Goal: Task Accomplishment & Management: Manage account settings

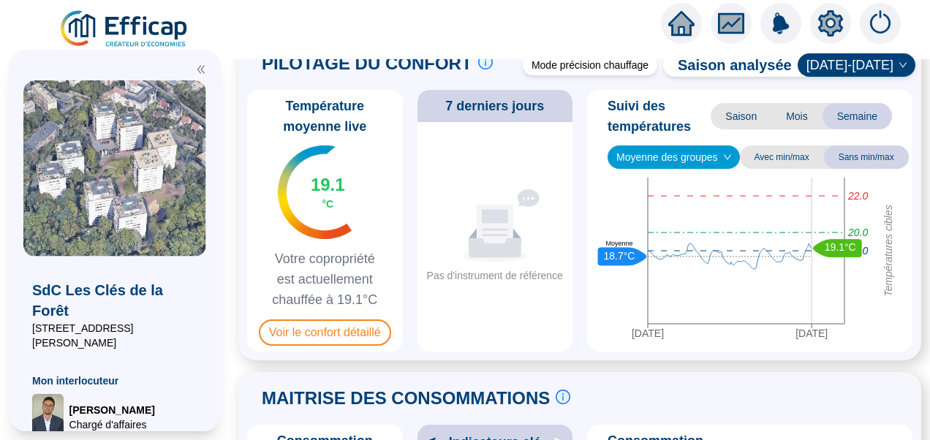
scroll to position [73, 0]
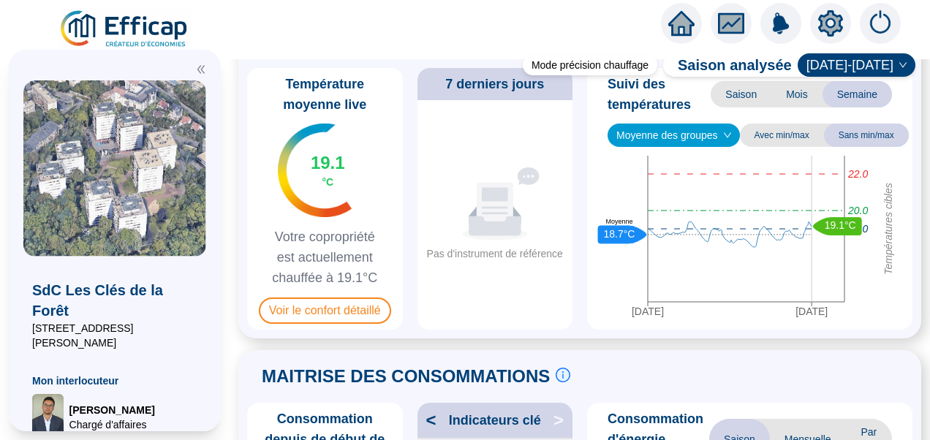
click at [199, 72] on icon "double-left" at bounding box center [200, 70] width 7 height 8
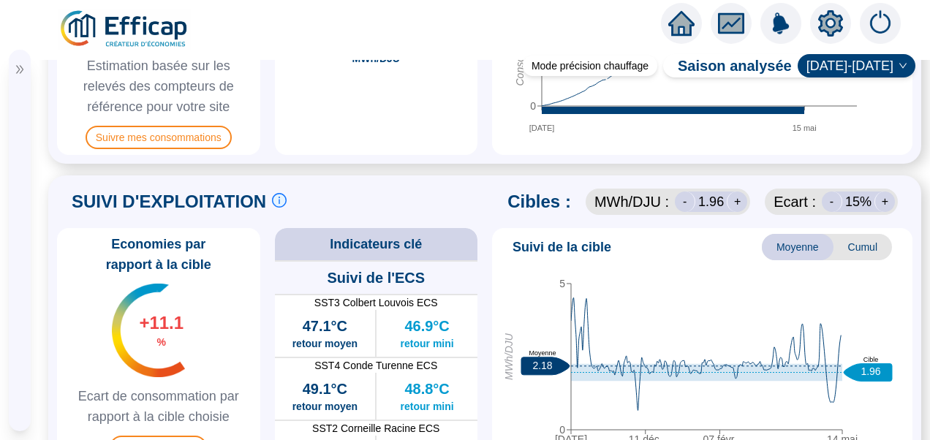
scroll to position [877, 0]
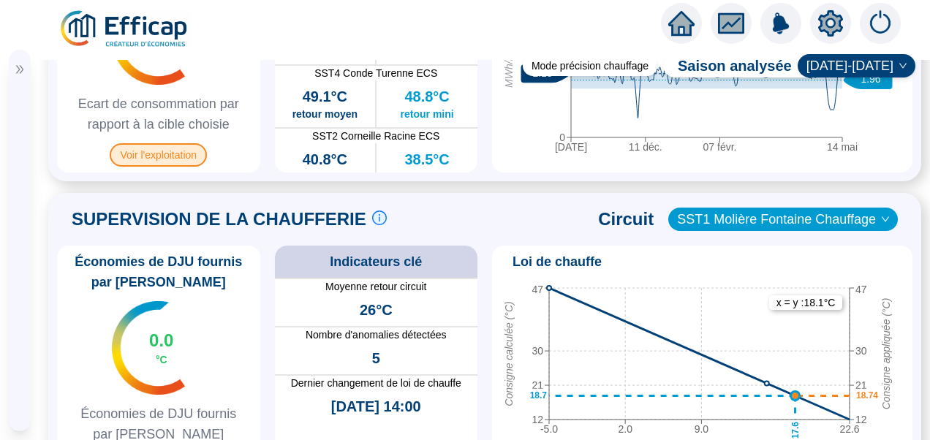
click at [167, 167] on span "Voir l'exploitation" at bounding box center [158, 154] width 97 height 23
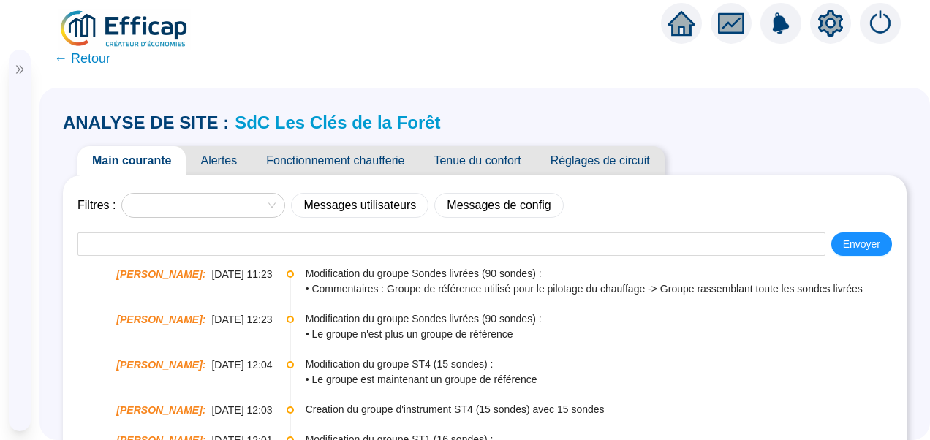
click at [347, 150] on span "Fonctionnement chaufferie" at bounding box center [334, 160] width 167 height 29
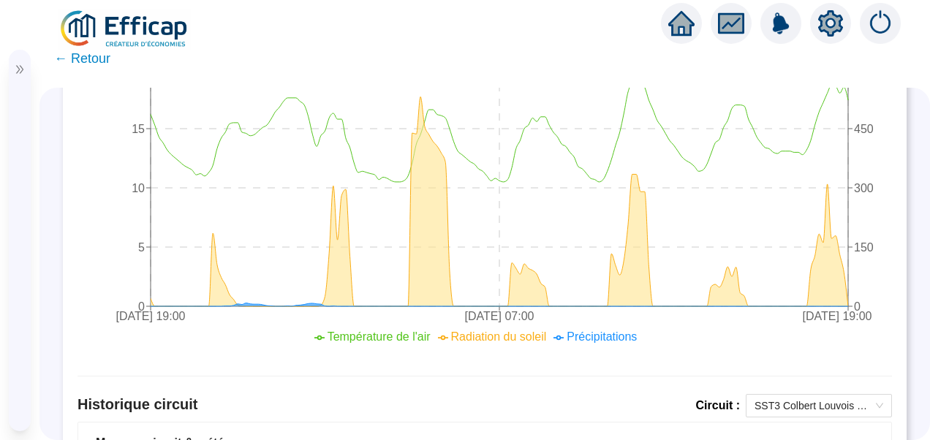
scroll to position [1023, 0]
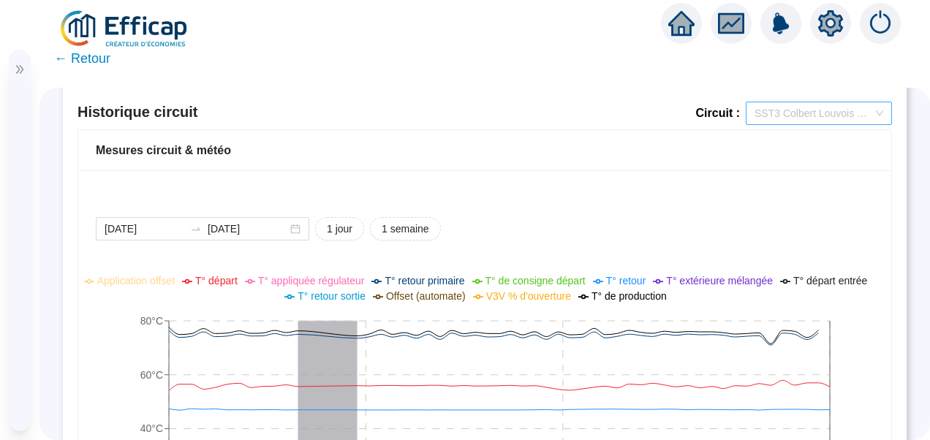
click at [830, 113] on span "SST3 Colbert Louvois ECS" at bounding box center [818, 113] width 129 height 22
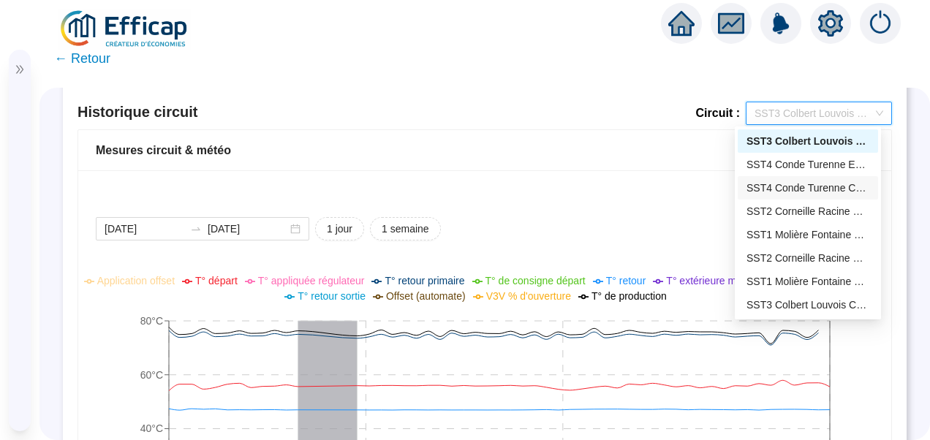
click at [764, 188] on div "SST4 Conde Turenne Chauffage" at bounding box center [807, 188] width 123 height 15
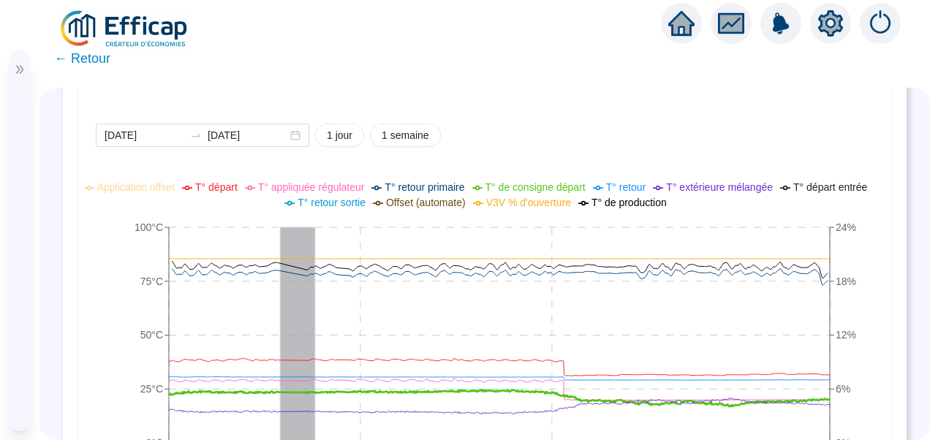
scroll to position [1169, 0]
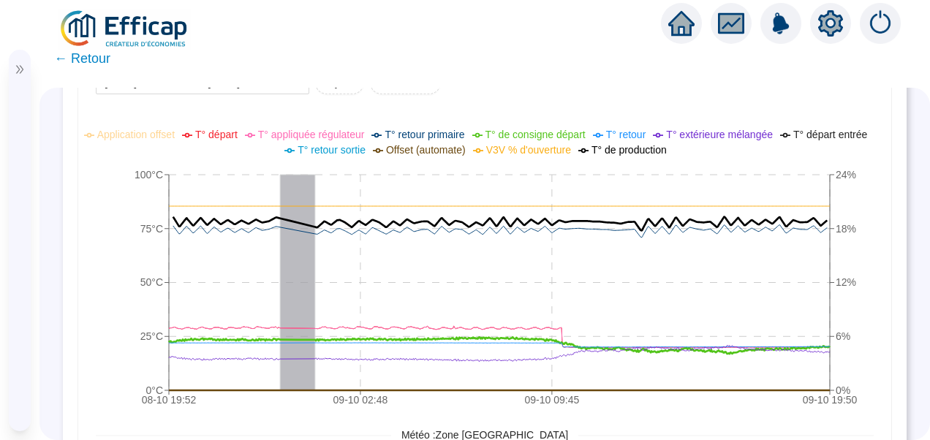
click at [523, 136] on span "T° de consigne départ" at bounding box center [535, 135] width 100 height 12
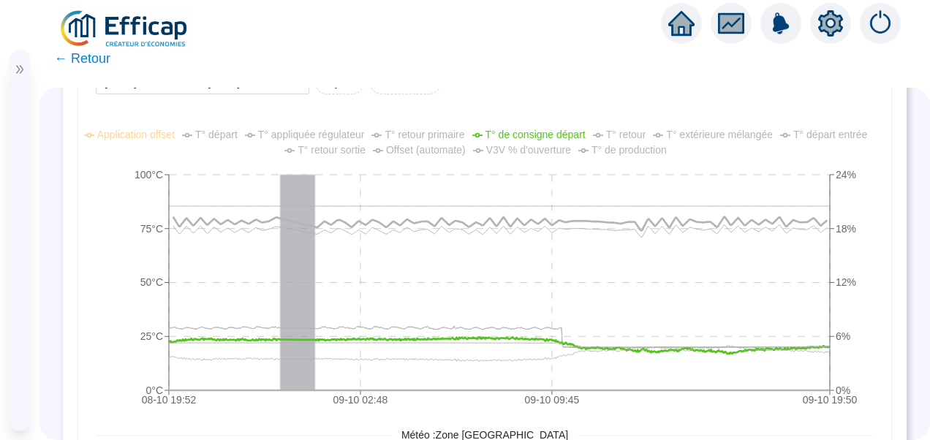
click at [322, 129] on span "T° appliquée régulateur" at bounding box center [311, 135] width 107 height 12
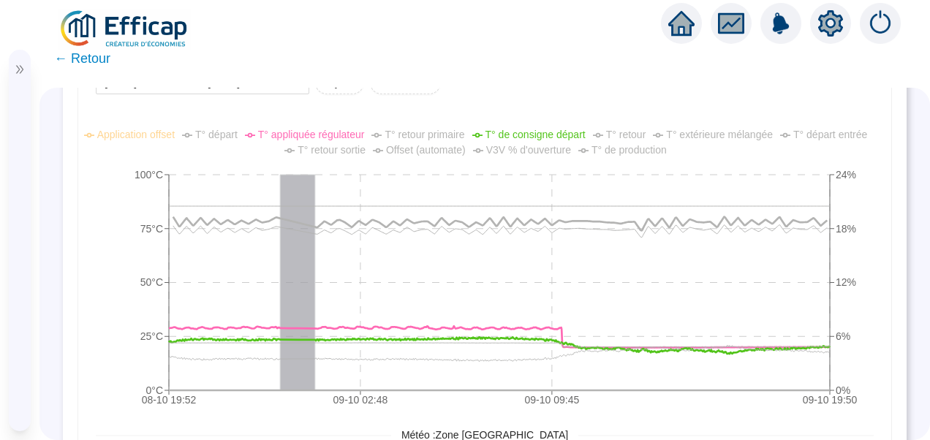
click at [548, 151] on span "V3V % d'ouverture" at bounding box center [528, 150] width 85 height 12
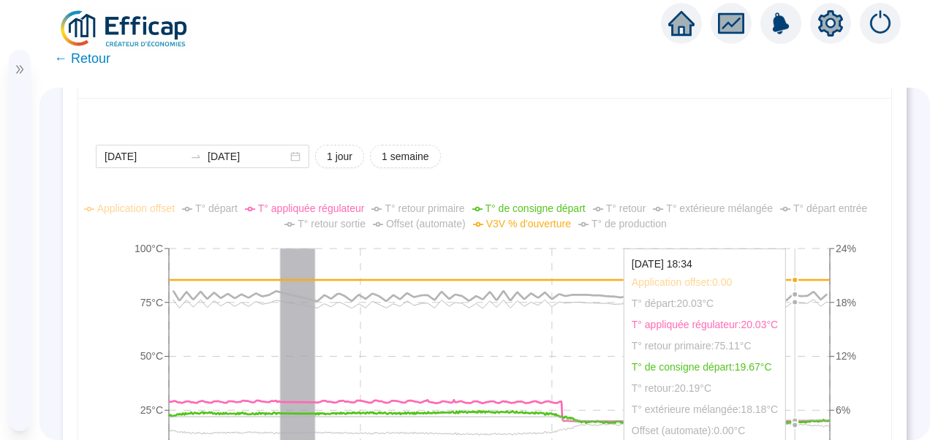
scroll to position [950, 0]
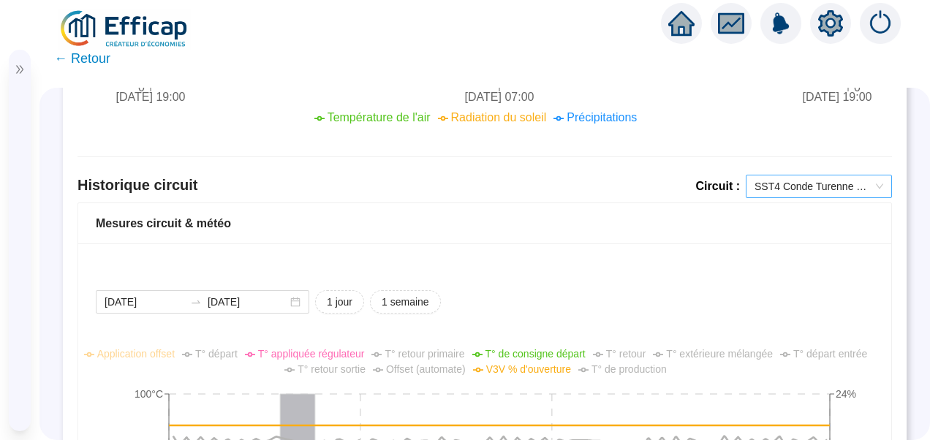
click at [805, 186] on span "SST4 Conde Turenne Chauffage" at bounding box center [818, 186] width 129 height 22
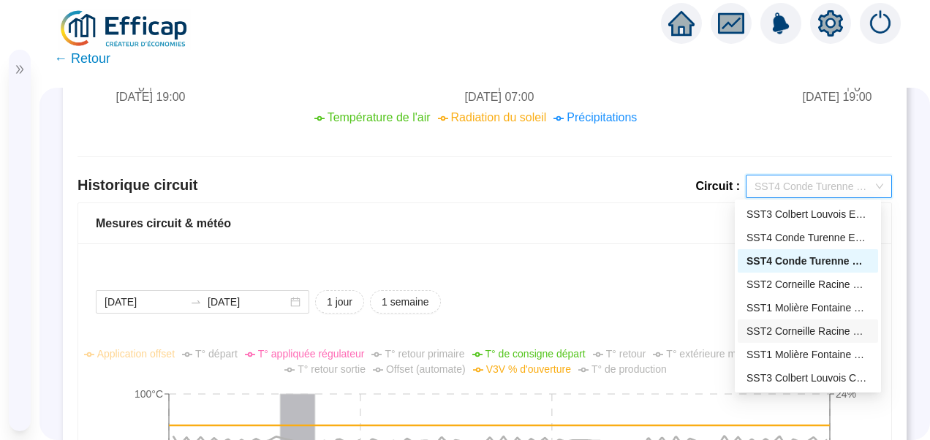
click at [772, 327] on div "SST2 Corneille Racine Chauffage" at bounding box center [807, 331] width 123 height 15
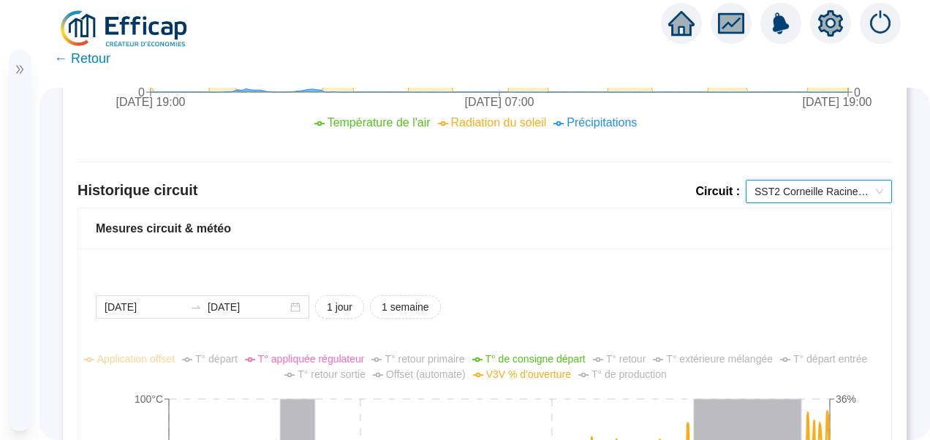
scroll to position [877, 0]
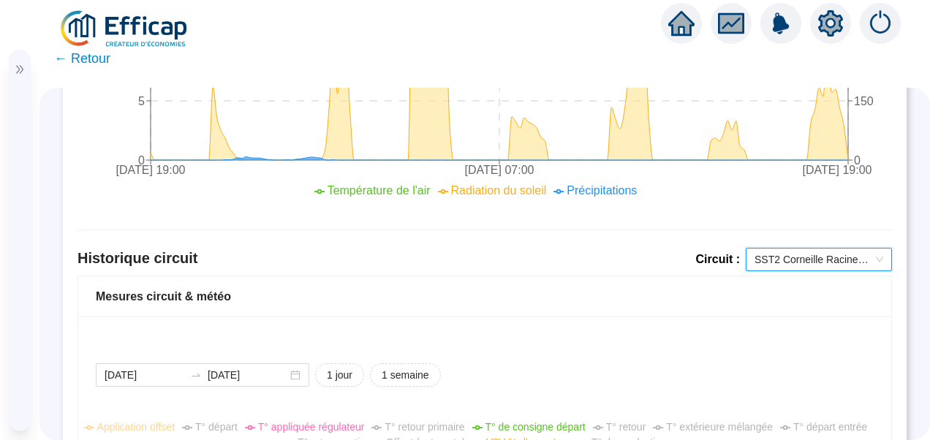
click at [808, 254] on span "SST2 Corneille Racine Chauffage" at bounding box center [818, 259] width 129 height 22
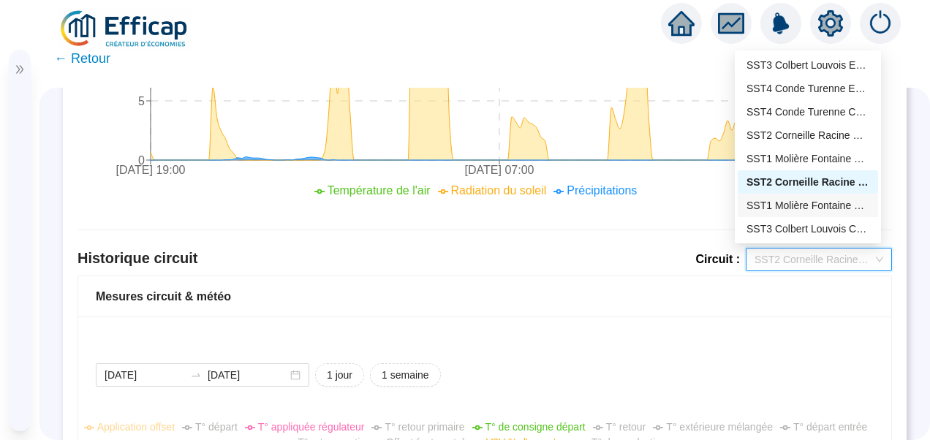
click at [796, 211] on div "SST1 Molière Fontaine Chauffage" at bounding box center [807, 205] width 123 height 15
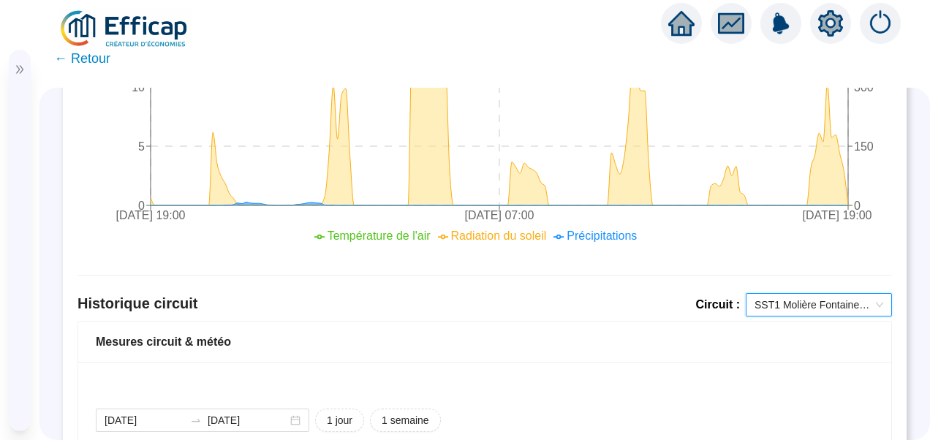
scroll to position [874, 0]
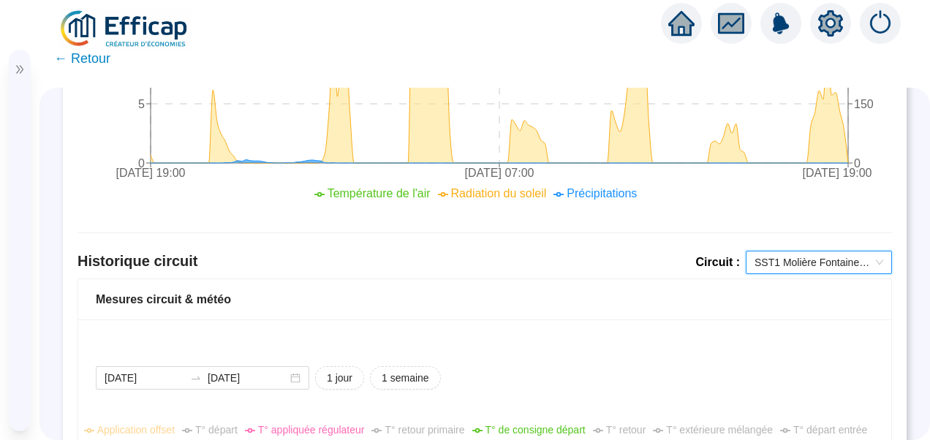
click at [807, 262] on span "SST1 Molière Fontaine Chauffage" at bounding box center [818, 262] width 129 height 22
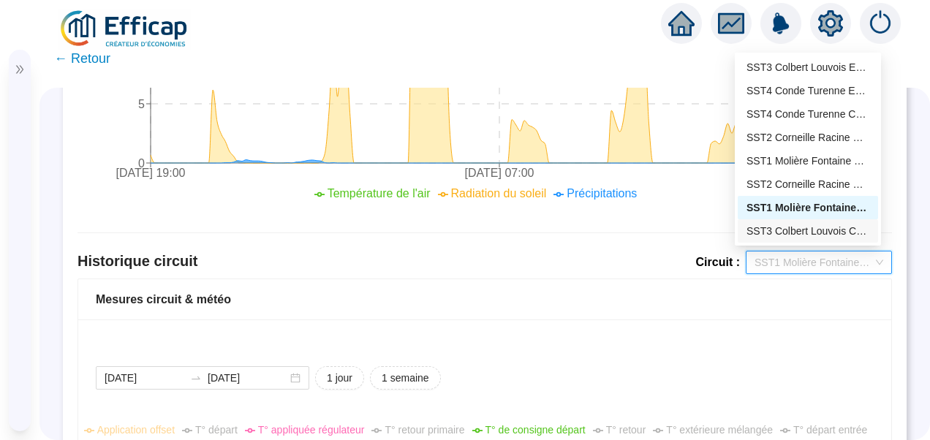
click at [797, 230] on div "SST3 Colbert Louvois Chauffage" at bounding box center [807, 231] width 123 height 15
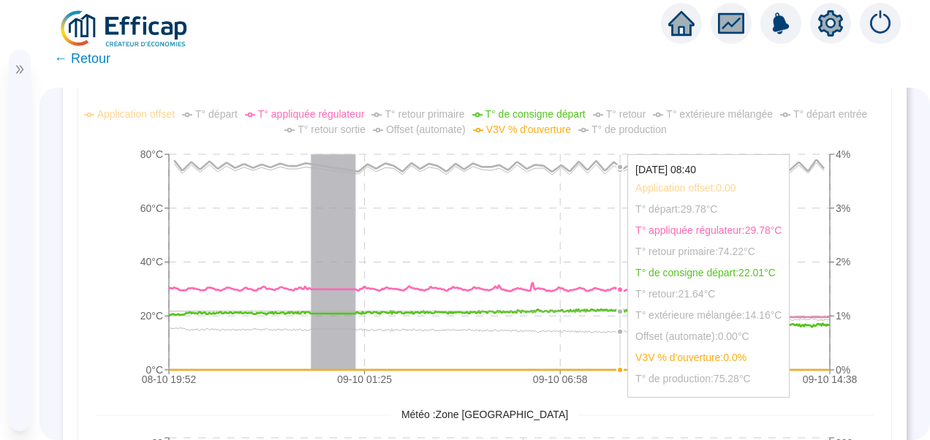
scroll to position [1166, 0]
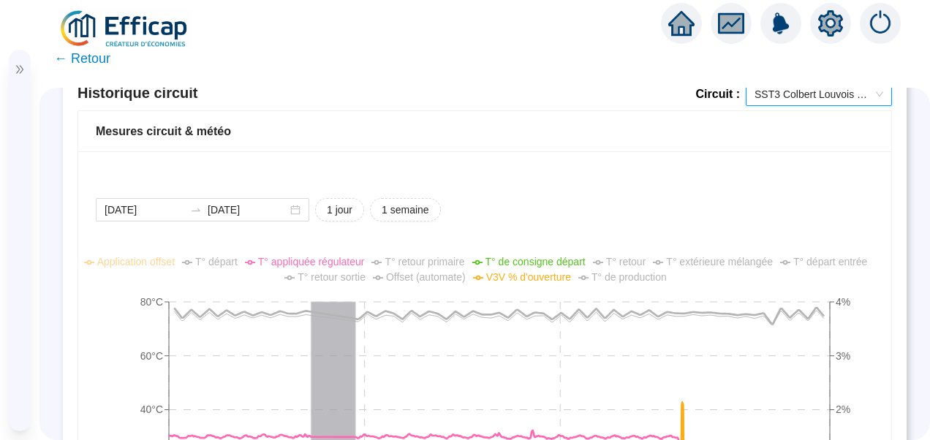
scroll to position [1020, 0]
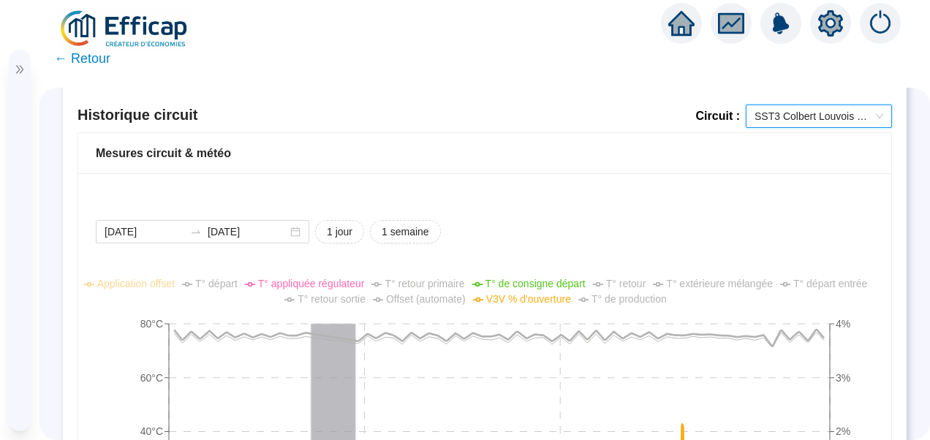
click at [807, 105] on span "SST3 Colbert Louvois Chauffage" at bounding box center [818, 116] width 129 height 22
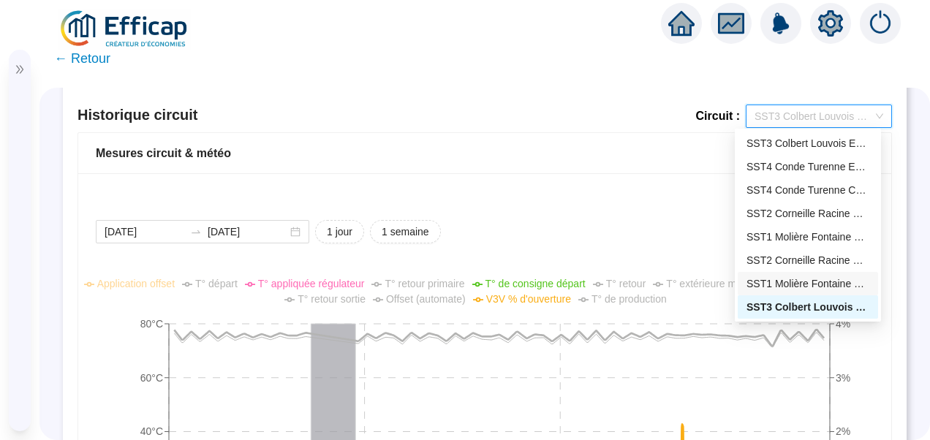
click at [832, 276] on div "SST1 Molière Fontaine Chauffage" at bounding box center [807, 283] width 123 height 15
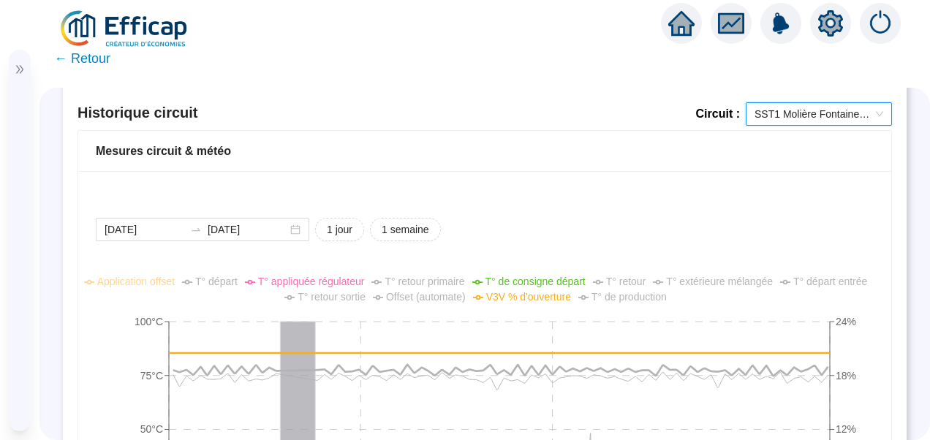
scroll to position [947, 0]
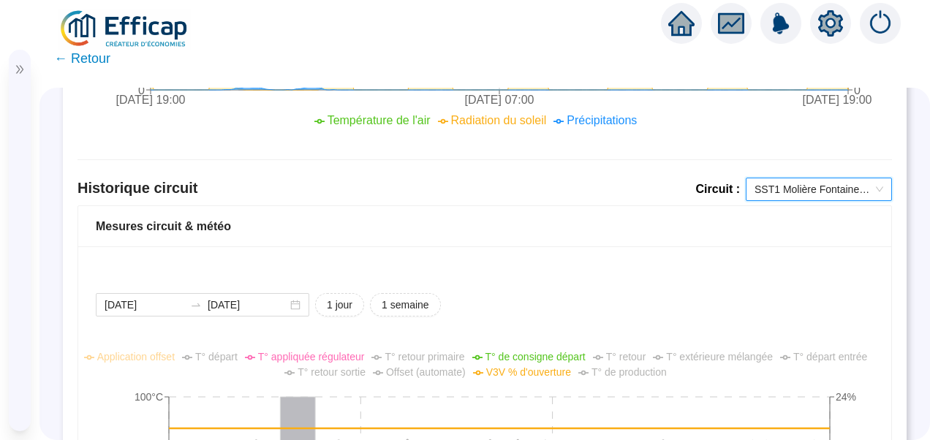
click at [794, 186] on span "SST1 Molière Fontaine Chauffage" at bounding box center [818, 189] width 129 height 22
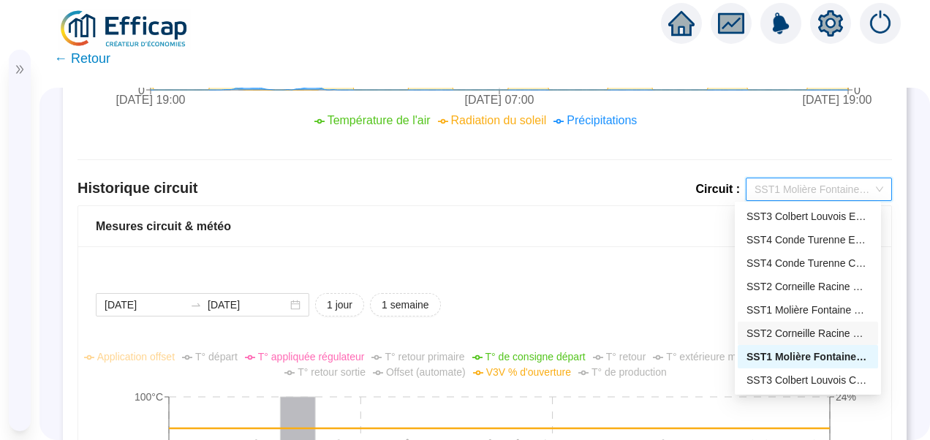
click at [812, 336] on div "SST2 Corneille Racine Chauffage" at bounding box center [807, 333] width 123 height 15
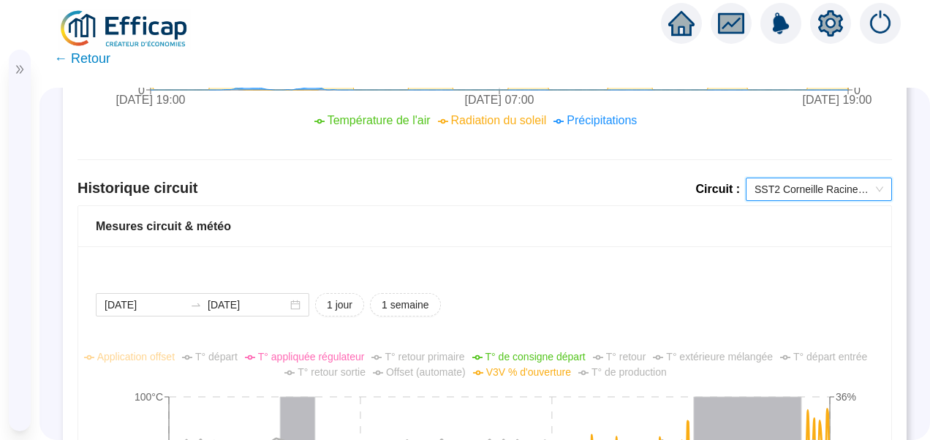
click at [786, 186] on span "SST2 Corneille Racine Chauffage" at bounding box center [818, 189] width 129 height 22
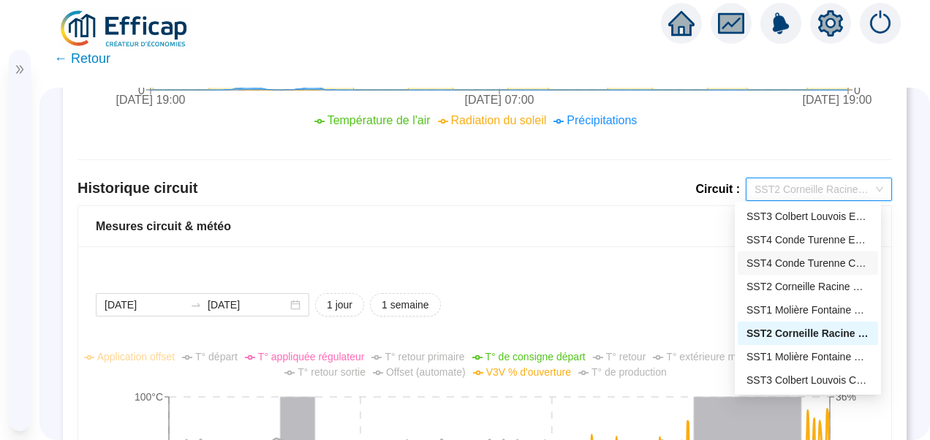
click at [788, 259] on div "SST4 Conde Turenne Chauffage" at bounding box center [807, 263] width 123 height 15
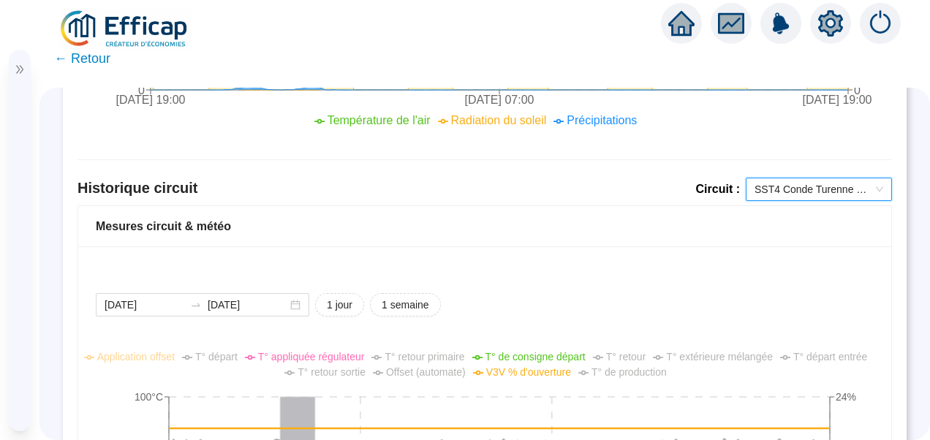
click at [775, 187] on span "SST4 Conde Turenne Chauffage" at bounding box center [818, 189] width 129 height 22
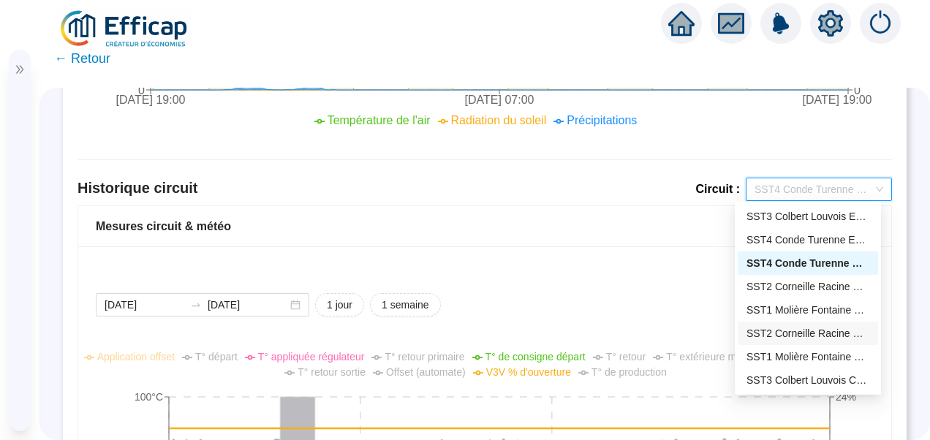
click at [767, 339] on div "SST2 Corneille Racine Chauffage" at bounding box center [807, 333] width 123 height 15
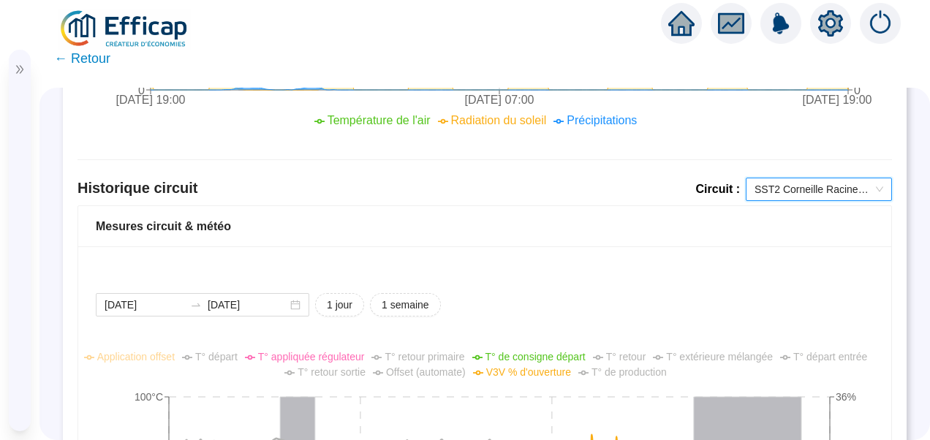
scroll to position [1239, 0]
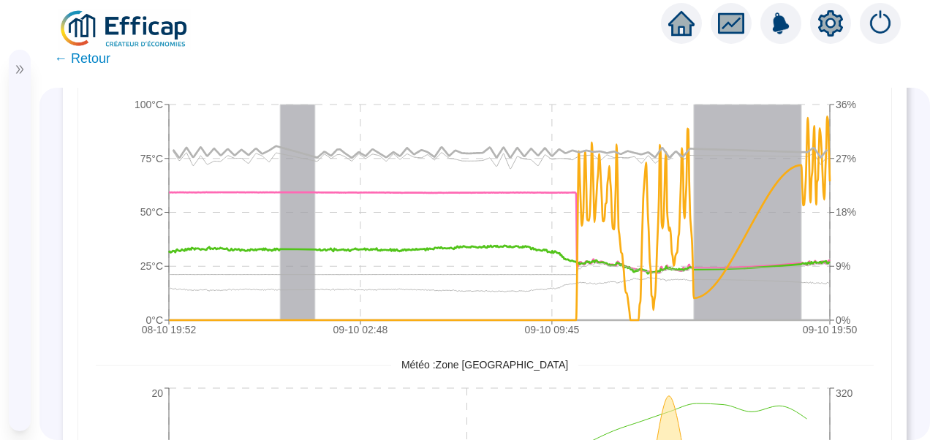
click at [123, 26] on img at bounding box center [124, 29] width 132 height 41
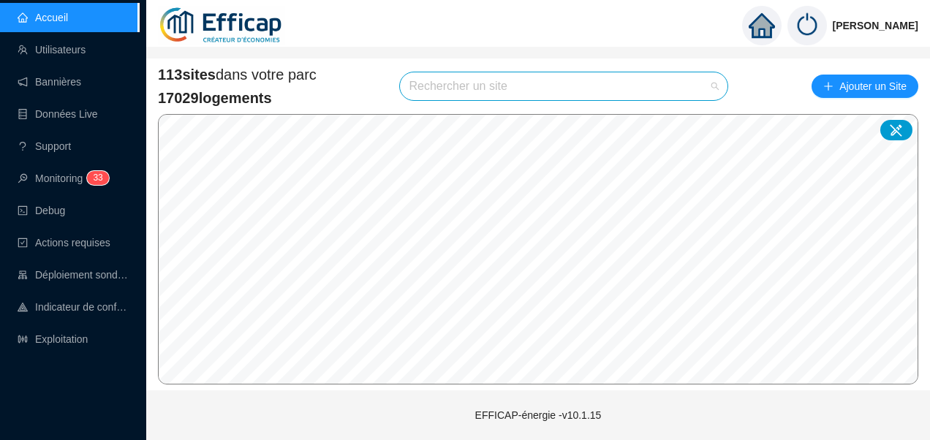
click at [473, 84] on input "search" at bounding box center [557, 86] width 297 height 28
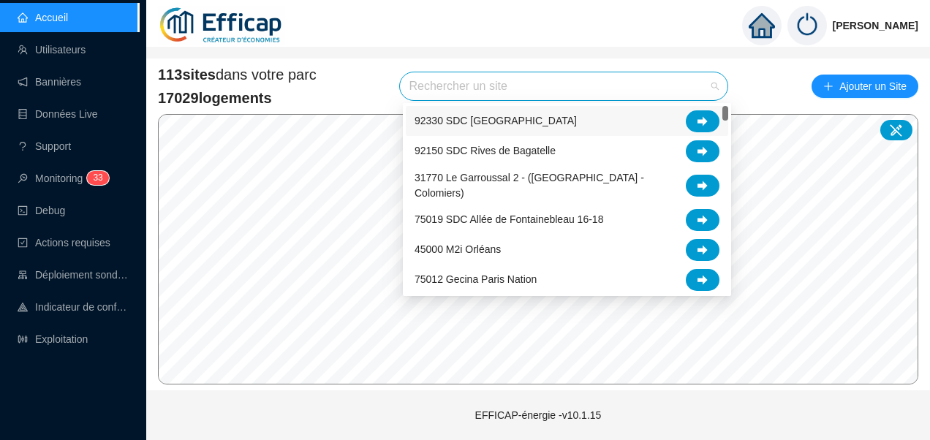
click at [486, 91] on input "search" at bounding box center [557, 86] width 297 height 28
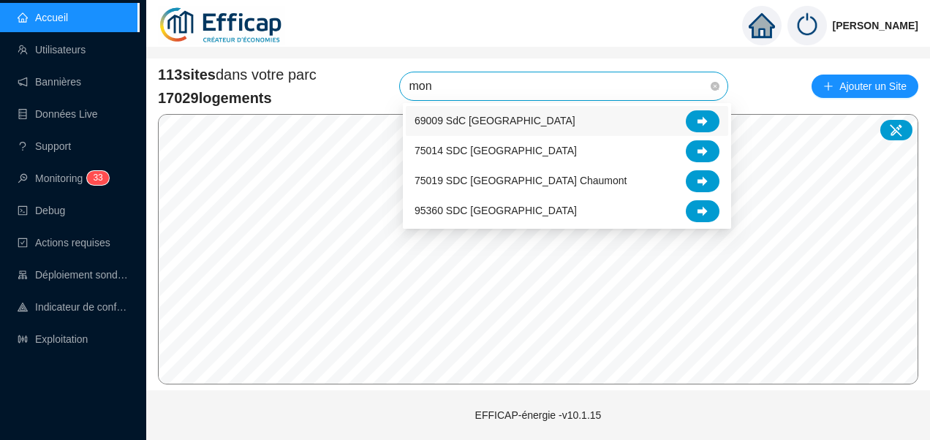
type input "mont"
click at [724, 148] on div "75014 SDC Parc Montsouris" at bounding box center [567, 151] width 322 height 30
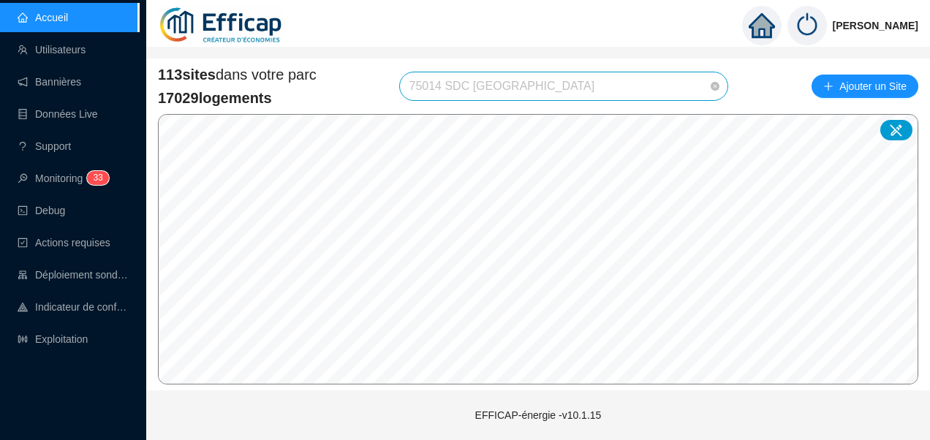
click at [577, 87] on span "75014 SDC Parc Montsouris" at bounding box center [564, 86] width 310 height 28
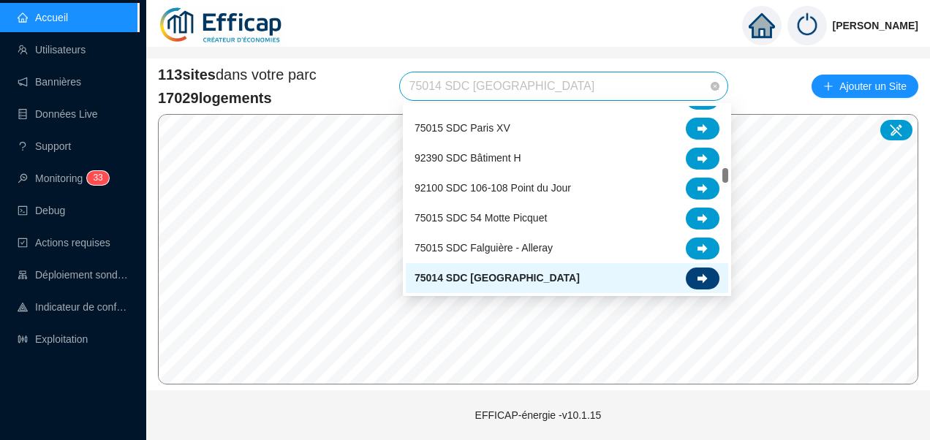
click at [697, 276] on icon at bounding box center [702, 278] width 10 height 10
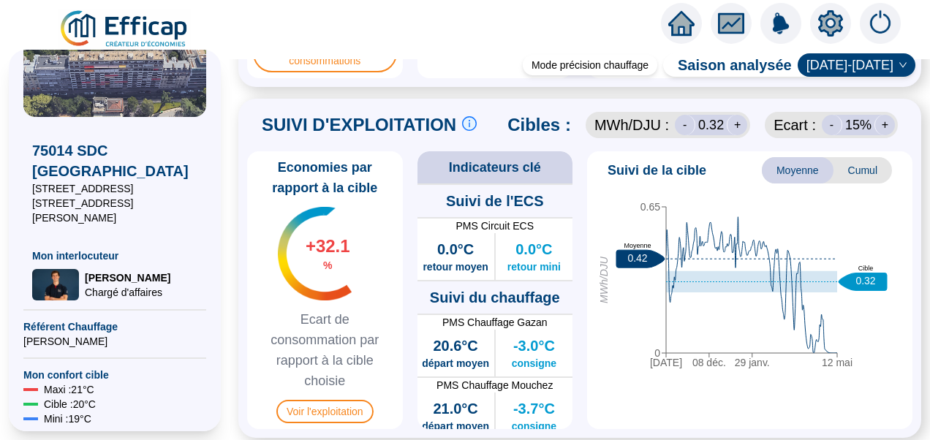
scroll to position [21, 0]
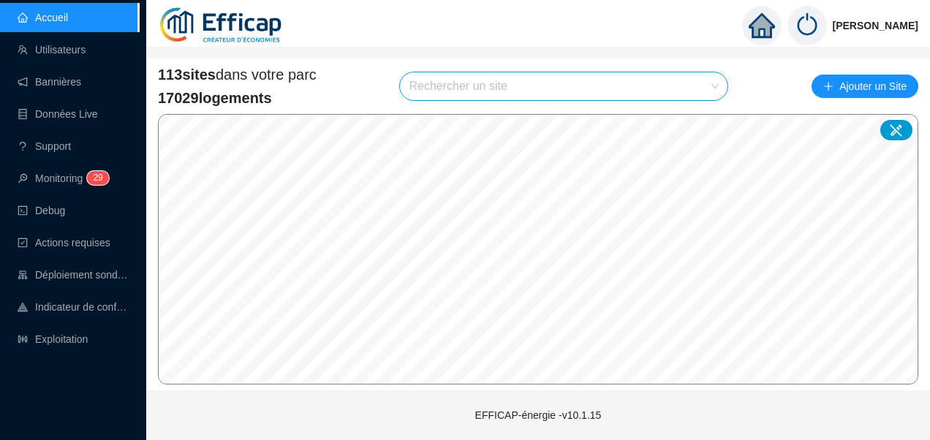
click at [483, 91] on input "search" at bounding box center [557, 86] width 297 height 28
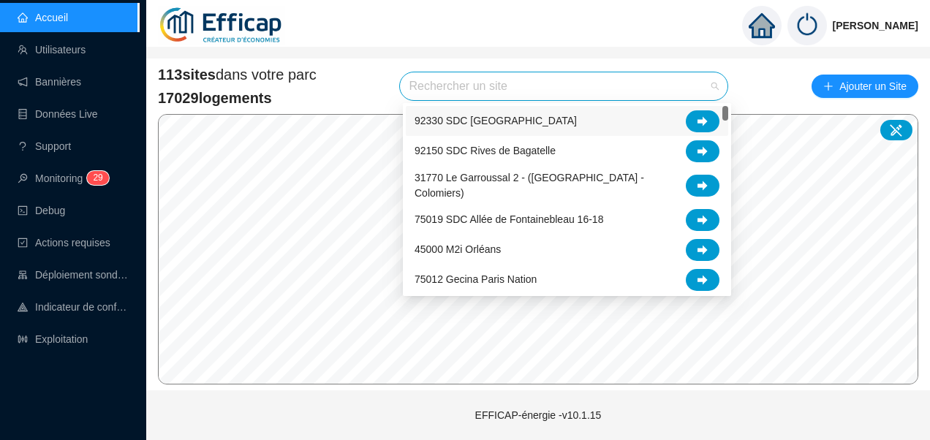
click at [512, 96] on input "search" at bounding box center [557, 86] width 297 height 28
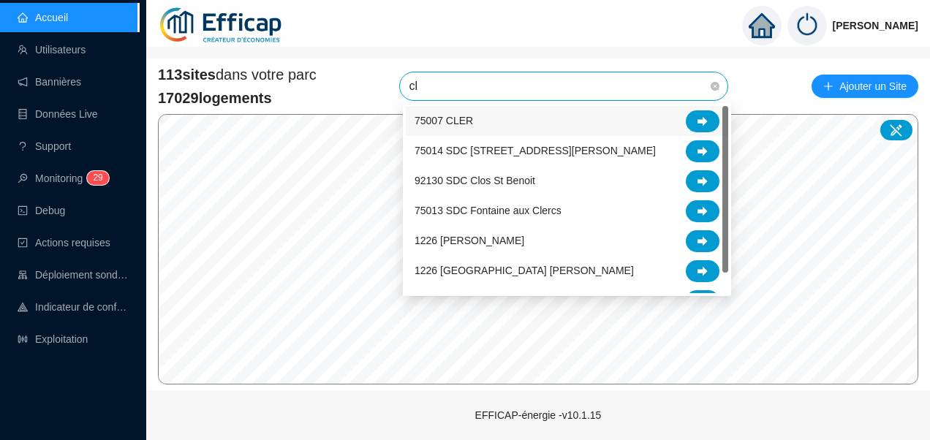
type input "cle"
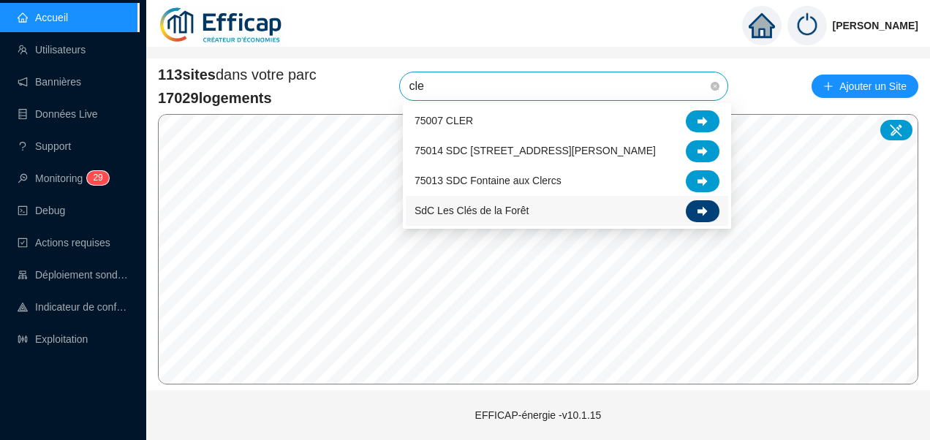
click at [697, 210] on icon at bounding box center [702, 211] width 10 height 10
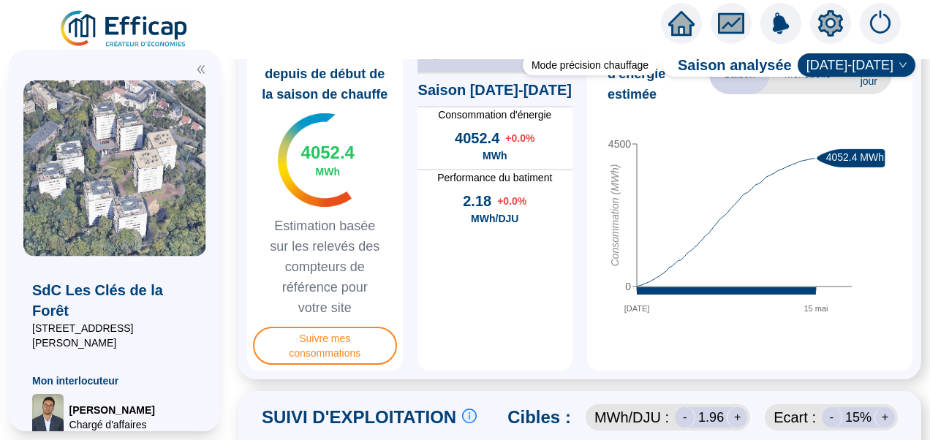
click at [203, 66] on icon "double-left" at bounding box center [200, 70] width 7 height 8
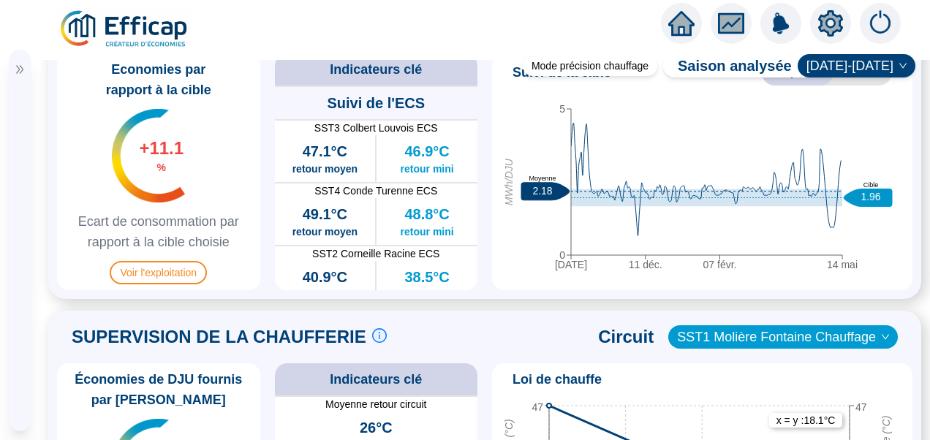
scroll to position [862, 0]
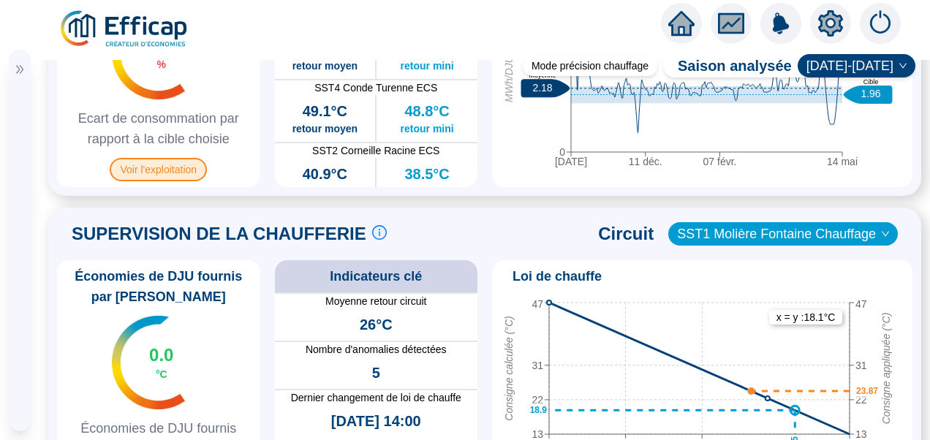
click at [159, 181] on span "Voir l'exploitation" at bounding box center [158, 169] width 97 height 23
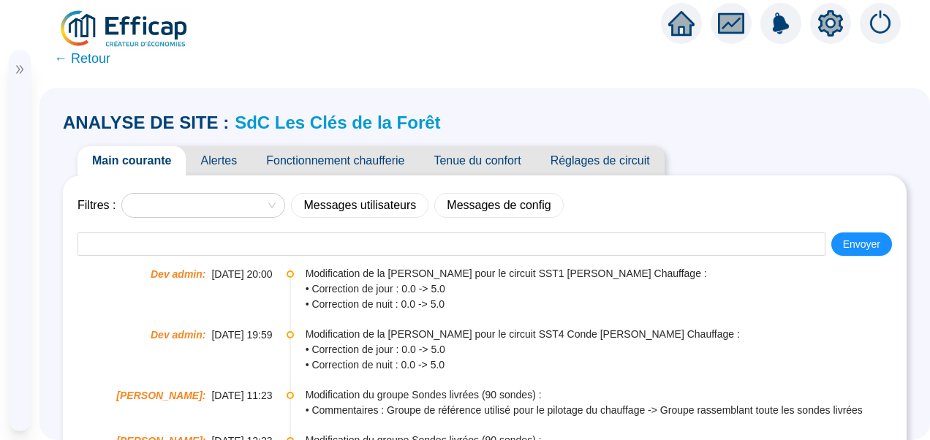
click at [330, 165] on span "Fonctionnement chaufferie" at bounding box center [334, 160] width 167 height 29
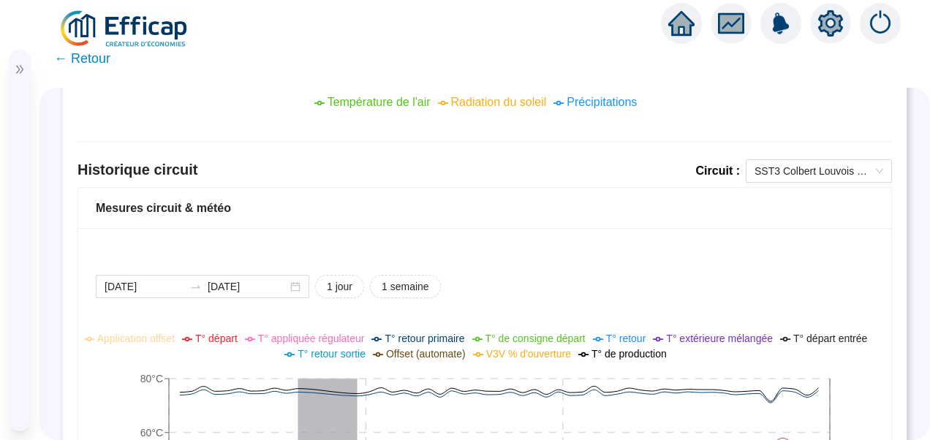
scroll to position [950, 0]
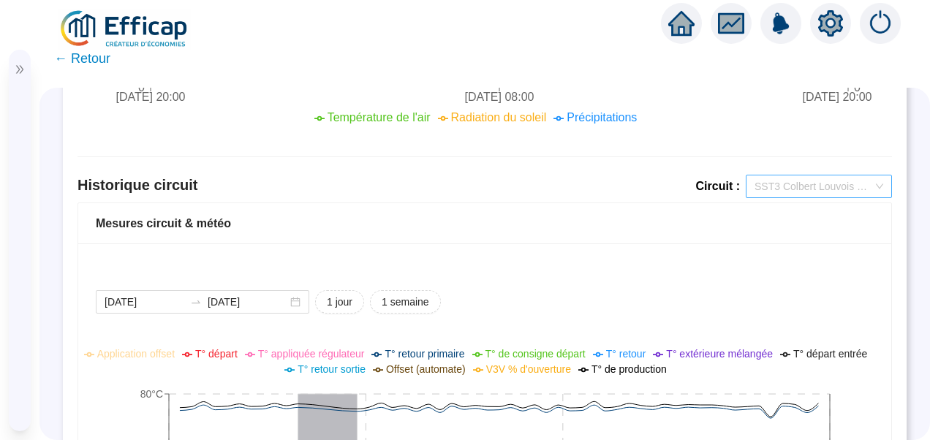
click at [796, 193] on span "SST3 Colbert Louvois ECS" at bounding box center [818, 186] width 129 height 22
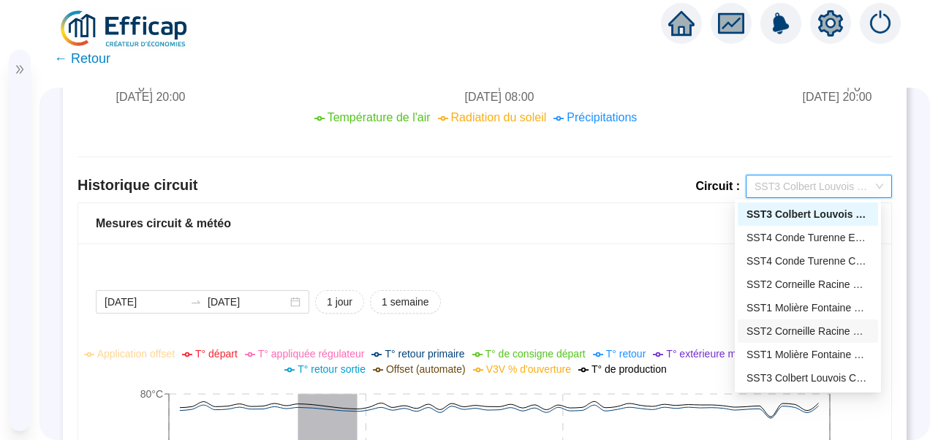
click at [783, 324] on div "SST2 Corneille Racine Chauffage" at bounding box center [807, 331] width 123 height 15
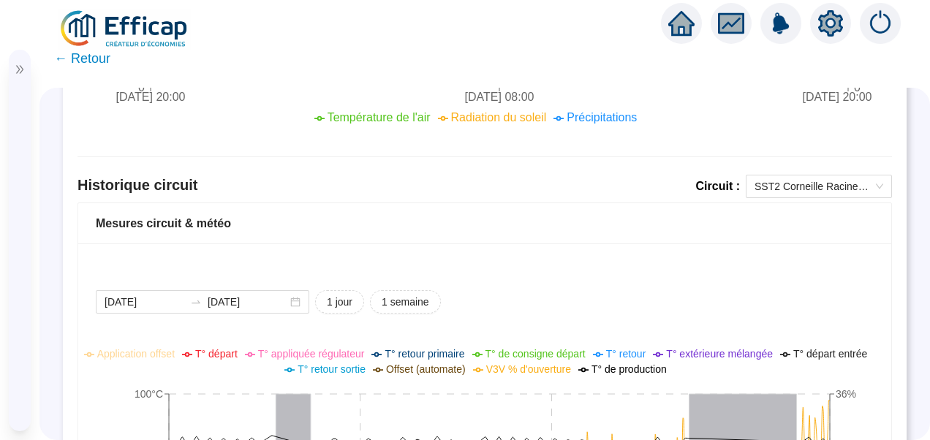
click at [829, 200] on div "Historique circuit Circuit : SST2 Corneille Racine Chauffage" at bounding box center [484, 189] width 814 height 28
click at [827, 191] on span "SST2 Corneille Racine Chauffage" at bounding box center [818, 186] width 129 height 22
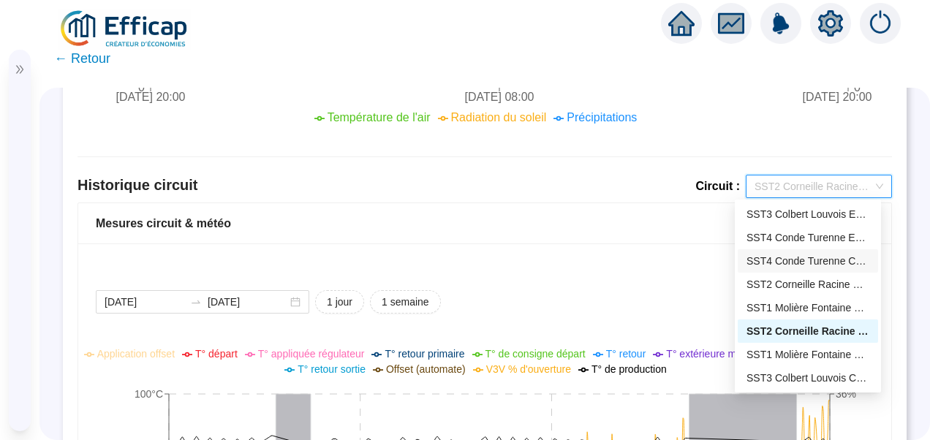
click at [785, 261] on div "SST4 Conde Turenne Chauffage" at bounding box center [807, 261] width 123 height 15
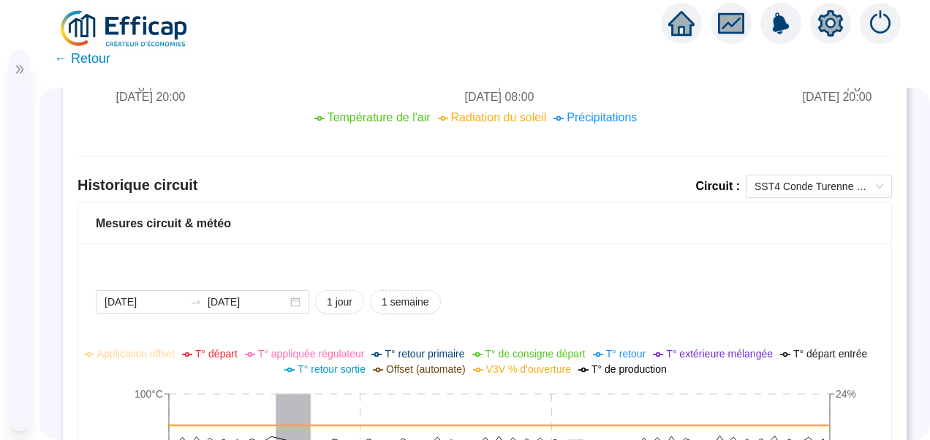
drag, startPoint x: 688, startPoint y: 357, endPoint x: 707, endPoint y: 357, distance: 19.0
click at [703, 357] on span "T° extérieure mélangée" at bounding box center [719, 354] width 107 height 12
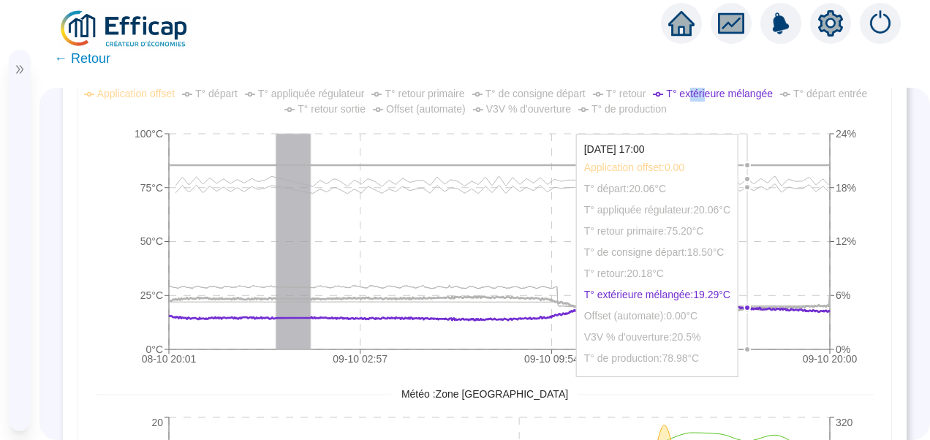
scroll to position [1169, 0]
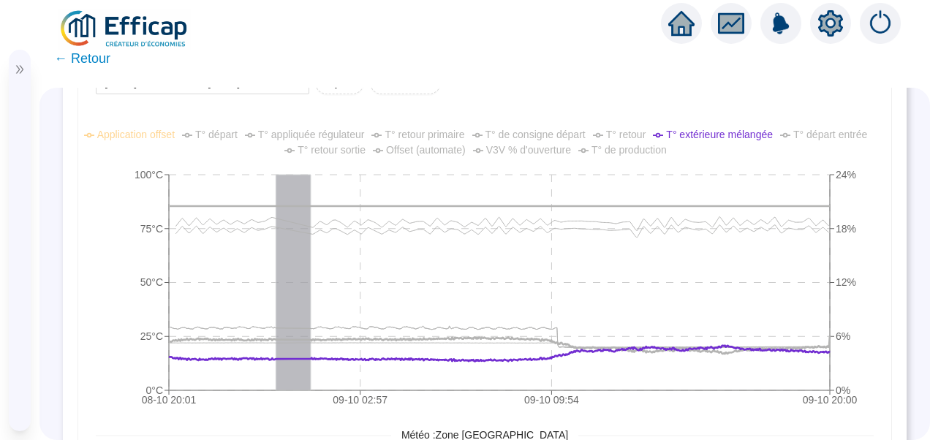
click at [532, 153] on span "V3V % d'ouverture" at bounding box center [528, 150] width 85 height 12
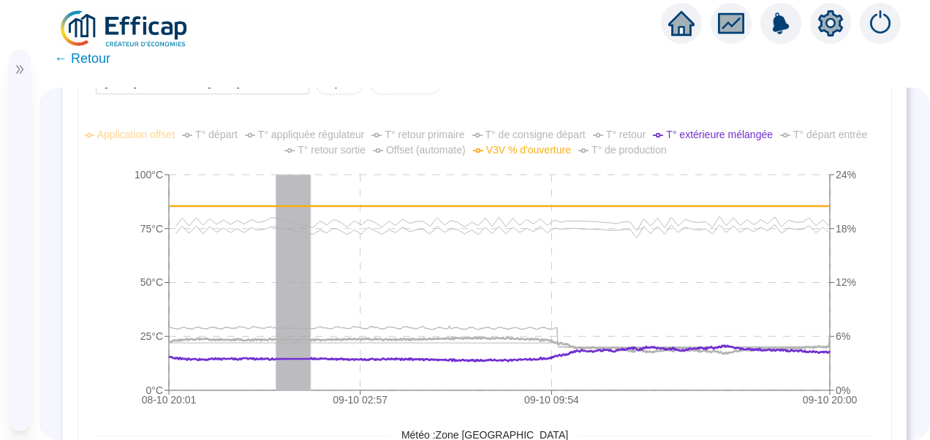
click at [554, 148] on span "V3V % d'ouverture" at bounding box center [528, 150] width 85 height 12
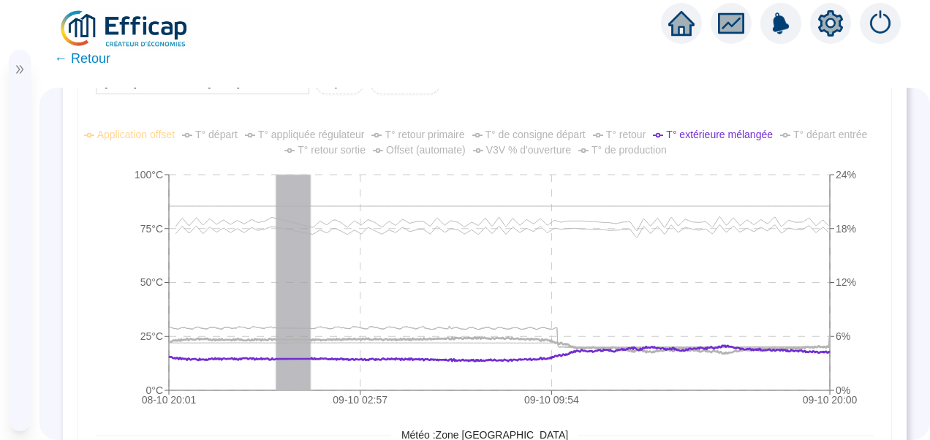
click at [551, 138] on span "T° de consigne départ" at bounding box center [535, 135] width 100 height 12
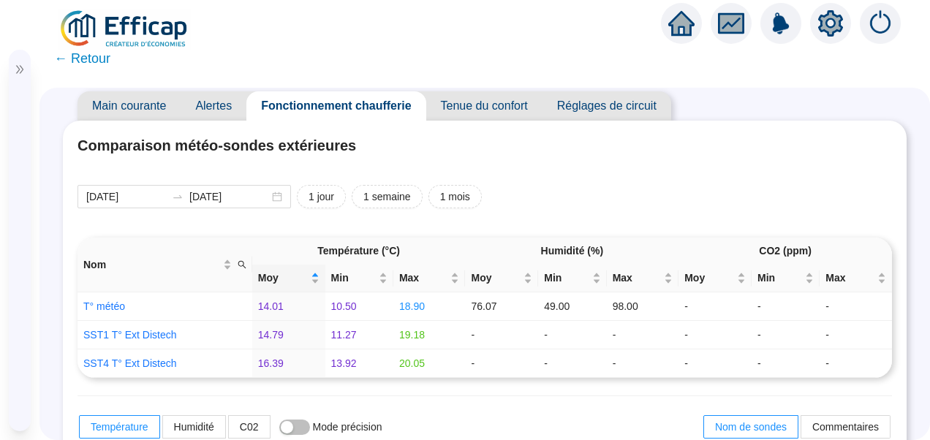
scroll to position [0, 0]
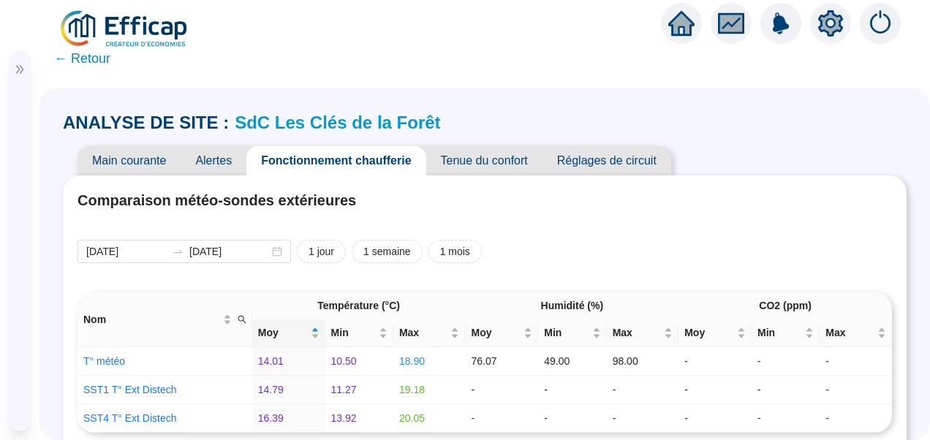
click at [613, 167] on span "Réglages de circuit" at bounding box center [606, 160] width 129 height 29
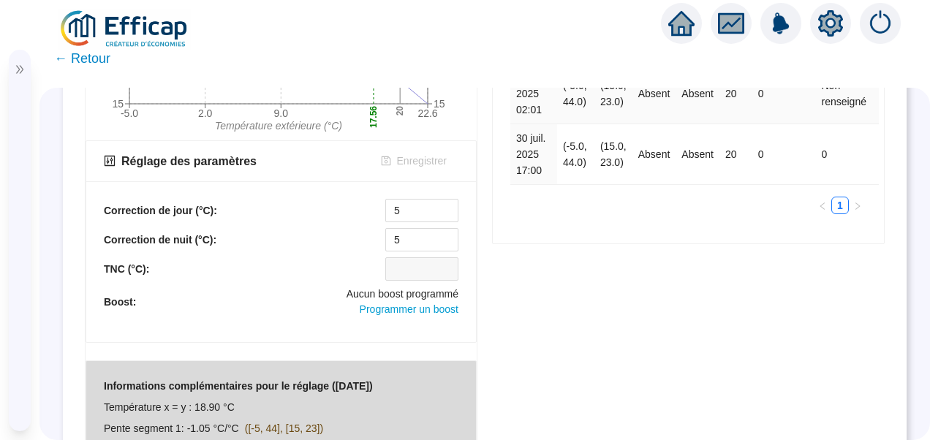
scroll to position [352, 0]
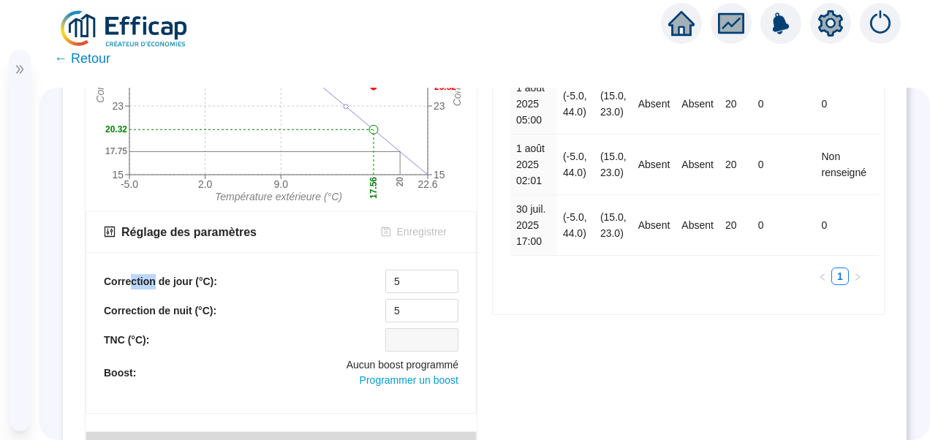
drag, startPoint x: 131, startPoint y: 280, endPoint x: 151, endPoint y: 278, distance: 20.6
click at [151, 278] on b "Correction de jour (°C):" at bounding box center [160, 282] width 113 height 12
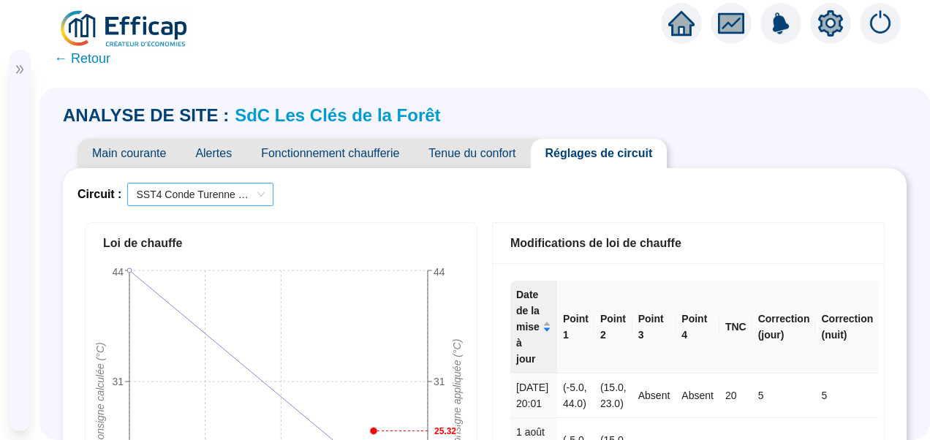
scroll to position [0, 0]
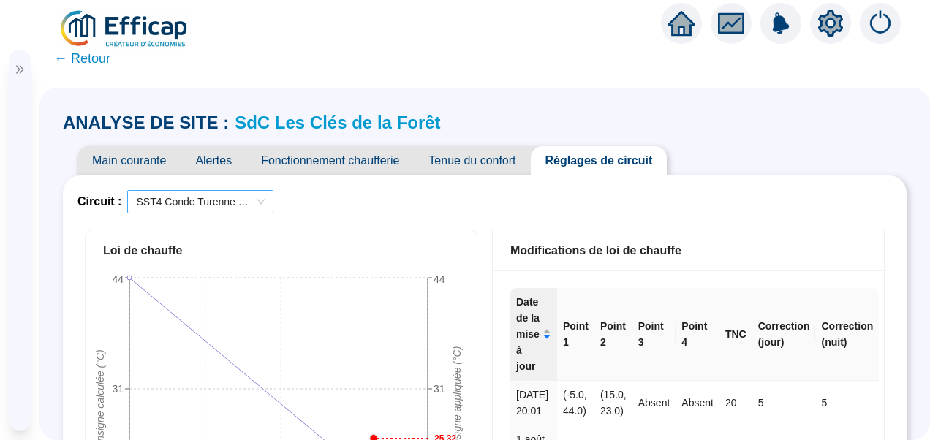
click at [206, 209] on span "SST4 Conde Turenne Chauffage" at bounding box center [200, 202] width 129 height 22
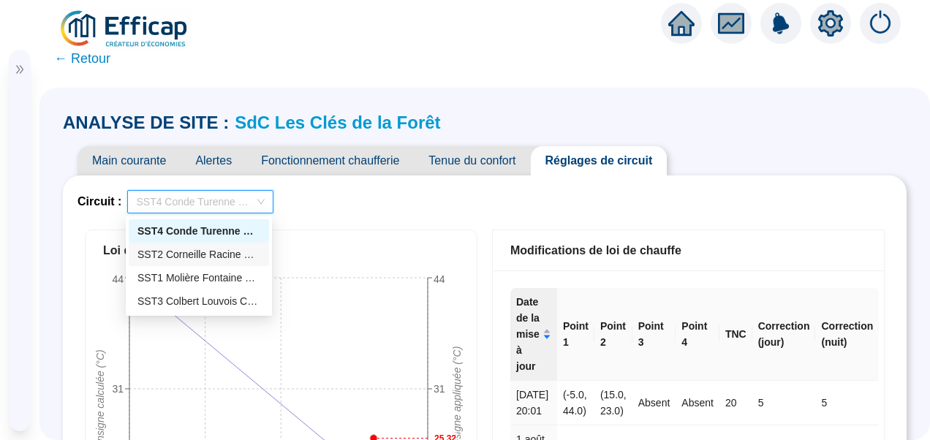
click at [200, 249] on div "SST2 Corneille Racine Chauffage" at bounding box center [198, 254] width 123 height 15
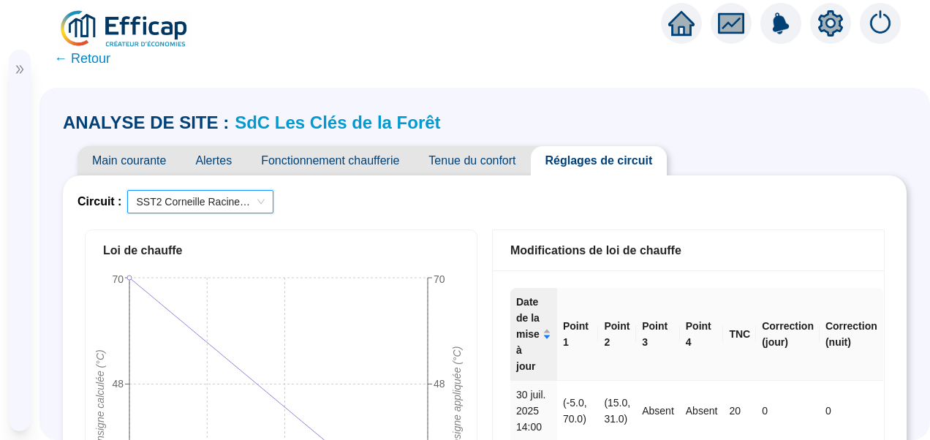
click at [191, 193] on span "SST2 Corneille Racine Chauffage" at bounding box center [200, 202] width 129 height 22
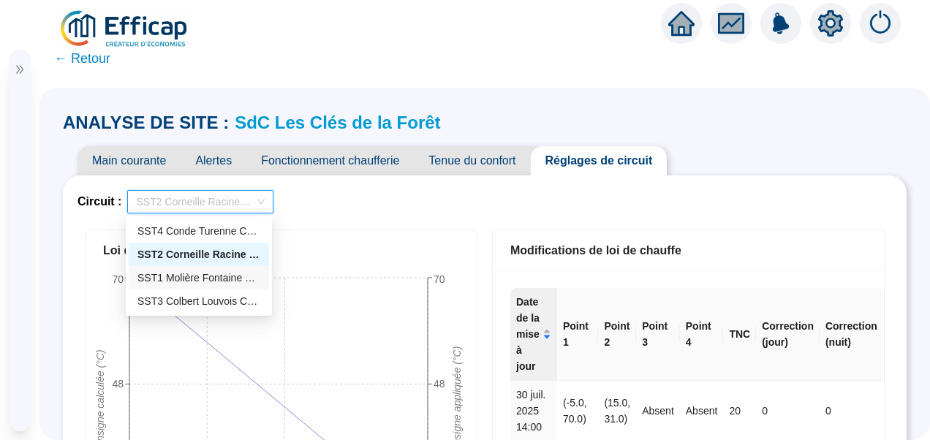
click at [182, 279] on div "SST1 Molière Fontaine Chauffage" at bounding box center [198, 277] width 123 height 15
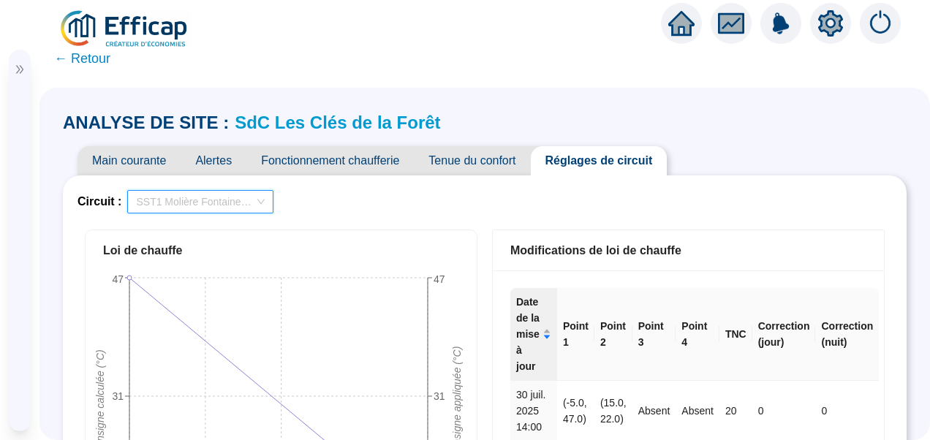
drag, startPoint x: 231, startPoint y: 202, endPoint x: 214, endPoint y: 219, distance: 23.8
click at [230, 202] on span "SST1 Molière Fontaine Chauffage" at bounding box center [200, 202] width 129 height 22
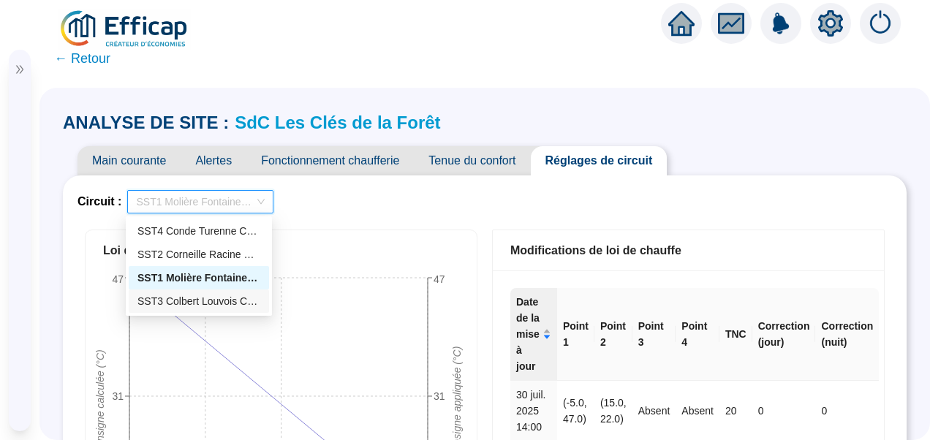
click at [172, 297] on div "SST3 Colbert Louvois Chauffage" at bounding box center [198, 301] width 123 height 15
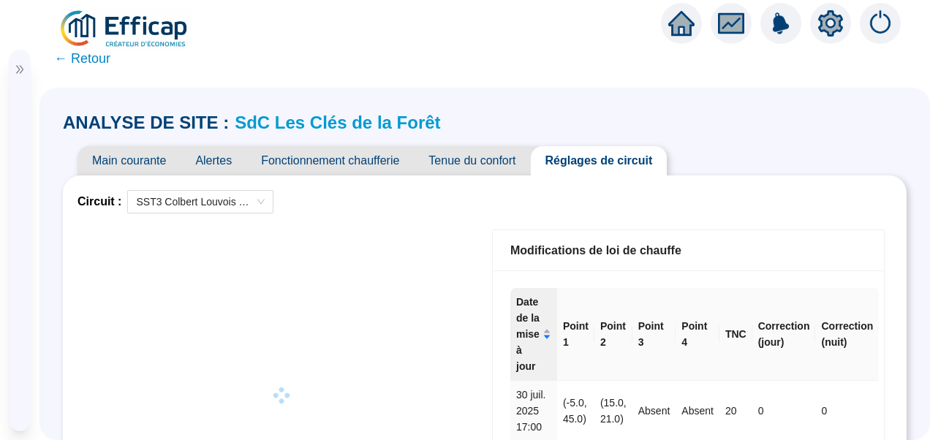
click at [315, 120] on link "SdC Les Clés de la Forêt" at bounding box center [337, 123] width 205 height 20
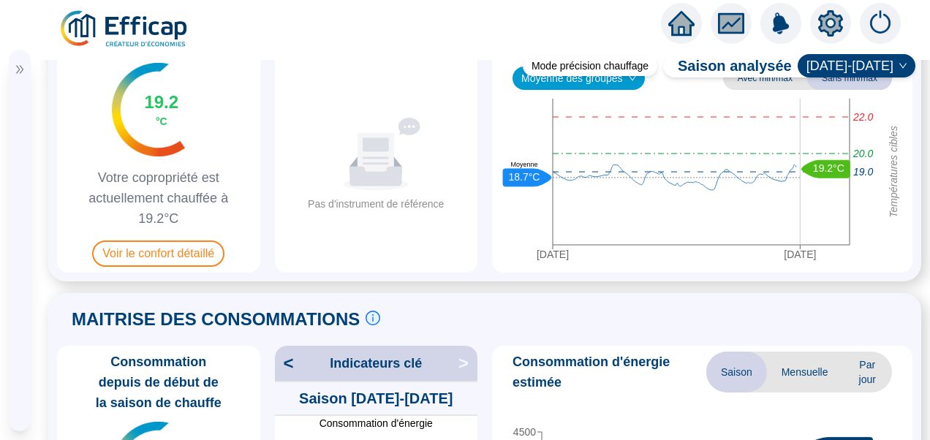
scroll to position [146, 0]
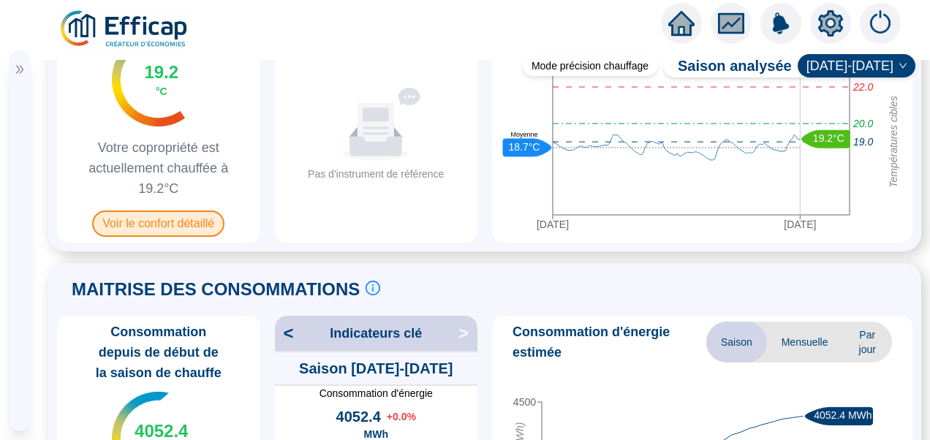
click at [174, 228] on span "Voir le confort détaillé" at bounding box center [158, 223] width 132 height 26
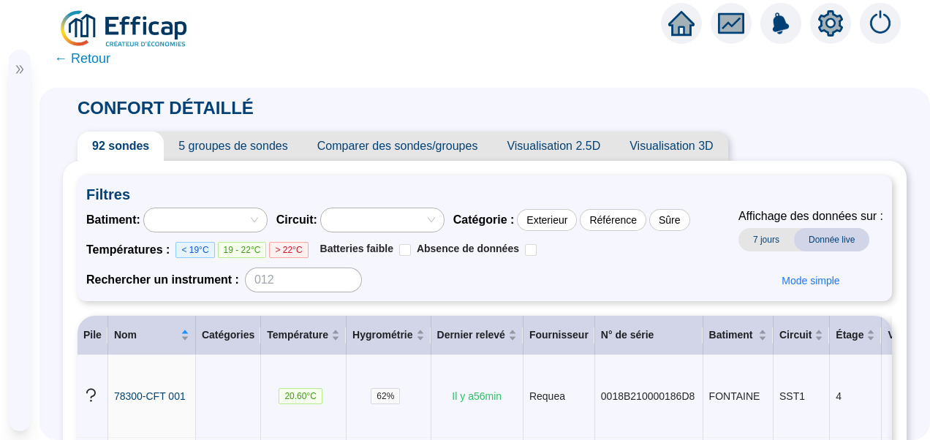
click at [832, 29] on icon "setting" at bounding box center [830, 22] width 25 height 23
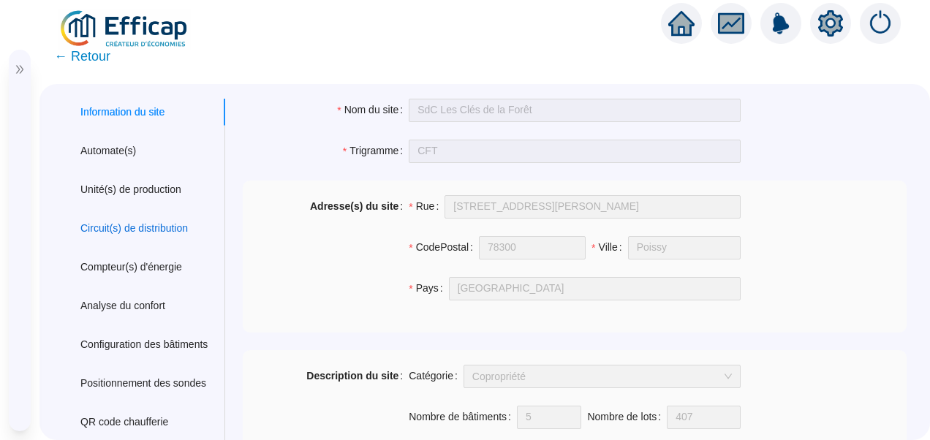
click at [153, 224] on div "Circuit(s) de distribution" at bounding box center [133, 228] width 107 height 15
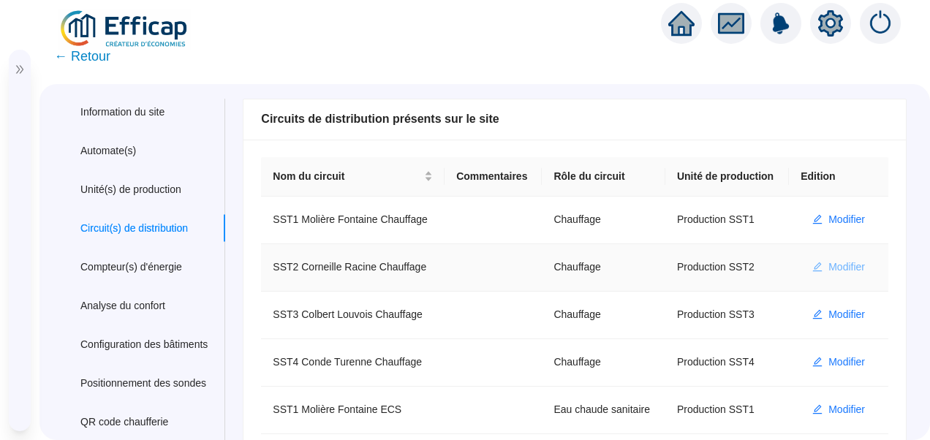
click at [828, 265] on span "Modifier" at bounding box center [846, 266] width 37 height 15
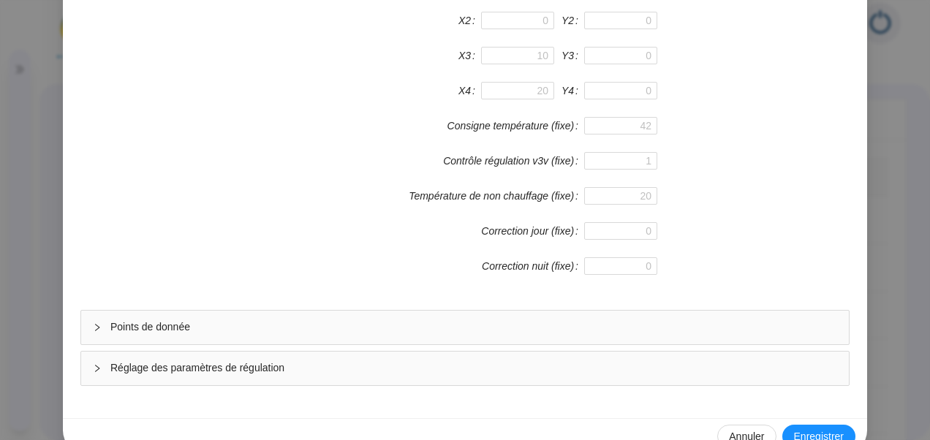
scroll to position [390, 0]
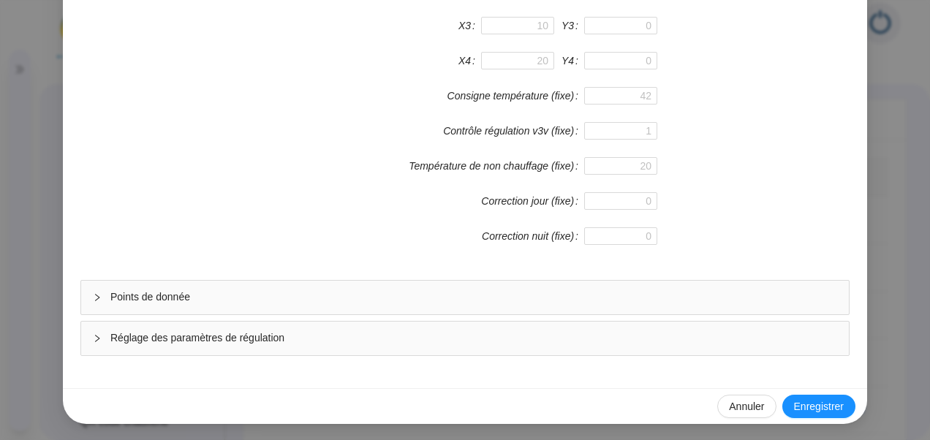
click at [217, 335] on span "Réglage des paramètres de régulation" at bounding box center [473, 337] width 726 height 15
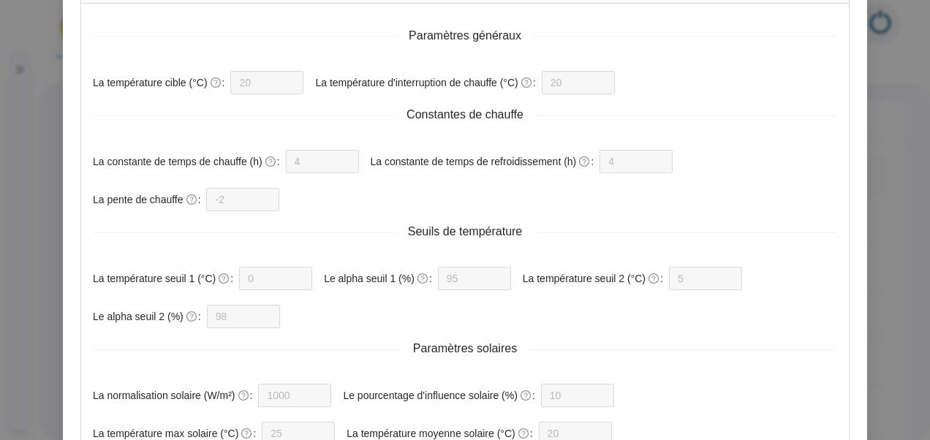
scroll to position [443, 0]
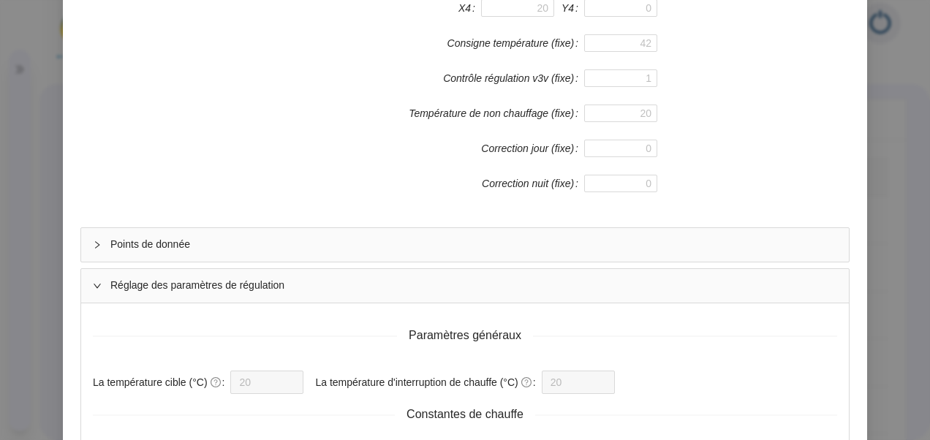
click at [207, 244] on span "Points de donnée" at bounding box center [473, 244] width 726 height 15
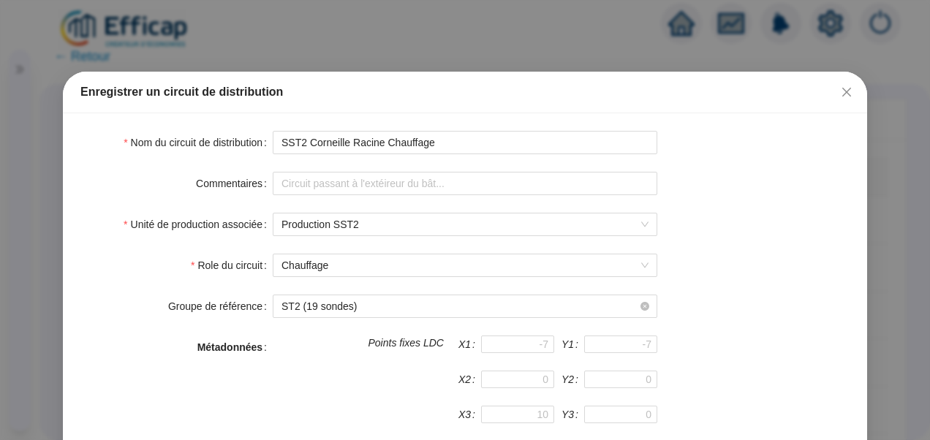
scroll to position [0, 0]
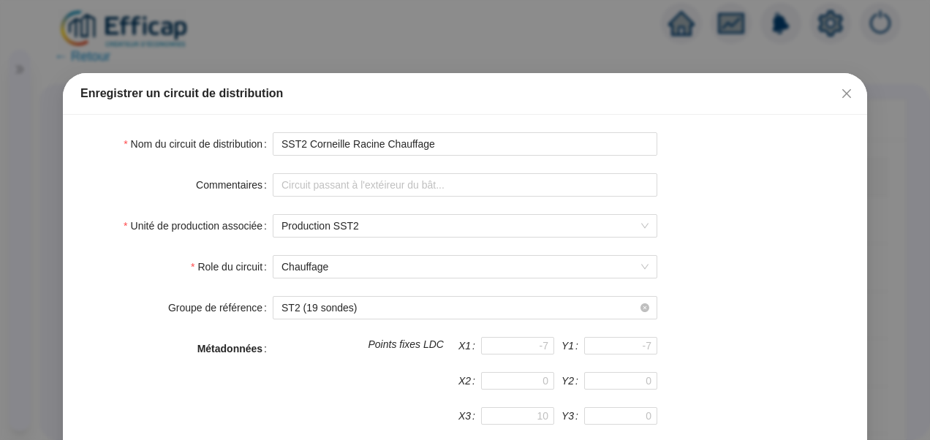
click at [847, 89] on span "Fermer" at bounding box center [846, 94] width 23 height 12
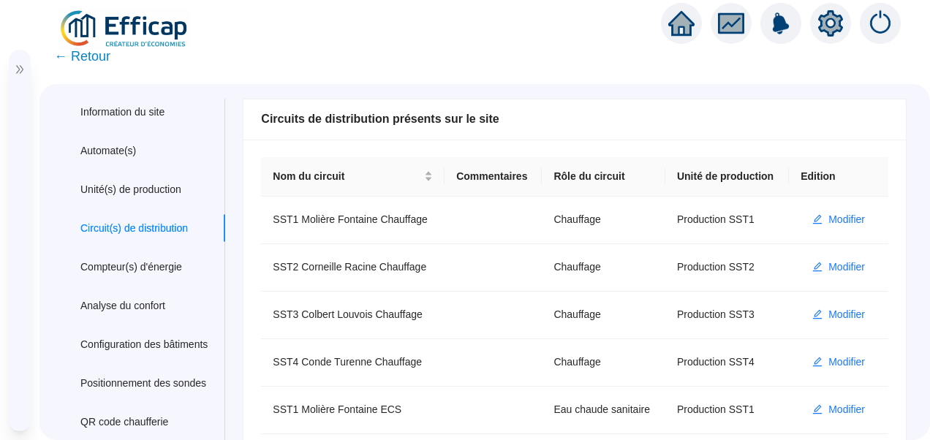
click at [101, 58] on span "← Retour" at bounding box center [82, 56] width 56 height 20
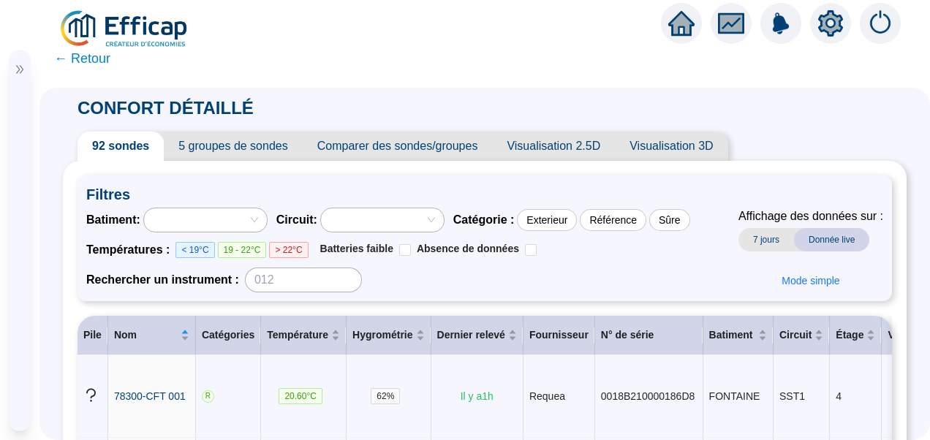
click at [97, 58] on span "← Retour" at bounding box center [82, 58] width 56 height 20
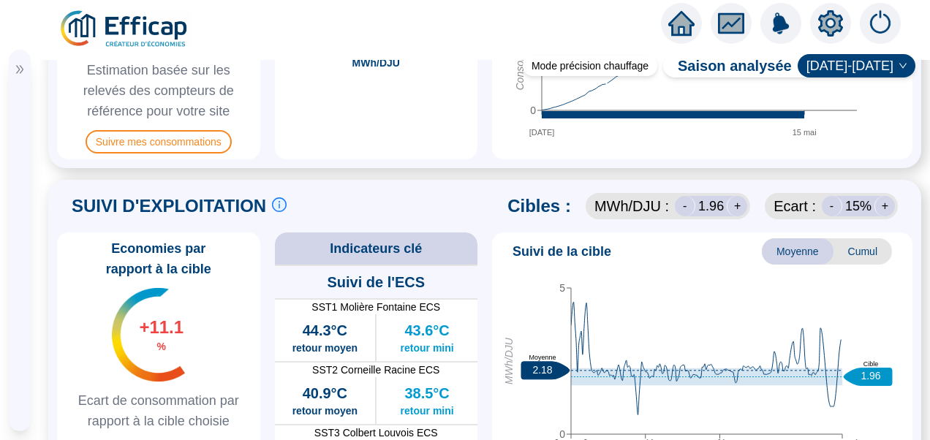
scroll to position [658, 0]
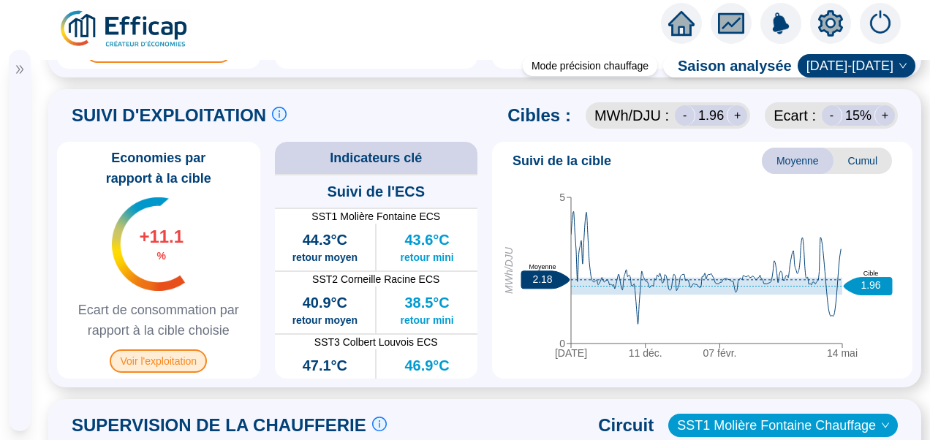
click at [156, 373] on span "Voir l'exploitation" at bounding box center [158, 360] width 97 height 23
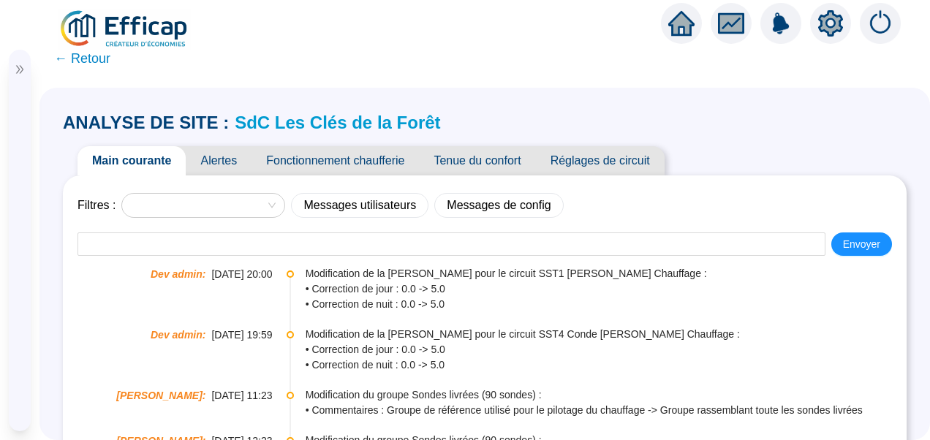
click at [358, 167] on span "Fonctionnement chaufferie" at bounding box center [334, 160] width 167 height 29
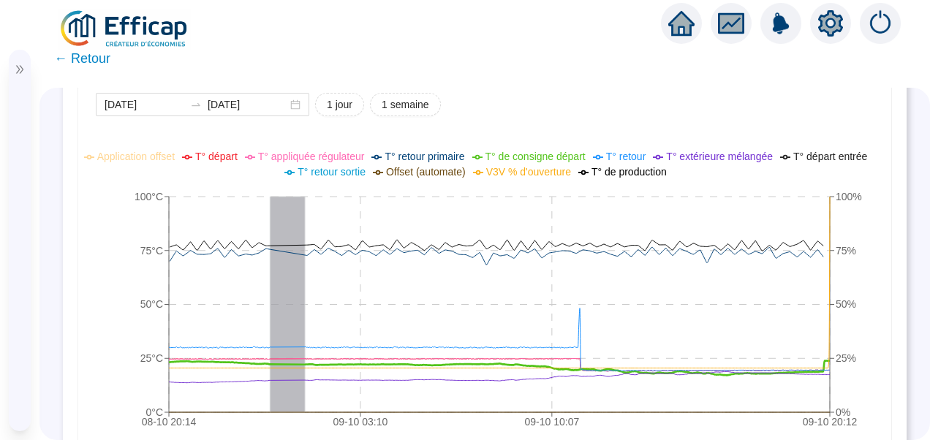
scroll to position [1096, 0]
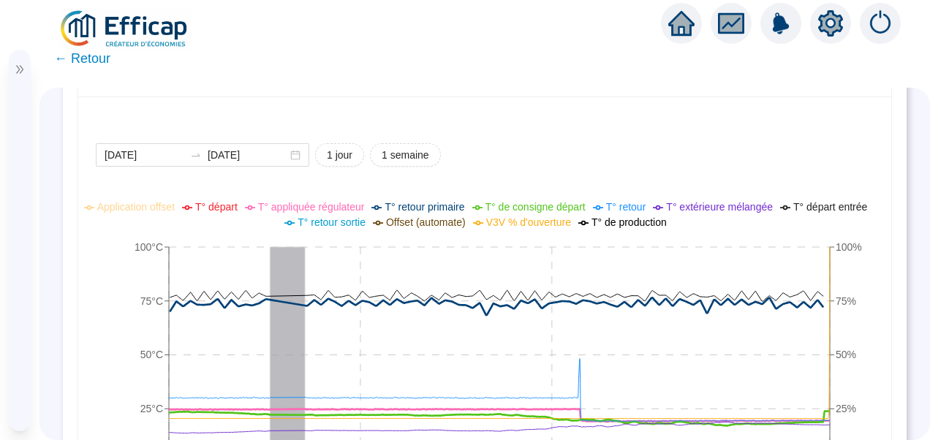
click at [553, 206] on span "T° de consigne départ" at bounding box center [535, 207] width 100 height 12
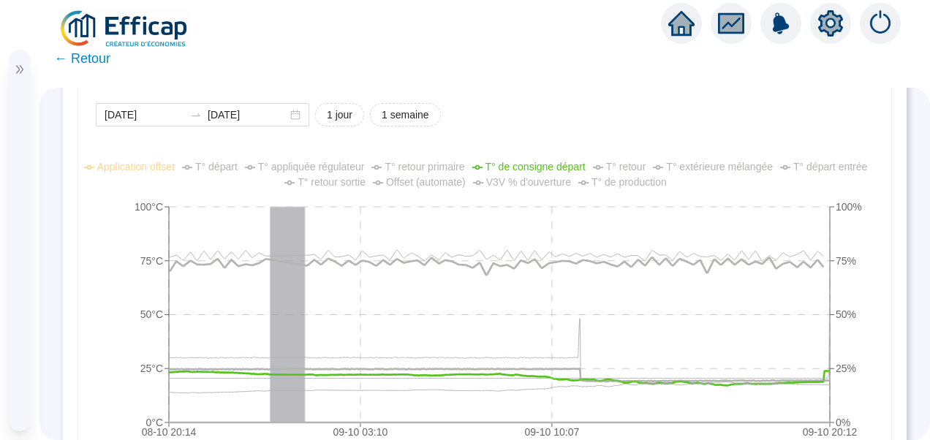
scroll to position [1169, 0]
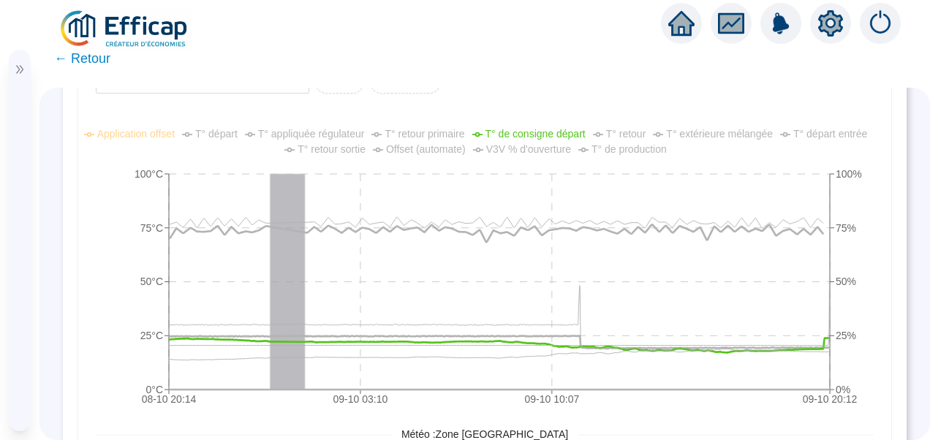
click at [330, 136] on span "T° appliquée régulateur" at bounding box center [311, 134] width 107 height 12
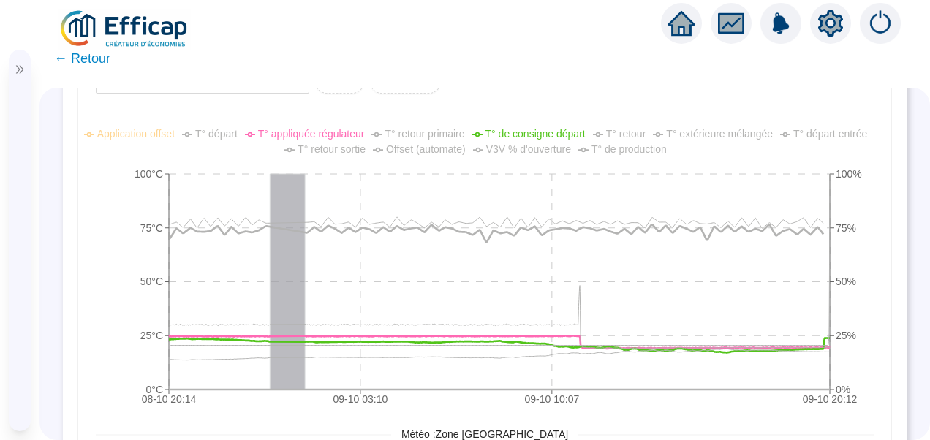
click at [508, 148] on span "V3V % d'ouverture" at bounding box center [528, 149] width 85 height 12
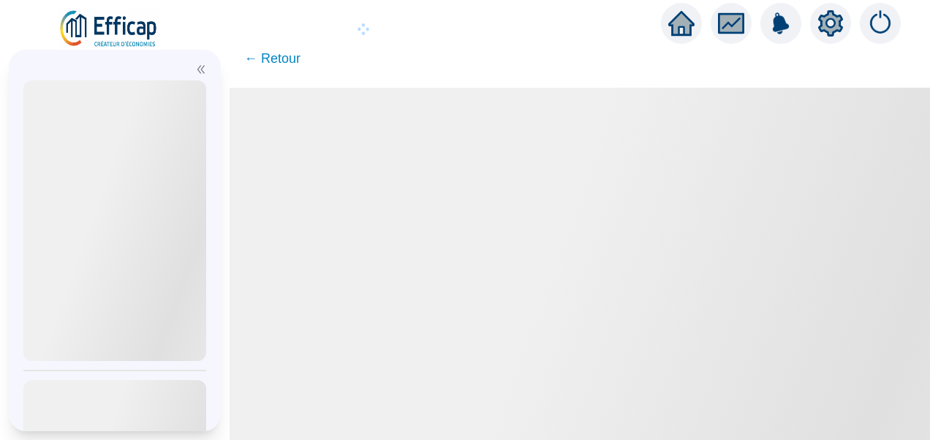
drag, startPoint x: 199, startPoint y: 72, endPoint x: 270, endPoint y: 132, distance: 93.9
click at [200, 72] on icon "double-left" at bounding box center [200, 70] width 7 height 8
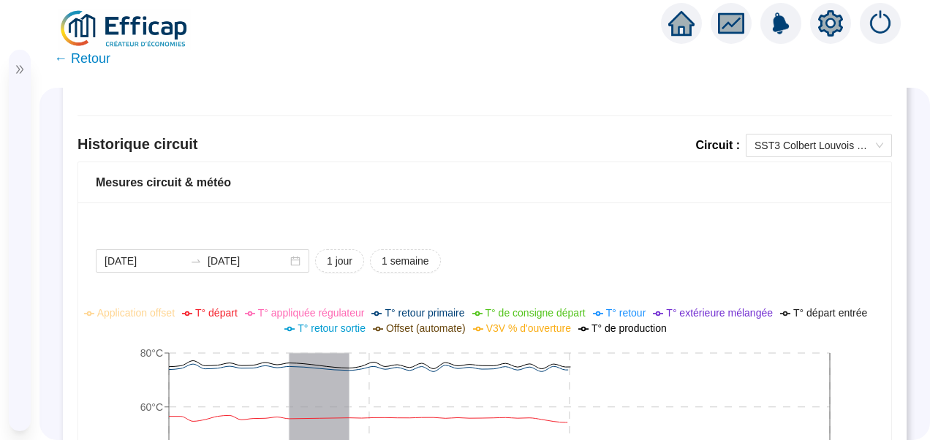
scroll to position [1023, 0]
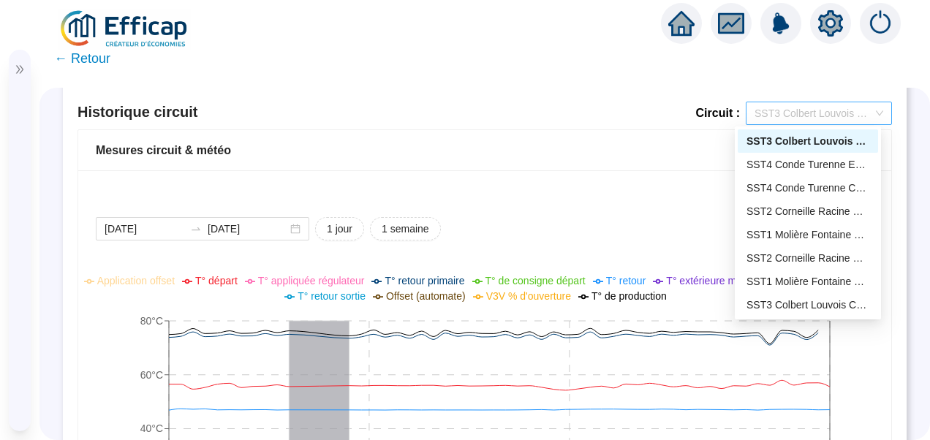
click at [824, 107] on span "SST3 Colbert Louvois ECS" at bounding box center [818, 113] width 129 height 22
click at [789, 286] on div "SST1 Molière Fontaine Chauffage" at bounding box center [807, 281] width 123 height 15
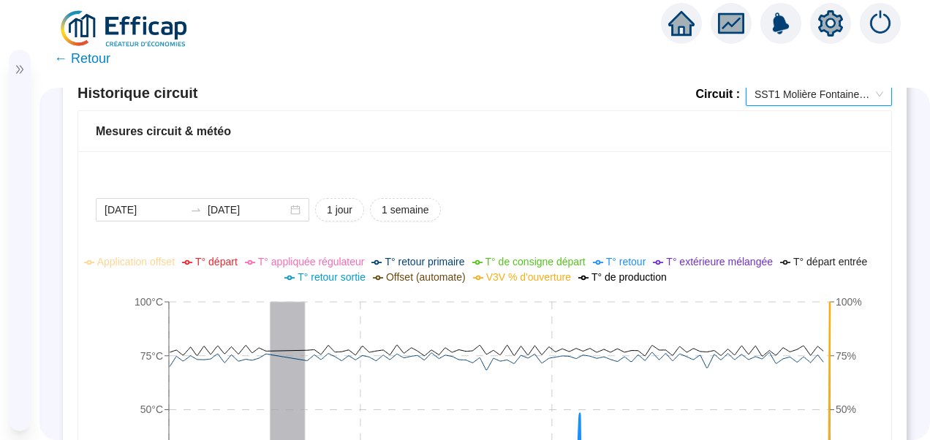
scroll to position [963, 0]
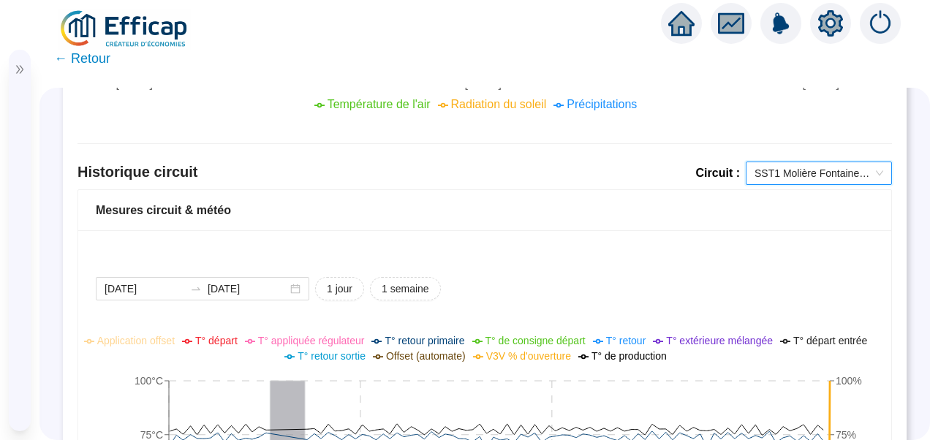
click at [826, 176] on span "SST1 Molière Fontaine Chauffage" at bounding box center [818, 173] width 129 height 22
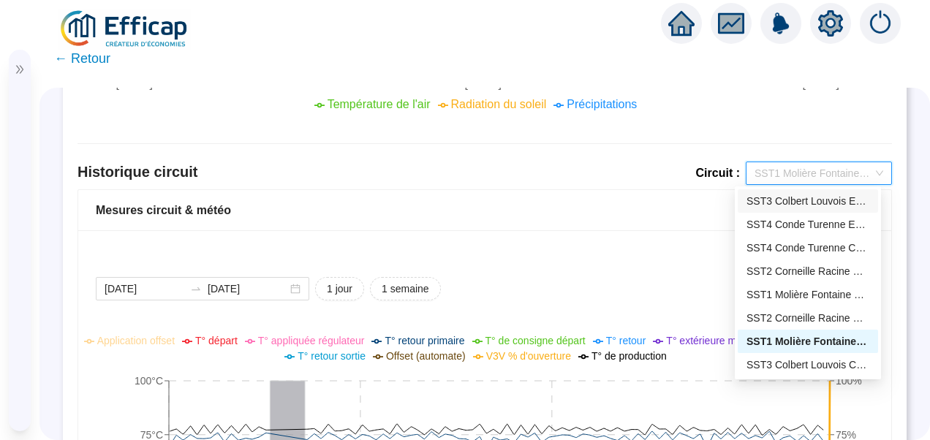
click at [797, 203] on div "SST3 Colbert Louvois ECS" at bounding box center [807, 201] width 123 height 15
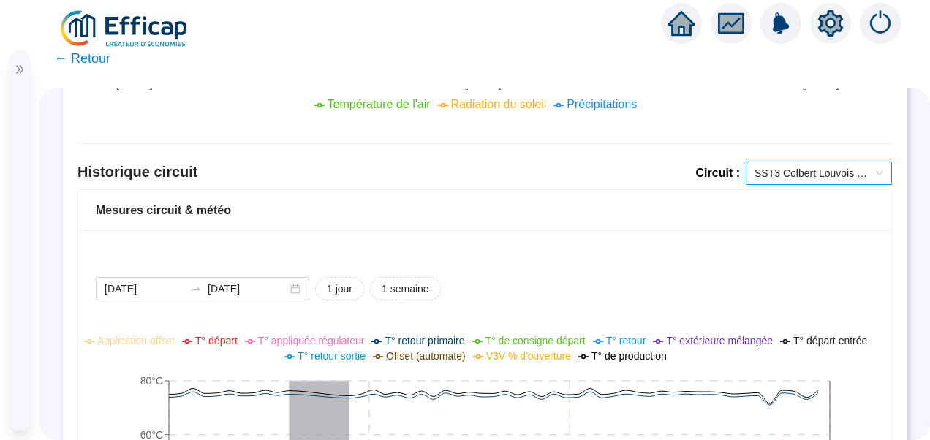
click at [20, 68] on icon "double-right" at bounding box center [20, 69] width 10 height 10
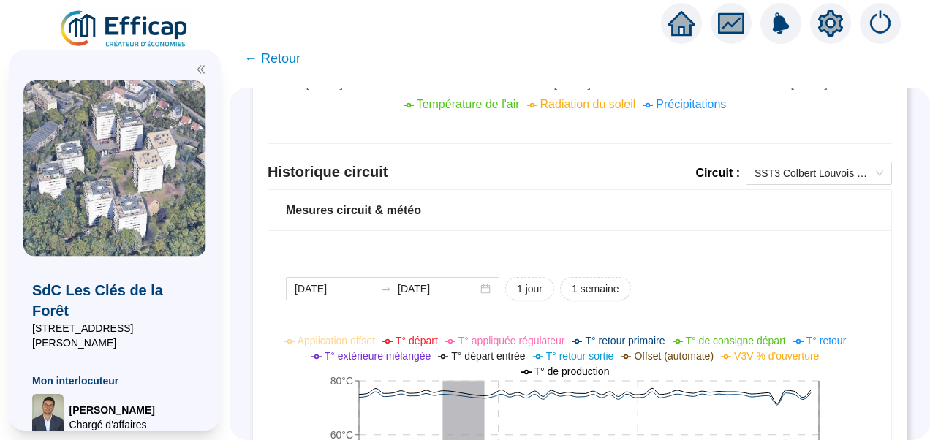
click at [124, 29] on img at bounding box center [124, 29] width 132 height 41
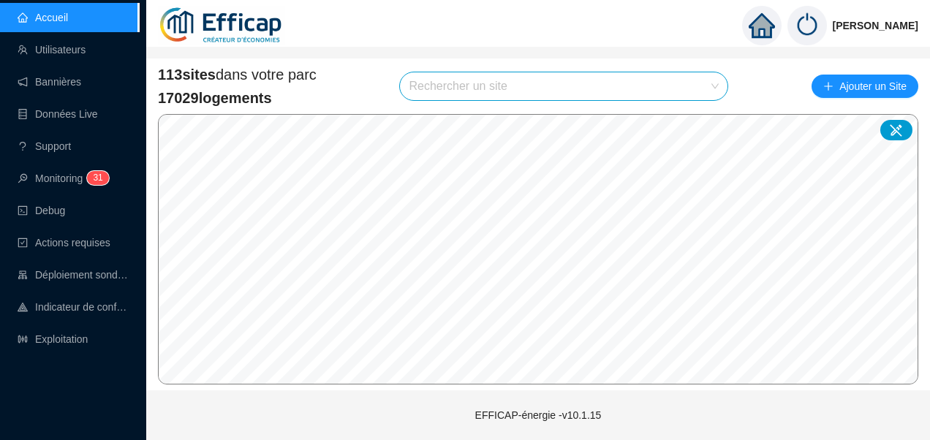
click at [498, 86] on input "search" at bounding box center [557, 86] width 297 height 28
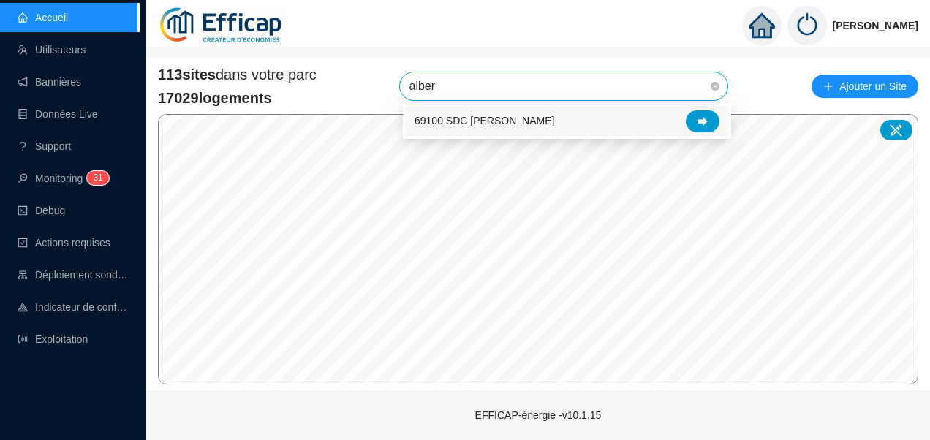
type input "albert"
click at [716, 116] on div at bounding box center [703, 121] width 34 height 22
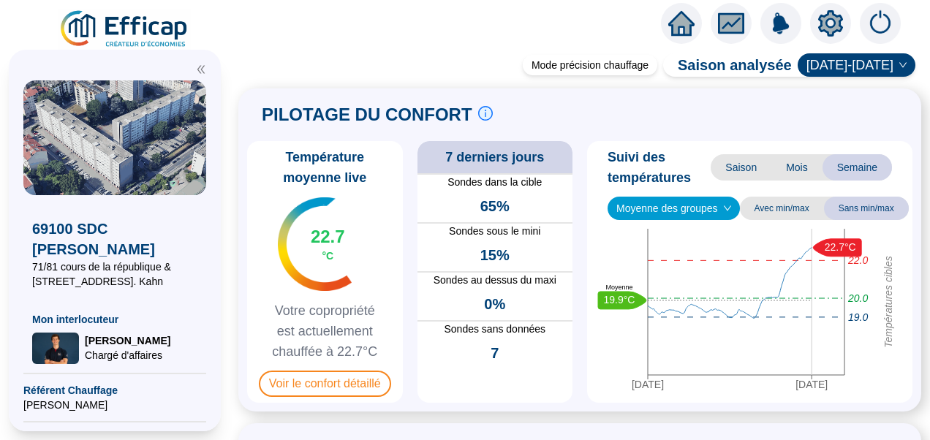
click at [827, 26] on icon "setting" at bounding box center [830, 23] width 10 height 10
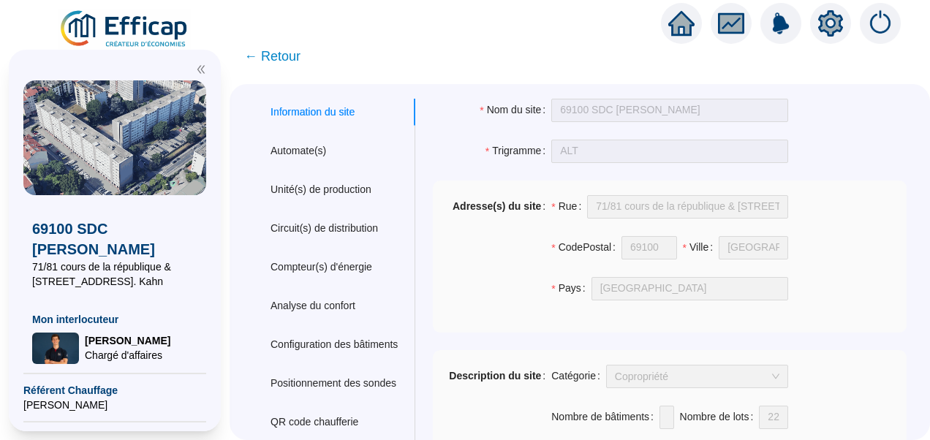
click at [292, 56] on span "← Retour" at bounding box center [272, 56] width 56 height 20
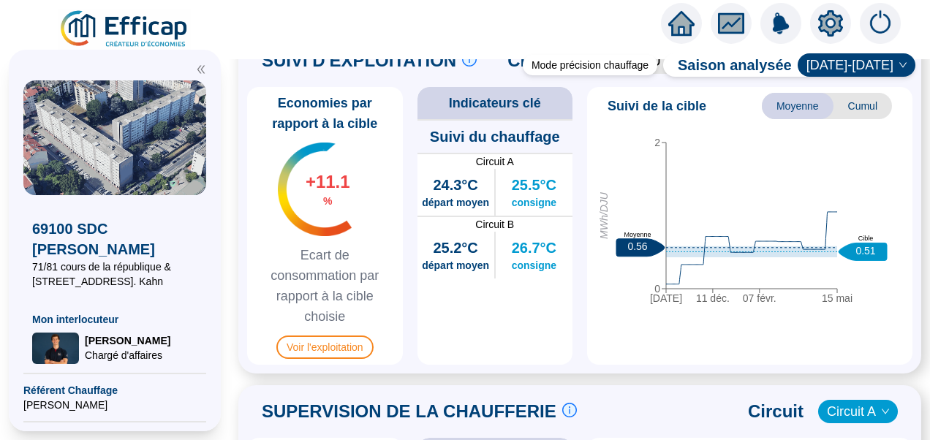
scroll to position [950, 0]
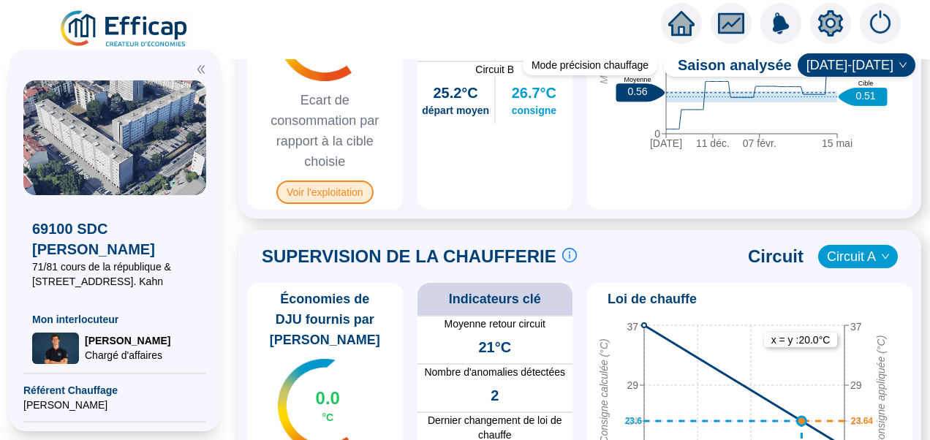
click at [356, 204] on span "Voir l'exploitation" at bounding box center [324, 192] width 97 height 23
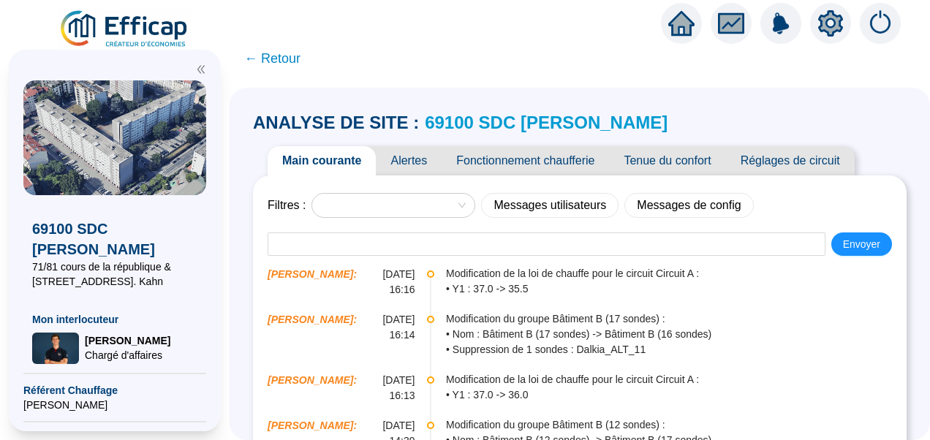
click at [689, 161] on span "Tenue du confort" at bounding box center [667, 160] width 116 height 29
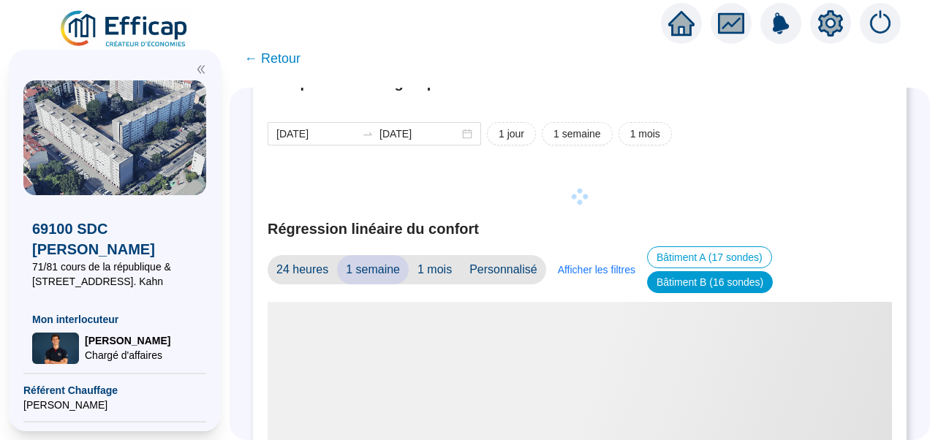
scroll to position [219, 0]
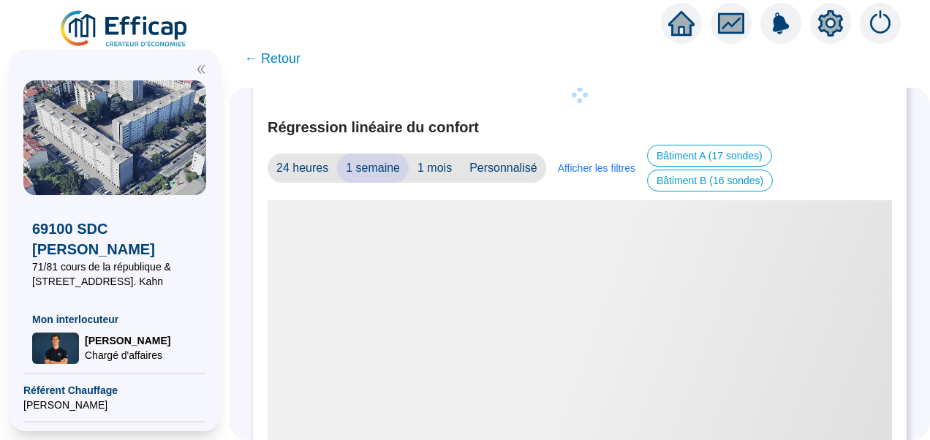
click at [205, 69] on icon "double-left" at bounding box center [201, 69] width 10 height 10
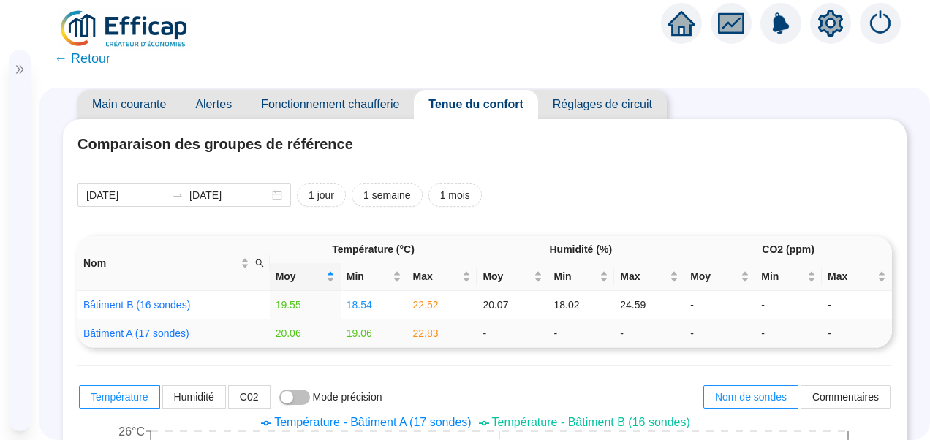
scroll to position [0, 0]
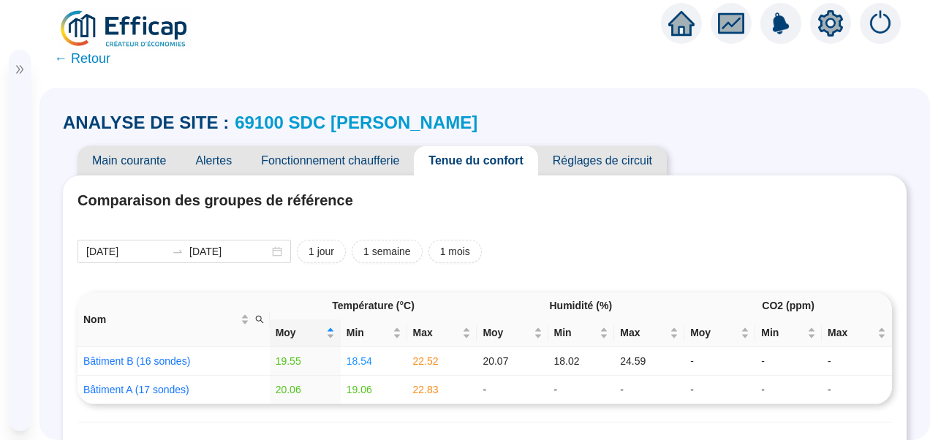
click at [595, 167] on span "Réglages de circuit" at bounding box center [602, 160] width 129 height 29
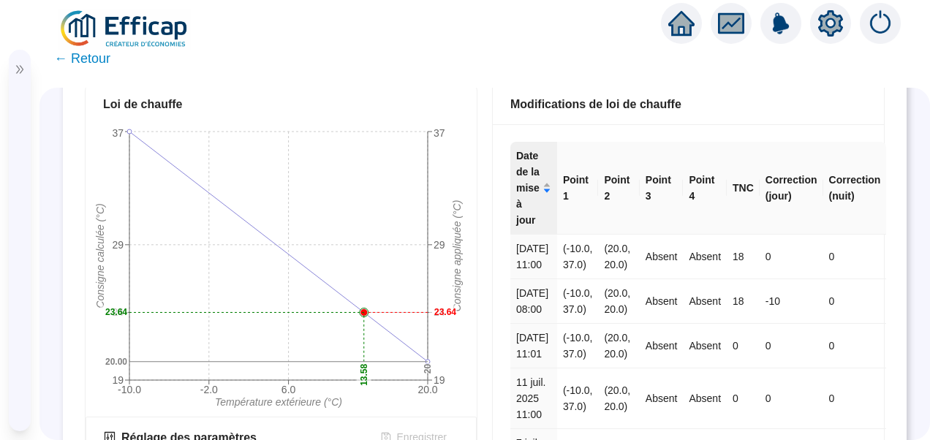
scroll to position [219, 0]
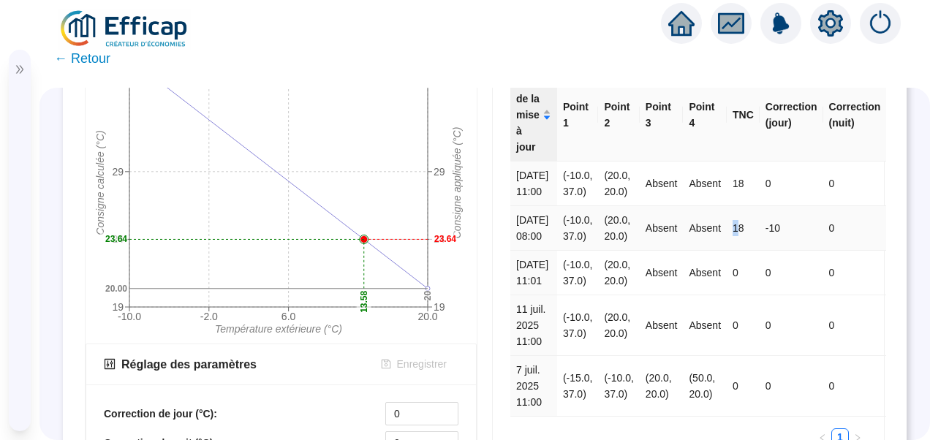
click at [726, 251] on td "18" at bounding box center [742, 228] width 33 height 45
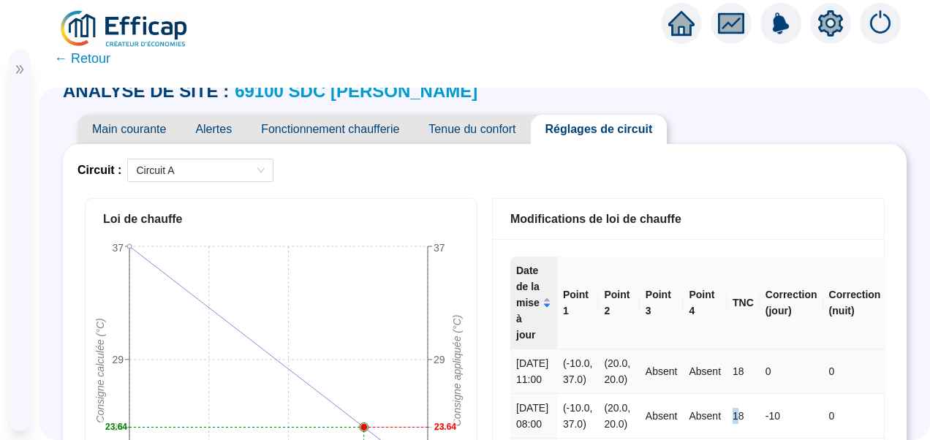
scroll to position [0, 0]
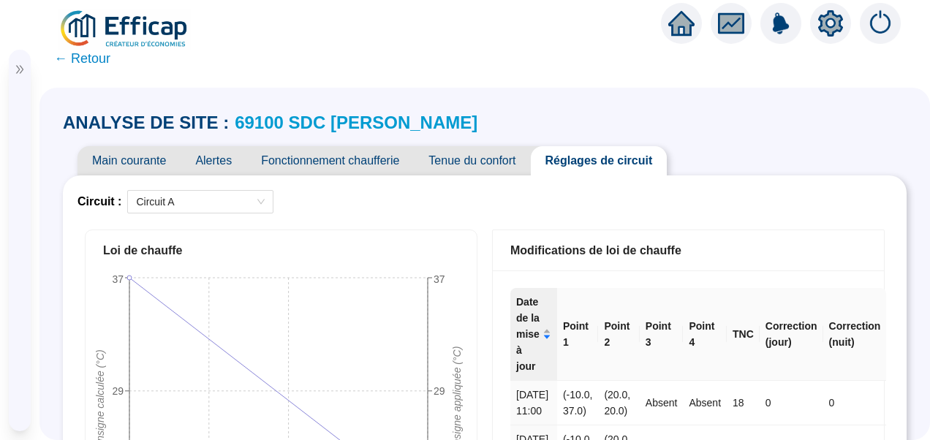
click at [471, 159] on span "Tenue du confort" at bounding box center [472, 160] width 116 height 29
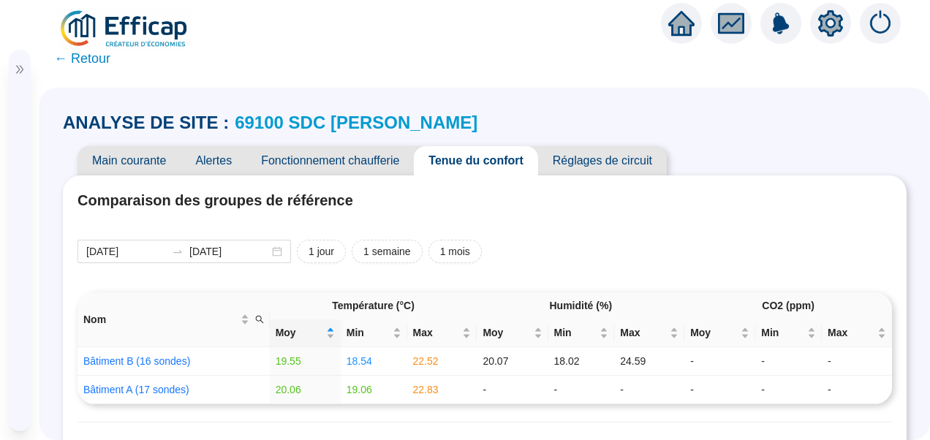
click at [323, 161] on span "Fonctionnement chaufferie" at bounding box center [329, 160] width 167 height 29
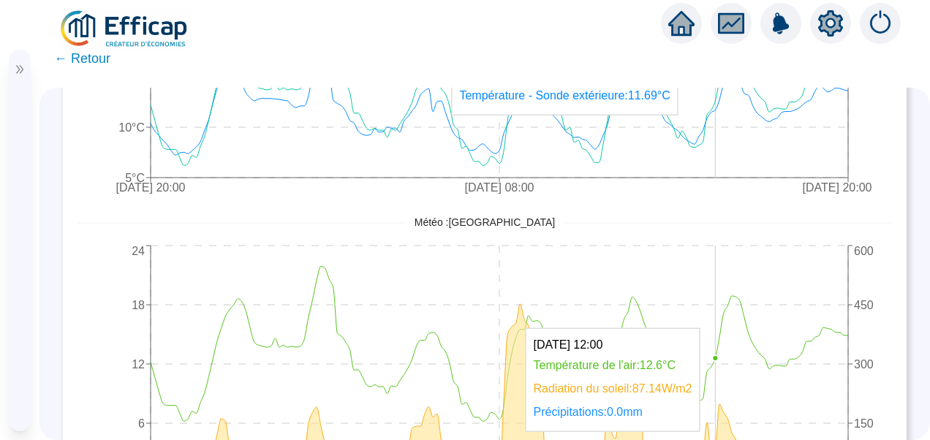
scroll to position [292, 0]
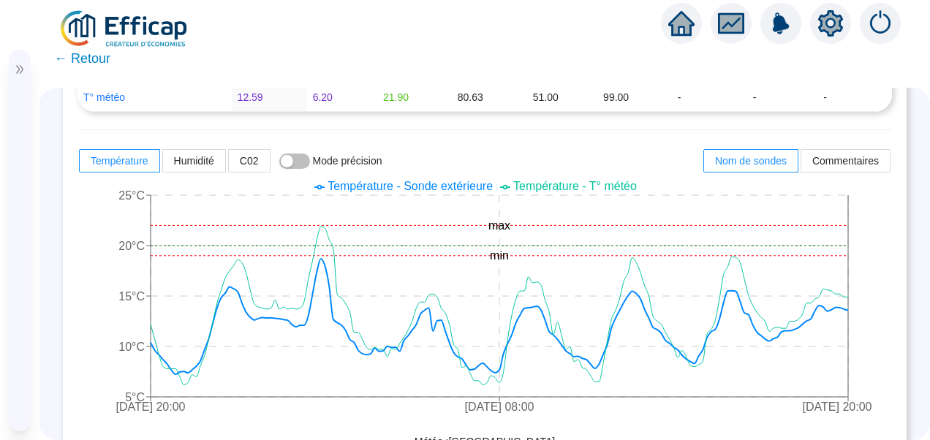
click at [475, 183] on span "Température - Sonde extérieure" at bounding box center [409, 186] width 165 height 12
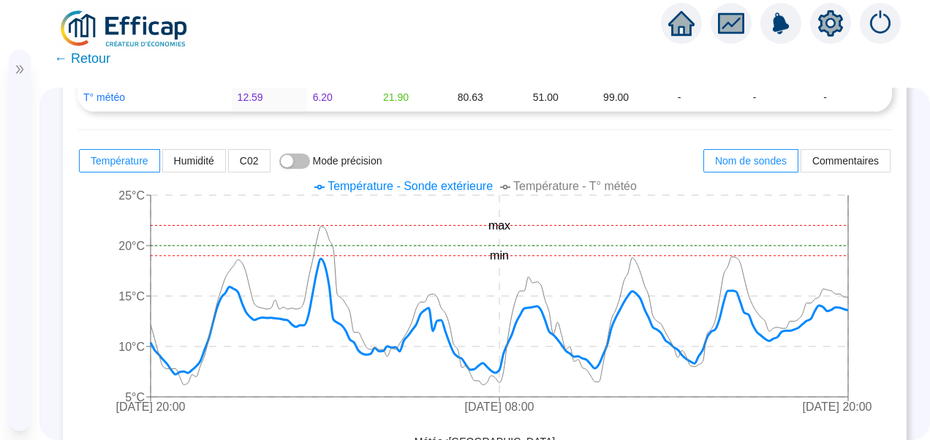
scroll to position [0, 0]
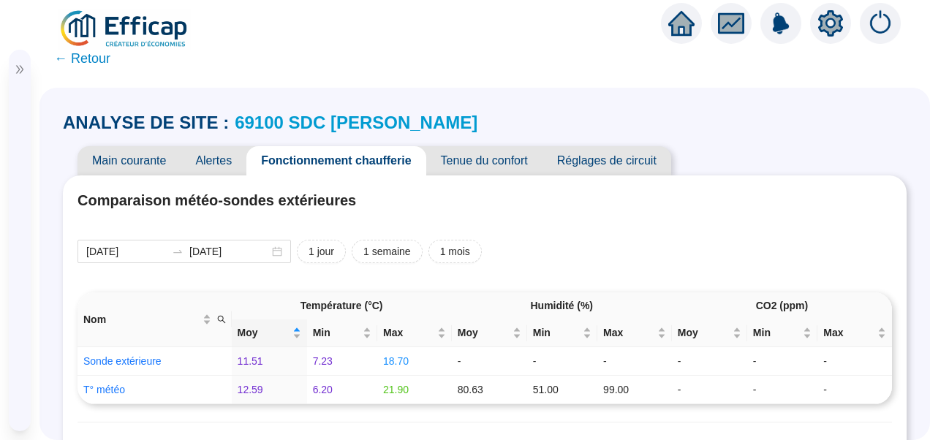
click at [602, 155] on span "Réglages de circuit" at bounding box center [606, 160] width 129 height 29
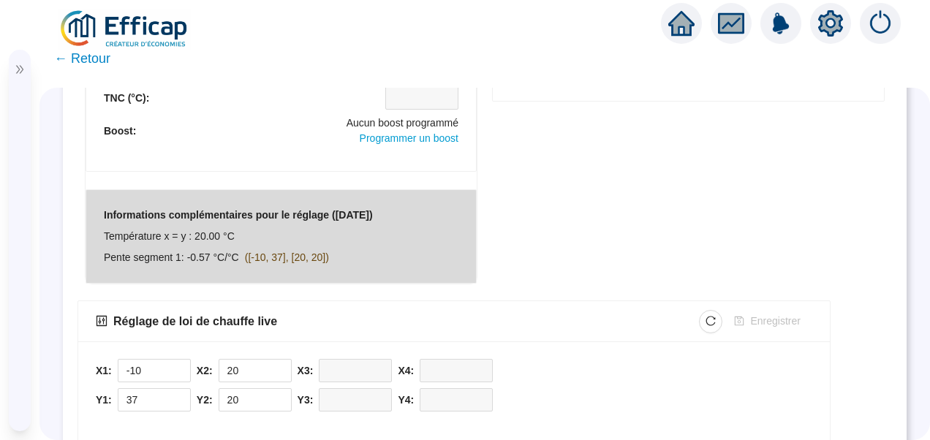
scroll to position [680, 0]
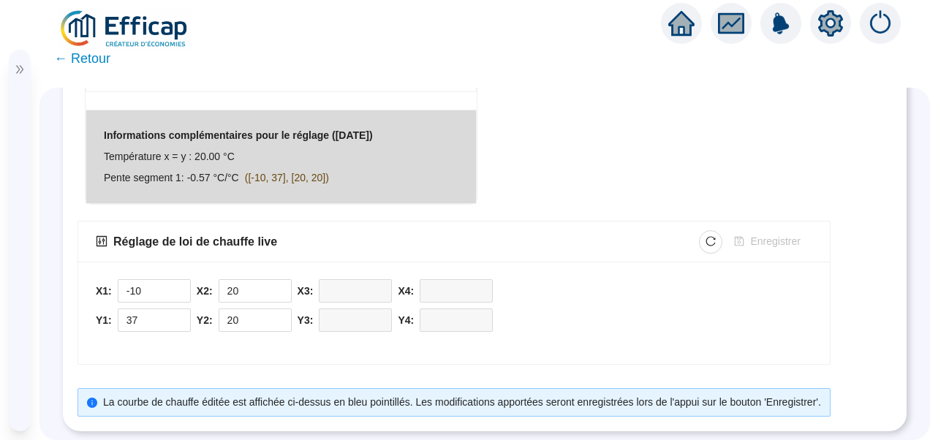
click at [246, 309] on input "20" at bounding box center [255, 320] width 72 height 22
click at [246, 293] on div "X2: 20 Y2: 20" at bounding box center [244, 305] width 95 height 53
click at [247, 288] on input "20" at bounding box center [255, 291] width 72 height 22
click at [248, 317] on input "20" at bounding box center [255, 320] width 72 height 22
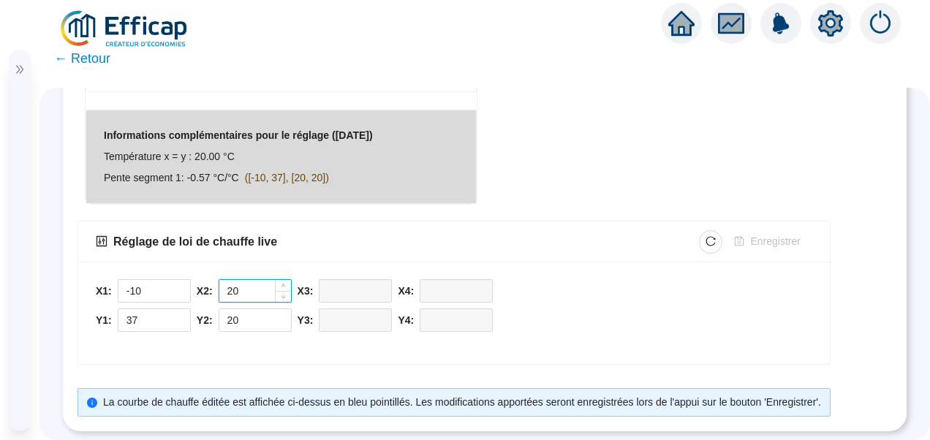
click at [240, 286] on input "20" at bounding box center [255, 291] width 72 height 22
click at [241, 309] on input "20" at bounding box center [255, 320] width 72 height 22
click at [577, 297] on div "X1: -10 Y1: 37 X2: 20 Y2: 20 X3: Y3: X4: Y4:" at bounding box center [454, 309] width 716 height 60
click at [242, 309] on input "20" at bounding box center [255, 320] width 72 height 22
click at [554, 297] on div "X1: -10 Y1: 37 X2: 20 Y2: 20 X3: Y3: X4: Y4:" at bounding box center [454, 309] width 716 height 60
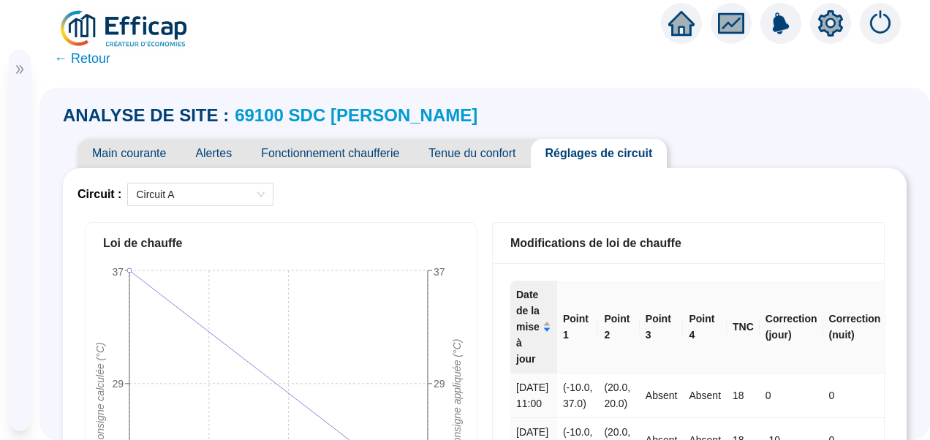
scroll to position [0, 0]
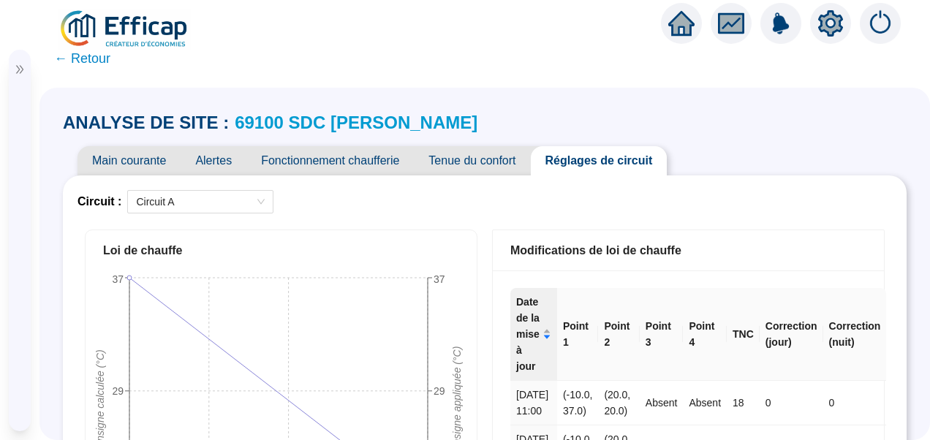
click at [352, 158] on span "Fonctionnement chaufferie" at bounding box center [329, 160] width 167 height 29
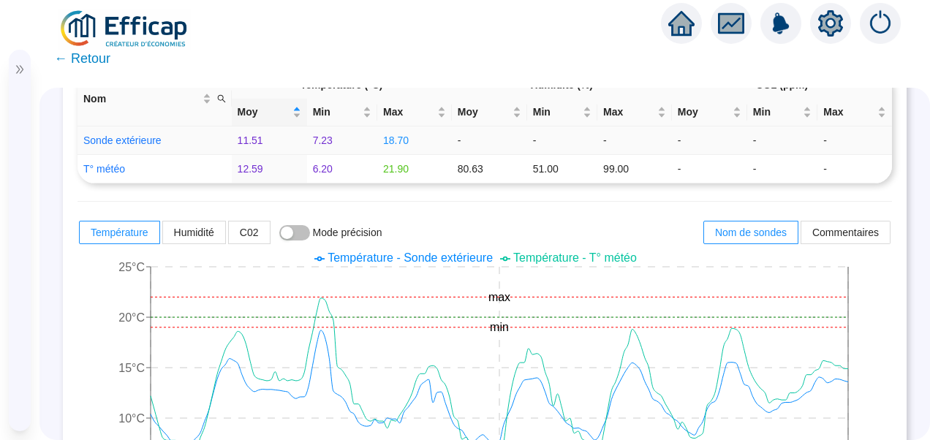
scroll to position [219, 0]
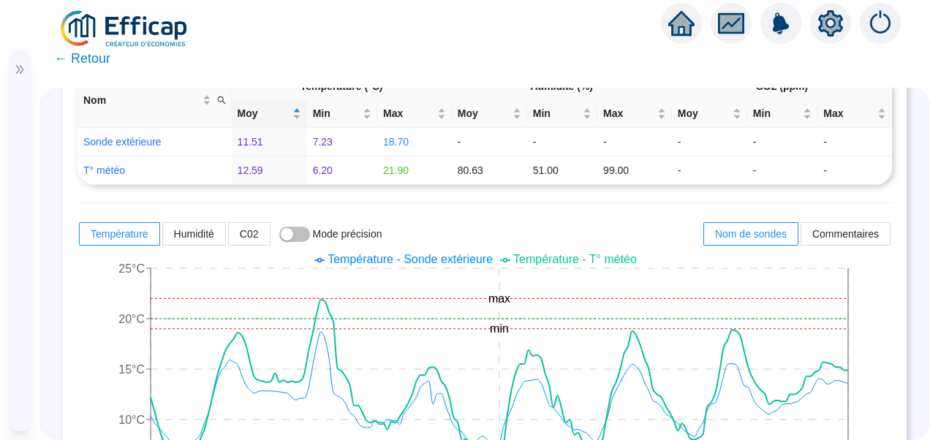
click at [584, 260] on span "Température - T° météo" at bounding box center [575, 259] width 124 height 12
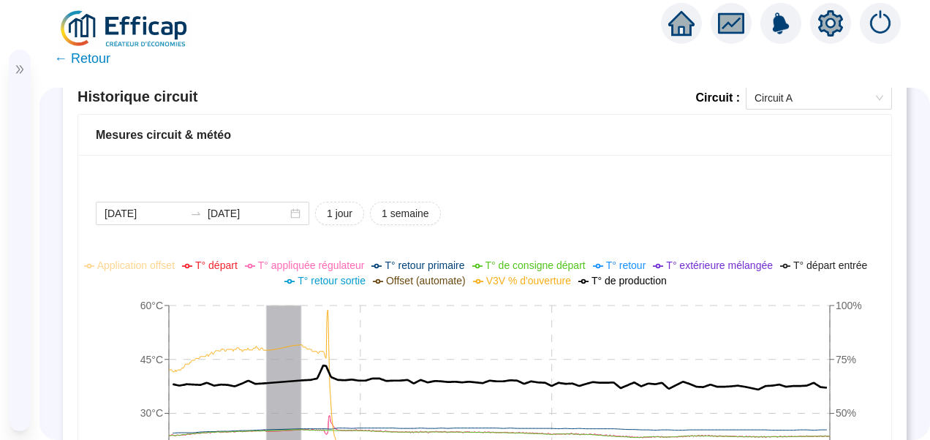
scroll to position [1169, 0]
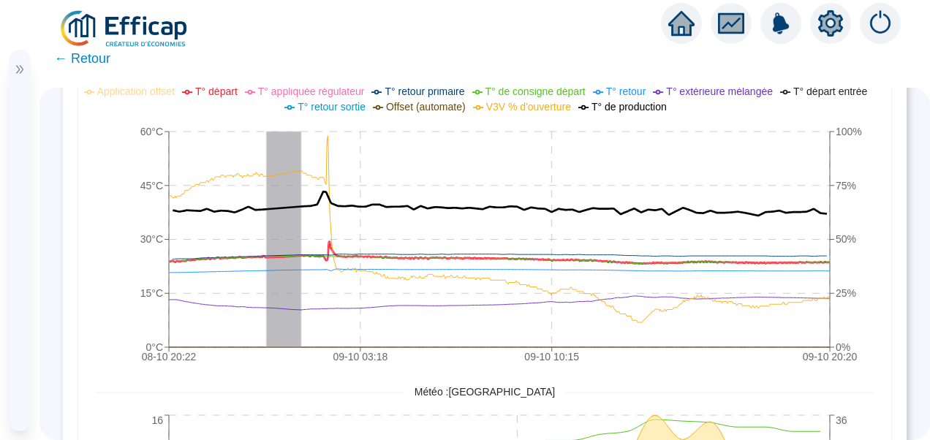
click at [221, 88] on span "T° départ" at bounding box center [216, 92] width 42 height 12
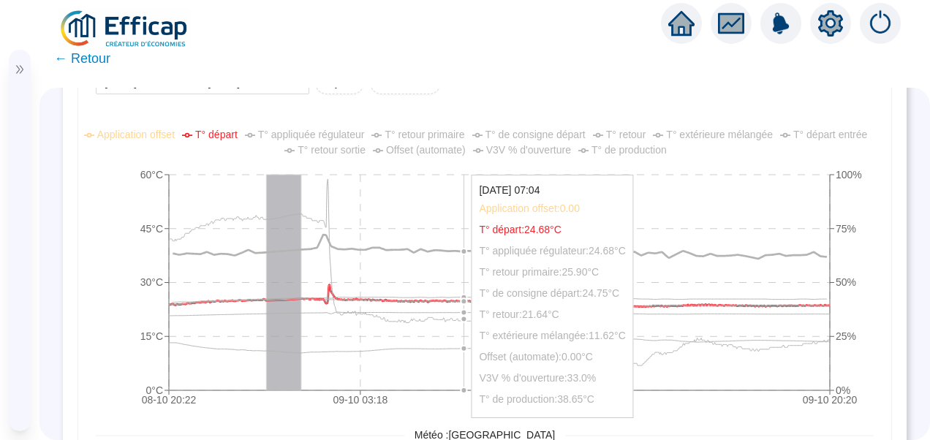
scroll to position [1096, 0]
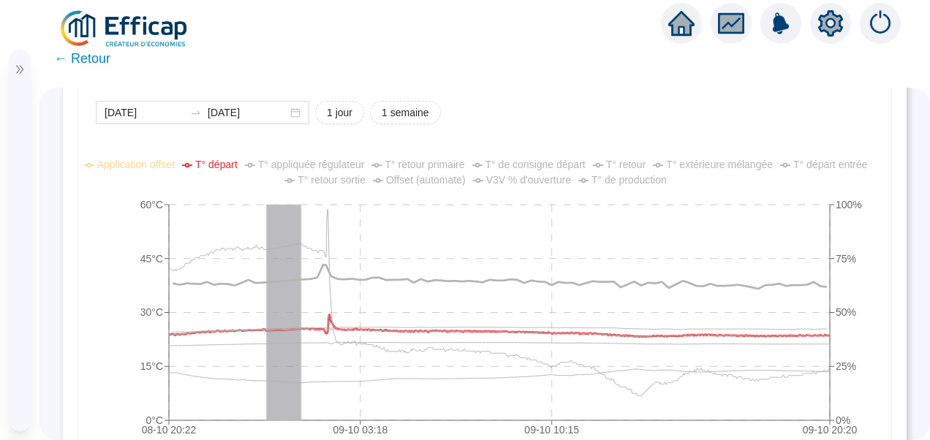
click at [297, 162] on span "T° appliquée régulateur" at bounding box center [311, 165] width 107 height 12
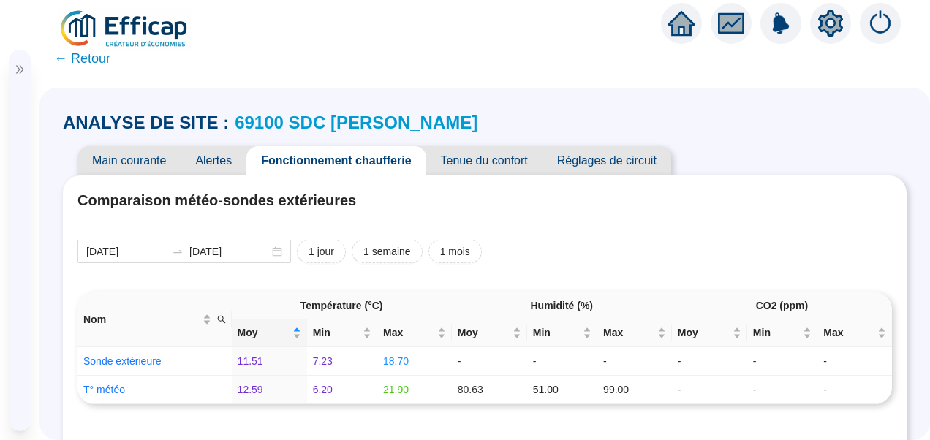
scroll to position [1096, 0]
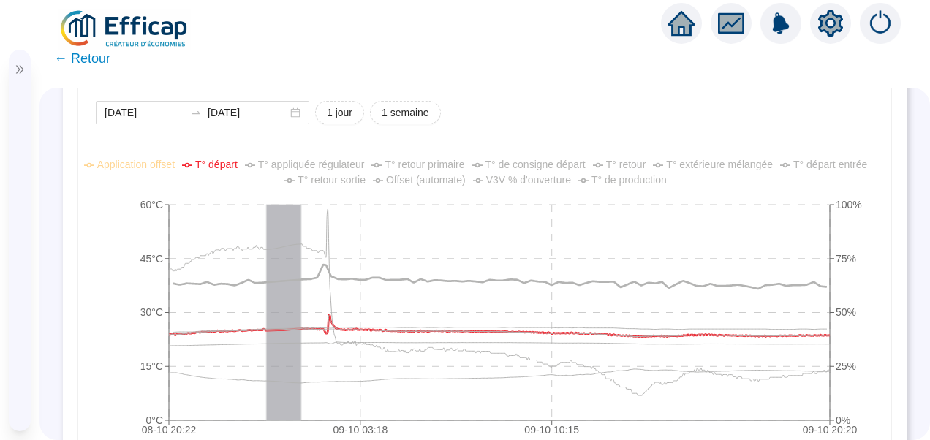
click at [203, 166] on span "T° départ" at bounding box center [216, 165] width 42 height 12
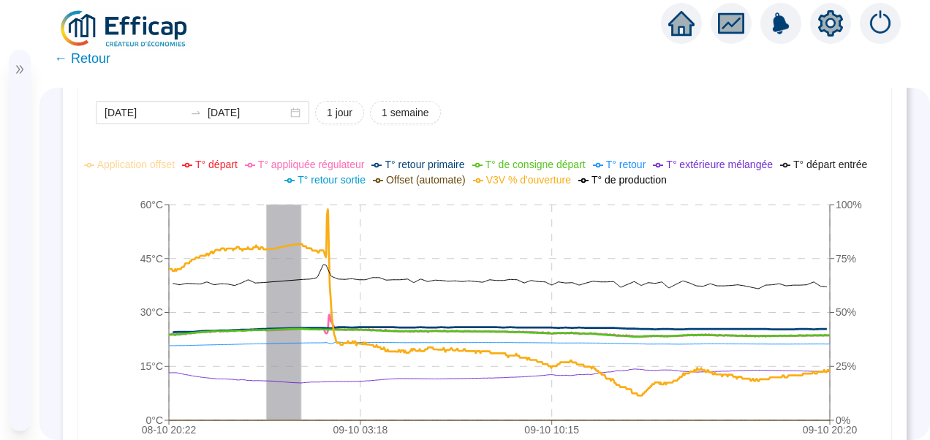
click at [547, 159] on span "T° de consigne départ" at bounding box center [535, 165] width 100 height 12
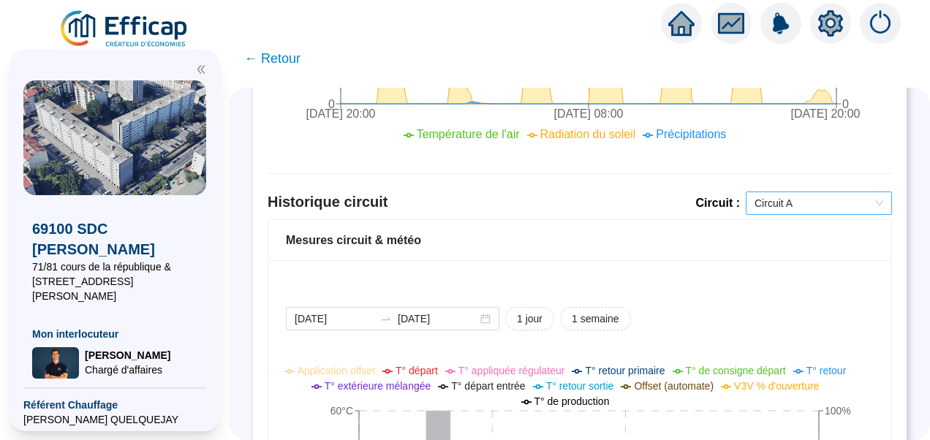
scroll to position [905, 0]
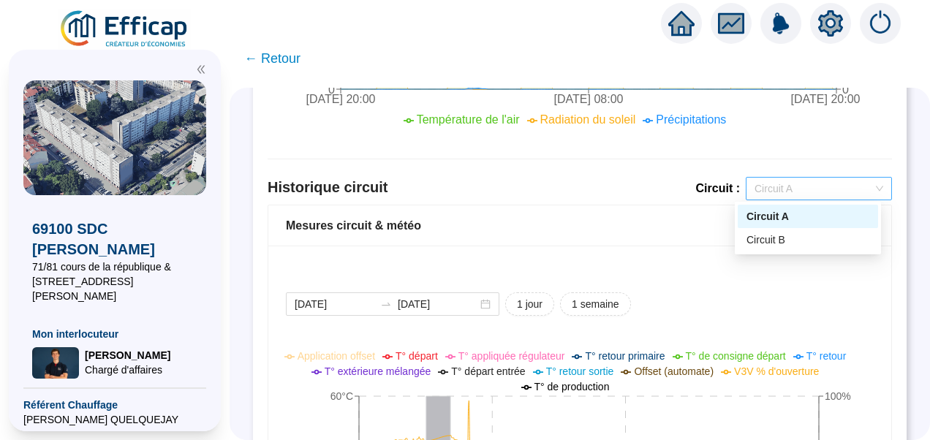
click at [811, 191] on span "Circuit A" at bounding box center [818, 189] width 129 height 22
click at [666, 184] on div "Historique circuit Circuit : Circuit A" at bounding box center [579, 191] width 624 height 28
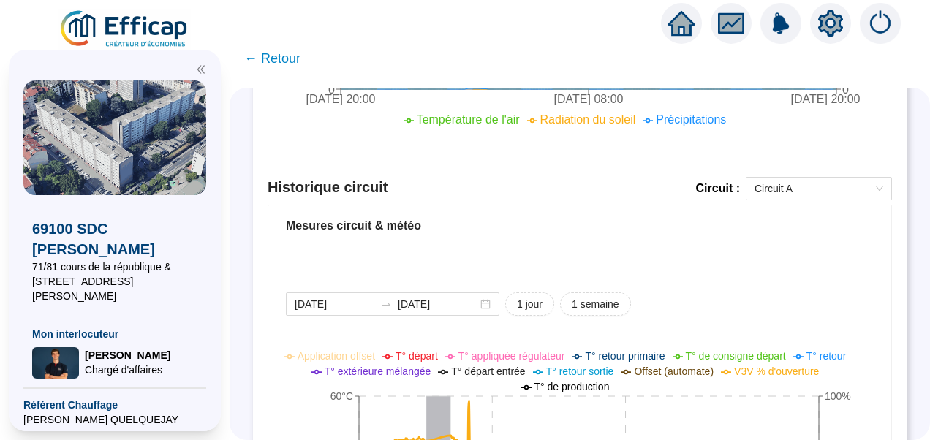
click at [764, 199] on div "Historique circuit Circuit : Circuit A" at bounding box center [579, 191] width 624 height 28
click at [781, 192] on span "Circuit A" at bounding box center [818, 189] width 129 height 22
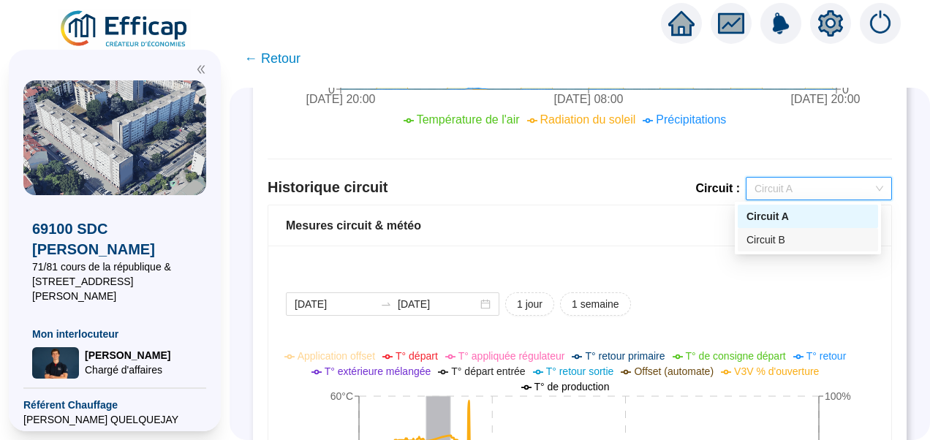
click at [776, 241] on div "Circuit B" at bounding box center [807, 239] width 123 height 15
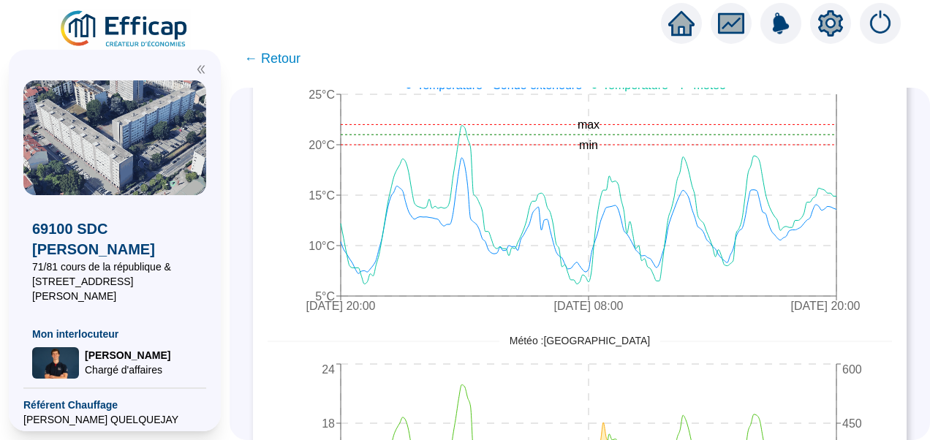
scroll to position [101, 0]
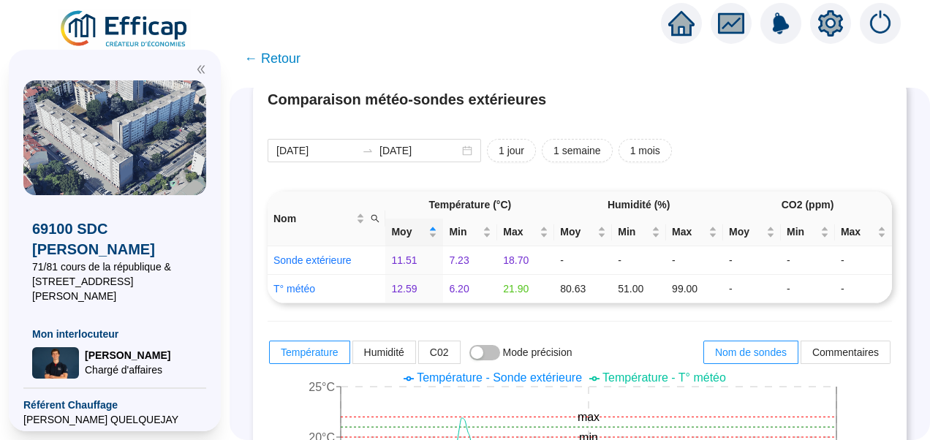
click at [205, 67] on icon "double-left" at bounding box center [201, 69] width 10 height 10
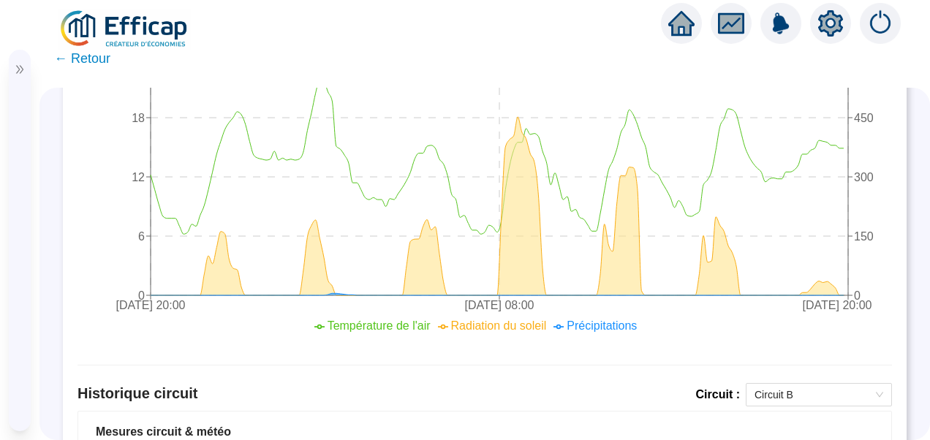
scroll to position [1124, 0]
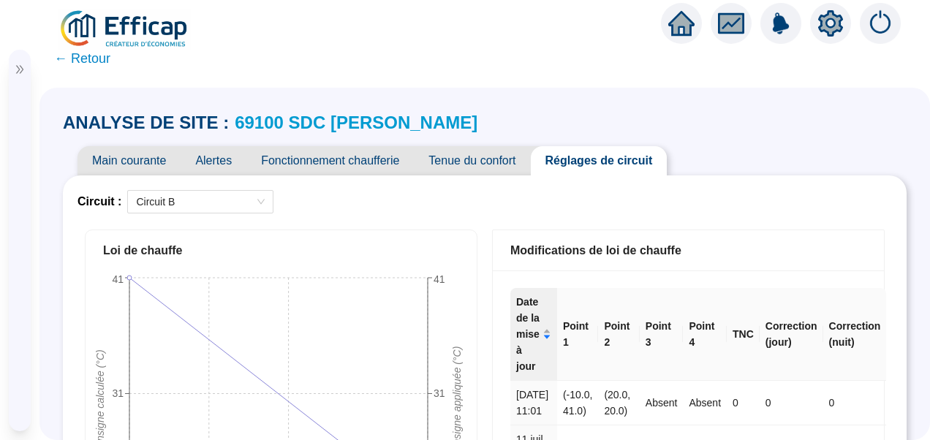
click at [344, 121] on link "69100 SDC [PERSON_NAME]" at bounding box center [356, 123] width 243 height 20
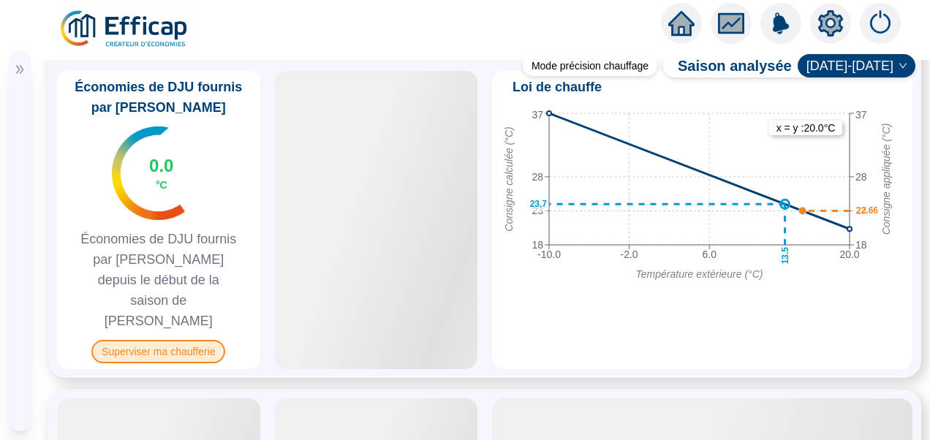
scroll to position [1051, 0]
click at [158, 341] on span "Superviser ma chaufferie" at bounding box center [158, 352] width 134 height 23
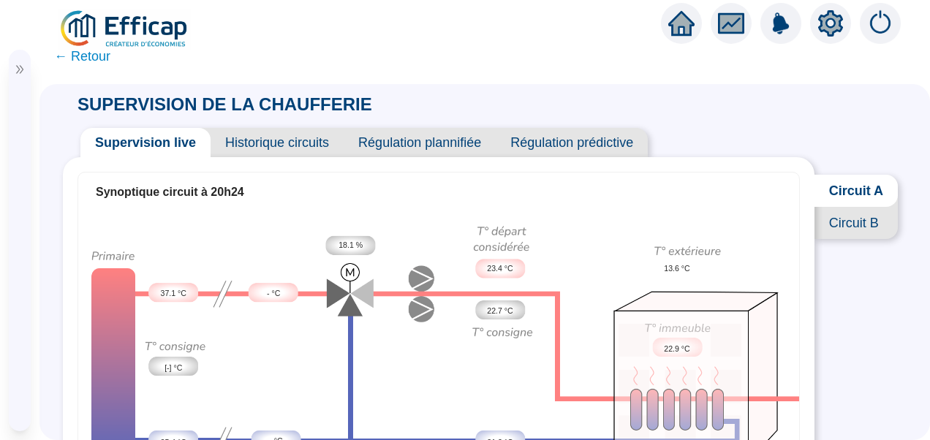
click at [569, 143] on span "Régulation prédictive" at bounding box center [572, 142] width 152 height 29
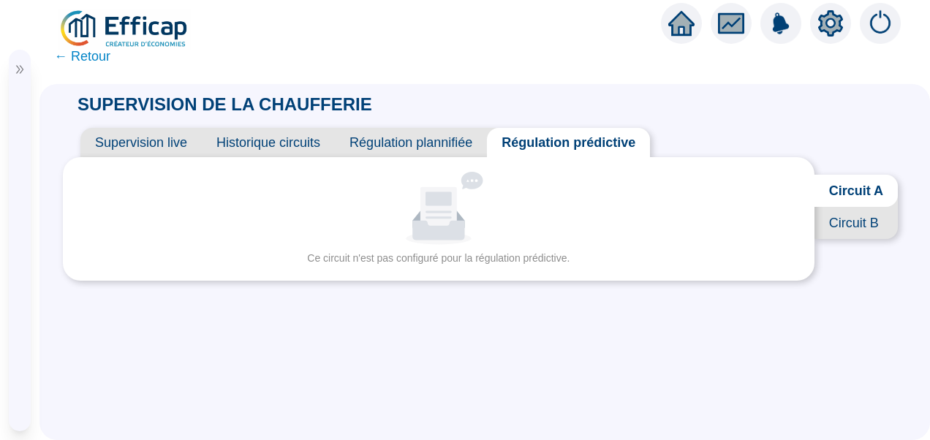
click at [447, 212] on icon at bounding box center [438, 211] width 37 height 49
drag, startPoint x: 435, startPoint y: 219, endPoint x: 383, endPoint y: 260, distance: 66.5
click at [435, 221] on icon at bounding box center [438, 211] width 37 height 49
drag, startPoint x: 341, startPoint y: 262, endPoint x: 541, endPoint y: 273, distance: 199.8
click at [541, 273] on div "Aucune donnée Ce circuit n'est pas configuré pour la régulation prédictive." at bounding box center [438, 219] width 751 height 124
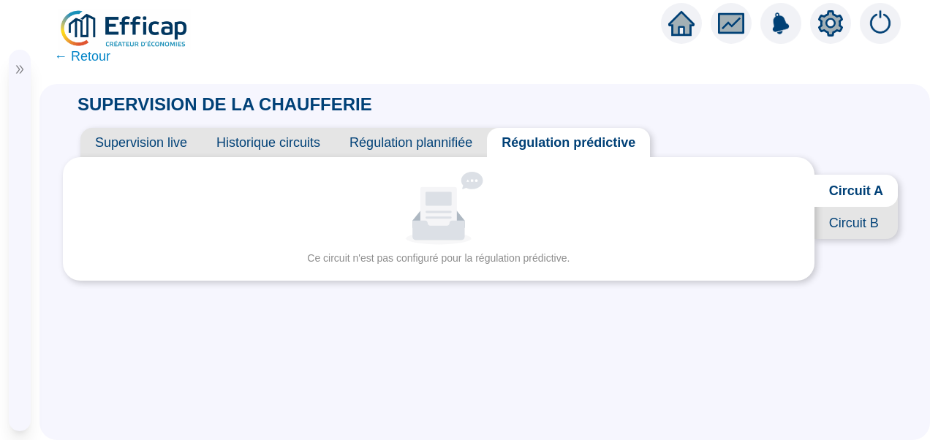
click at [851, 238] on span "Circuit B" at bounding box center [855, 223] width 83 height 32
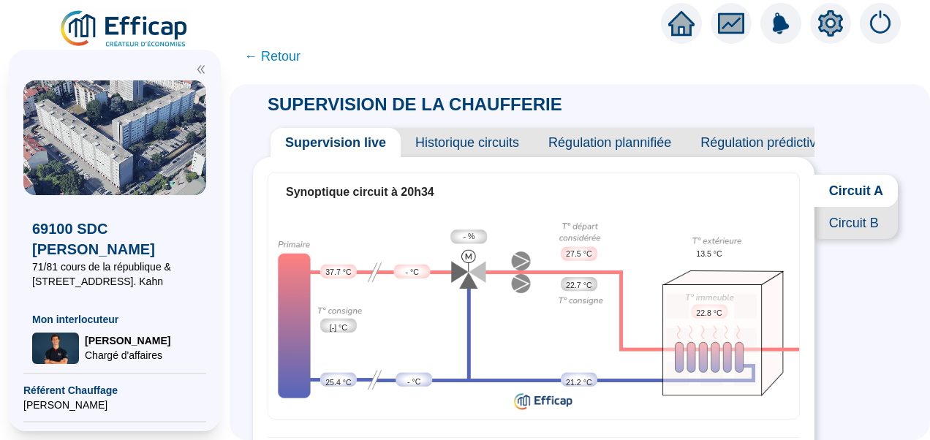
click at [729, 137] on span "Régulation prédictive" at bounding box center [762, 142] width 152 height 29
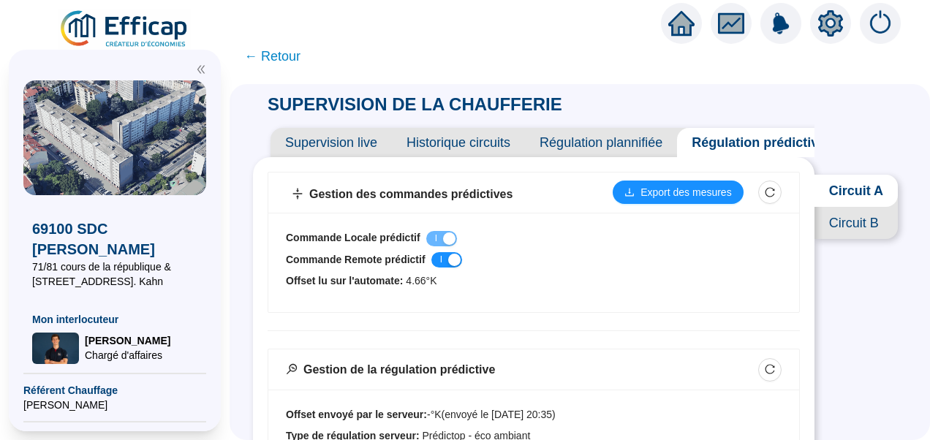
click at [471, 149] on span "Historique circuits" at bounding box center [458, 142] width 133 height 29
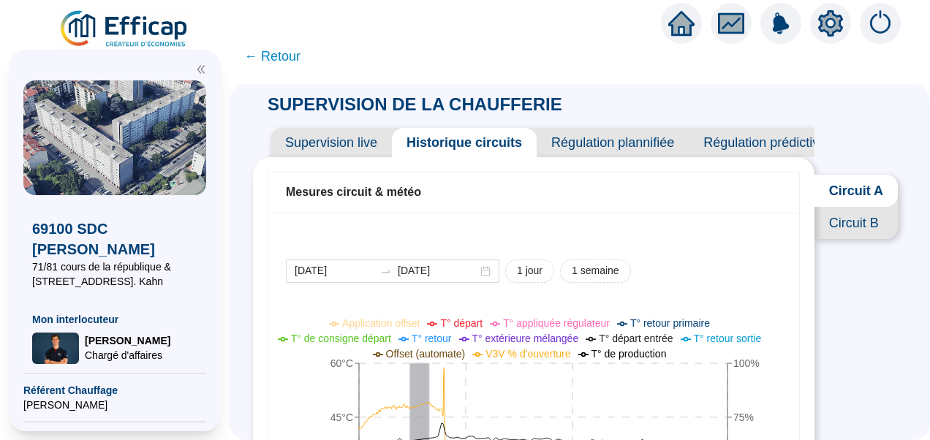
click at [840, 229] on span "Circuit B" at bounding box center [855, 223] width 83 height 32
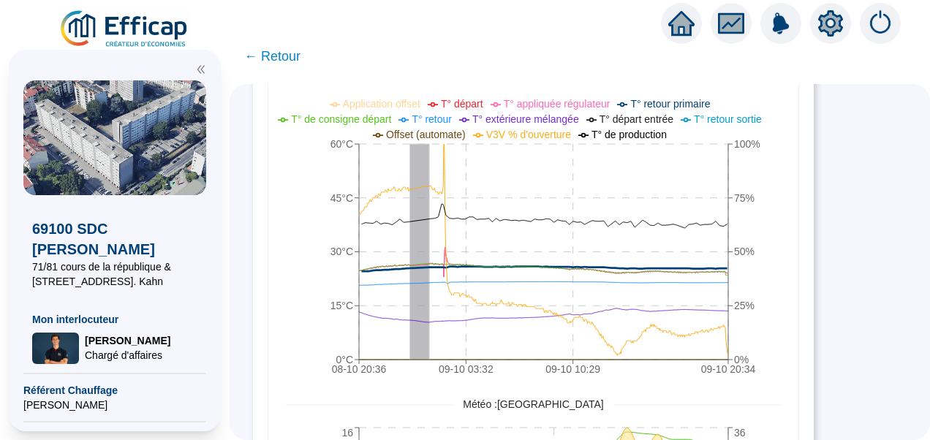
click at [832, 31] on icon "setting" at bounding box center [830, 23] width 25 height 26
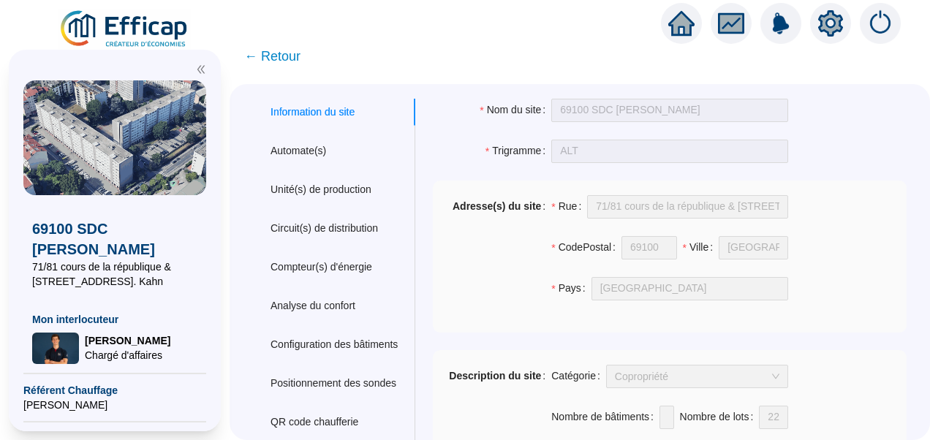
click at [197, 72] on icon "double-left" at bounding box center [201, 69] width 10 height 10
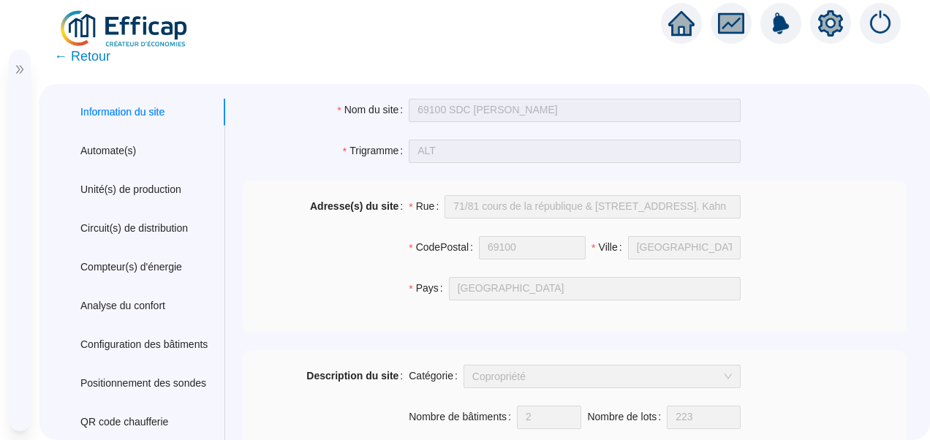
scroll to position [73, 0]
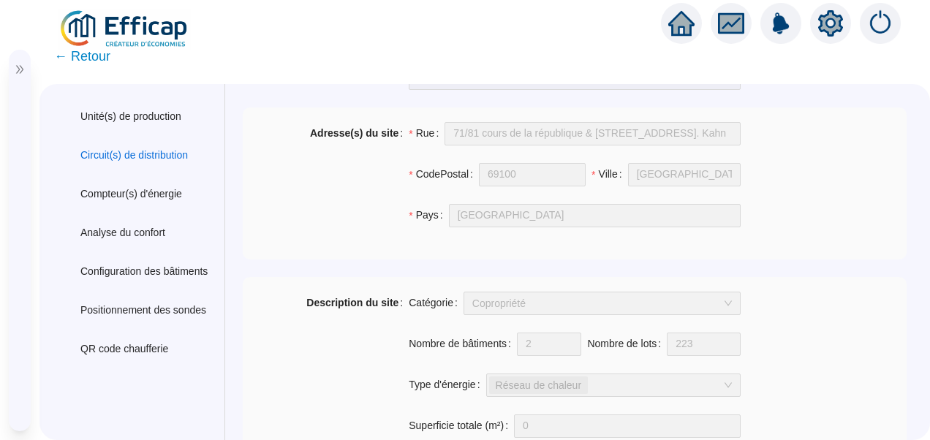
click at [159, 156] on div "Circuit(s) de distribution" at bounding box center [133, 155] width 107 height 15
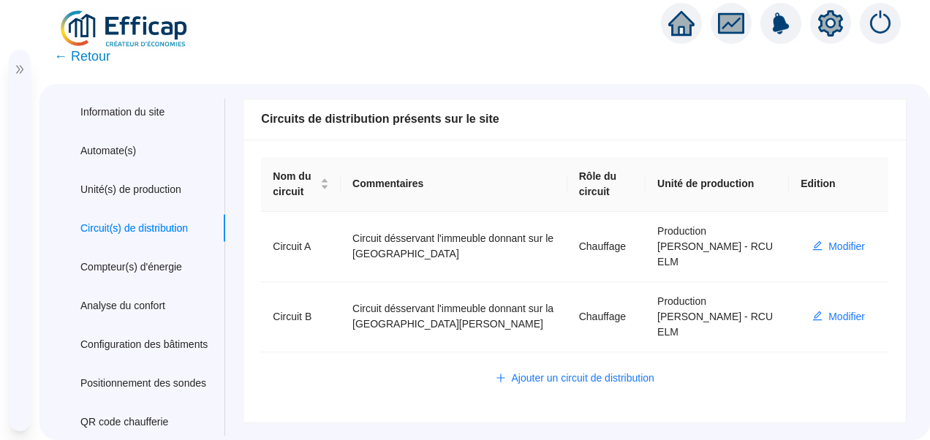
scroll to position [0, 0]
click at [828, 241] on span "Modifier" at bounding box center [846, 246] width 37 height 15
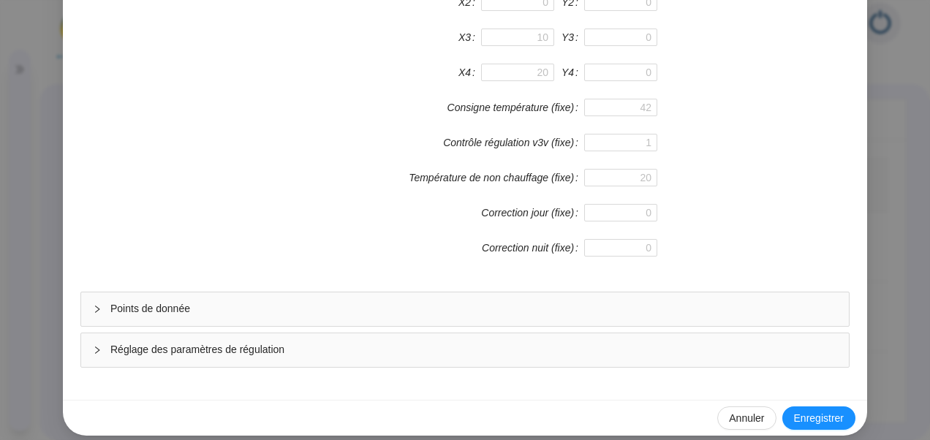
scroll to position [390, 0]
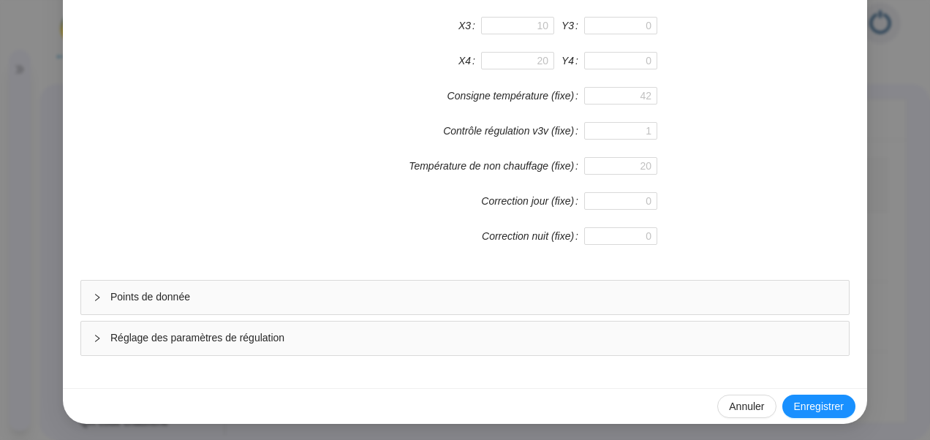
click at [339, 332] on span "Réglage des paramètres de régulation" at bounding box center [473, 337] width 726 height 15
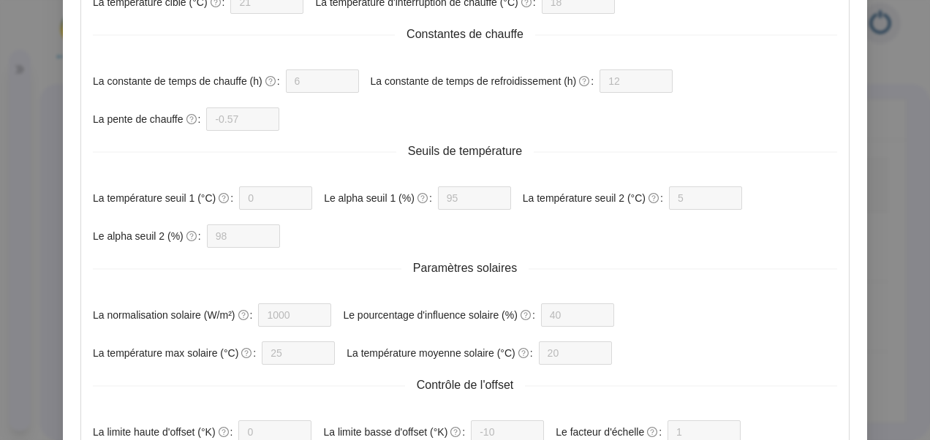
scroll to position [677, 0]
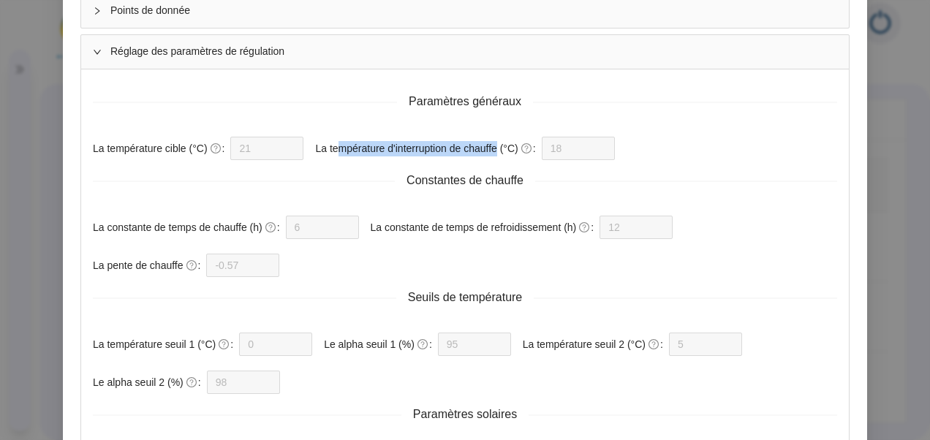
drag, startPoint x: 346, startPoint y: 143, endPoint x: 463, endPoint y: 167, distance: 118.5
click at [489, 143] on label "La température d'interruption de chauffe (°C)" at bounding box center [428, 148] width 226 height 23
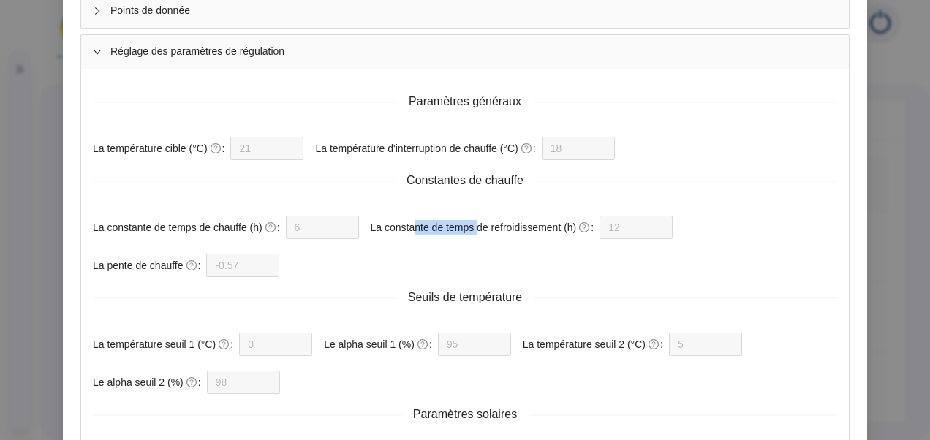
drag, startPoint x: 406, startPoint y: 227, endPoint x: 465, endPoint y: 218, distance: 59.1
click at [466, 218] on label "La constante de temps de refroidissement (h)" at bounding box center [485, 227] width 229 height 23
drag, startPoint x: 158, startPoint y: 224, endPoint x: 187, endPoint y: 221, distance: 29.4
click at [208, 225] on label "La constante de temps de chauffe (h)" at bounding box center [189, 227] width 193 height 23
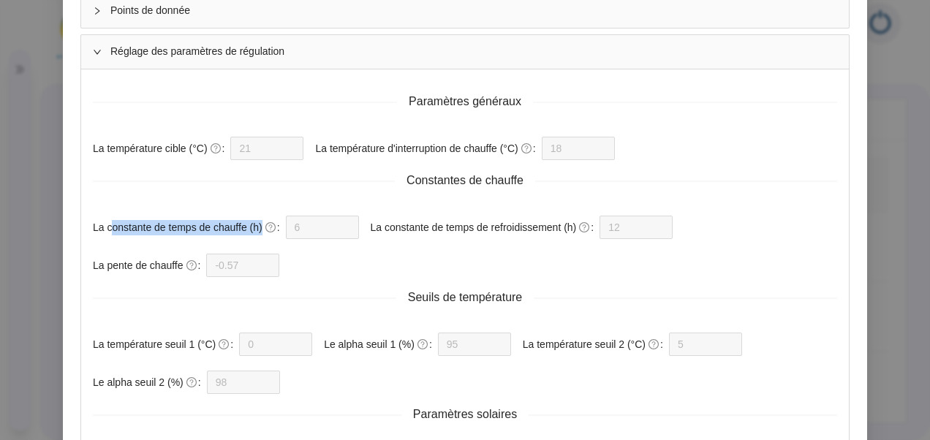
drag, startPoint x: 104, startPoint y: 221, endPoint x: 252, endPoint y: 228, distance: 148.5
click at [252, 228] on label "La constante de temps de chauffe (h)" at bounding box center [189, 227] width 193 height 23
click at [122, 216] on label "La constante de temps de chauffe (h)" at bounding box center [189, 227] width 193 height 23
drag, startPoint x: 105, startPoint y: 224, endPoint x: 191, endPoint y: 230, distance: 86.4
click at [191, 230] on label "La constante de temps de chauffe (h)" at bounding box center [189, 227] width 193 height 23
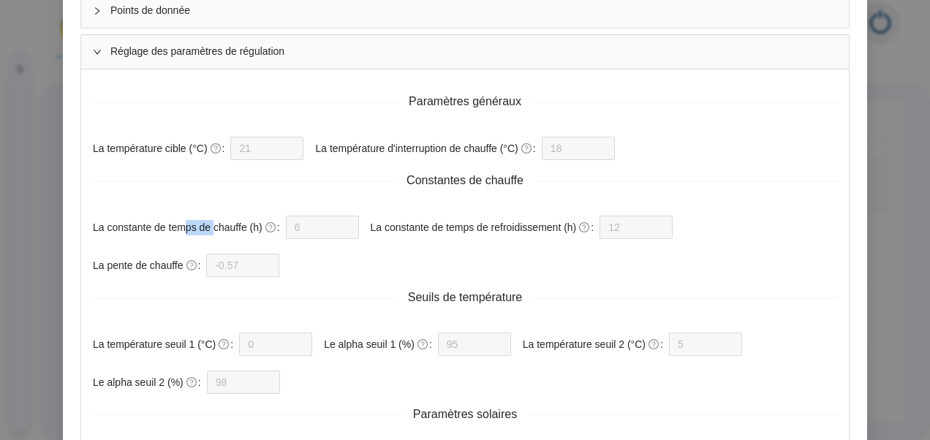
drag, startPoint x: 205, startPoint y: 232, endPoint x: 174, endPoint y: 229, distance: 30.8
click at [174, 229] on label "La constante de temps de chauffe (h)" at bounding box center [189, 227] width 193 height 23
drag, startPoint x: 229, startPoint y: 227, endPoint x: 205, endPoint y: 227, distance: 24.1
click at [205, 227] on label "La constante de temps de chauffe (h)" at bounding box center [189, 227] width 193 height 23
drag, startPoint x: 94, startPoint y: 265, endPoint x: 143, endPoint y: 266, distance: 49.0
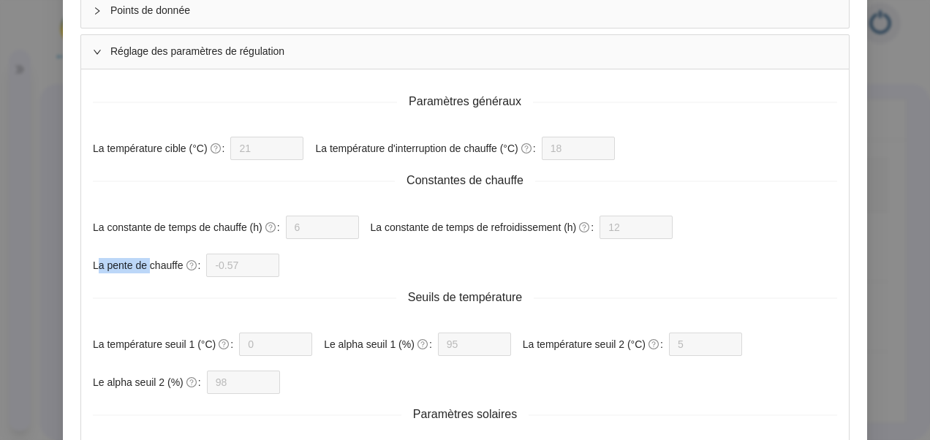
click at [143, 266] on label "La pente de chauffe" at bounding box center [149, 265] width 113 height 23
click at [305, 266] on form "Paramètres généraux La température cible (°C) 21 La température d'interruption …" at bounding box center [465, 354] width 744 height 547
drag, startPoint x: 163, startPoint y: 269, endPoint x: 83, endPoint y: 267, distance: 79.7
click at [83, 267] on div "Paramètres généraux La température cible (°C) 21 La température d'interruption …" at bounding box center [464, 387] width 767 height 637
click at [301, 276] on form "Paramètres généraux La température cible (°C) 21 La température d'interruption …" at bounding box center [465, 354] width 744 height 547
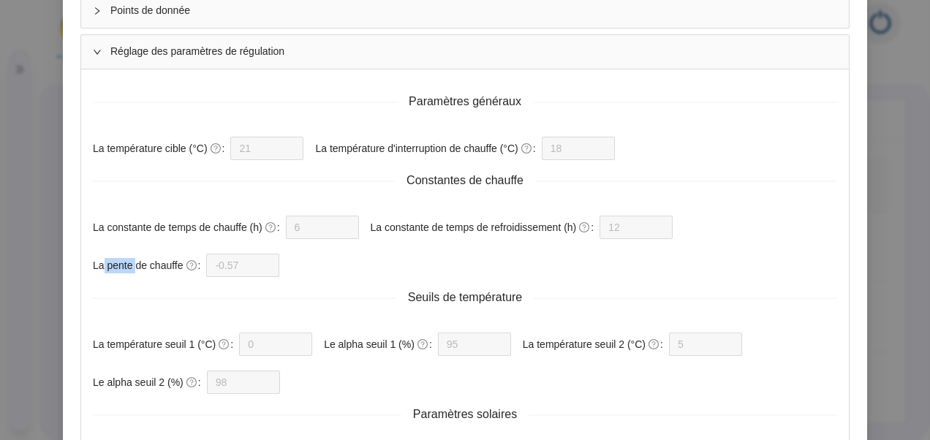
drag, startPoint x: 96, startPoint y: 262, endPoint x: 129, endPoint y: 267, distance: 34.1
click at [129, 267] on label "La pente de chauffe" at bounding box center [149, 265] width 113 height 23
click at [115, 262] on label "La pente de chauffe" at bounding box center [149, 265] width 113 height 23
click at [104, 260] on label "La pente de chauffe" at bounding box center [149, 265] width 113 height 23
drag, startPoint x: 109, startPoint y: 262, endPoint x: 121, endPoint y: 263, distance: 11.8
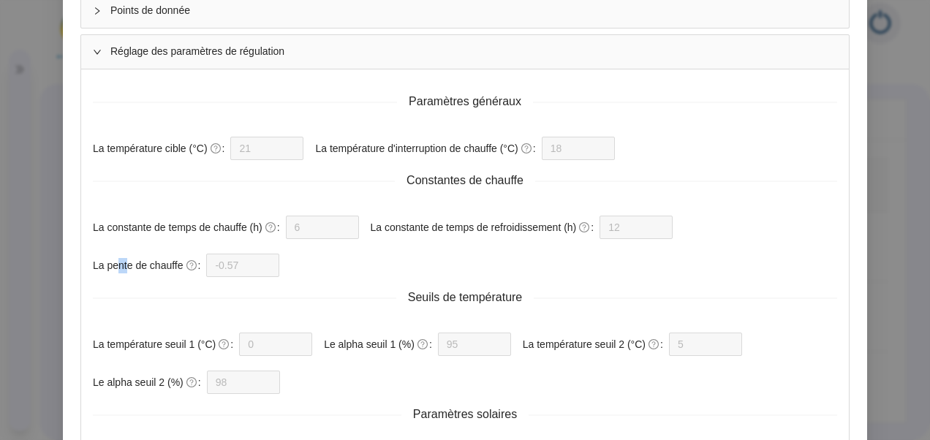
click at [121, 263] on label "La pente de chauffe" at bounding box center [149, 265] width 113 height 23
click at [138, 265] on label "La pente de chauffe" at bounding box center [149, 265] width 113 height 23
drag, startPoint x: 96, startPoint y: 257, endPoint x: 132, endPoint y: 264, distance: 36.4
click at [132, 264] on label "La pente de chauffe" at bounding box center [149, 265] width 113 height 23
click at [150, 272] on label "La pente de chauffe" at bounding box center [149, 265] width 113 height 23
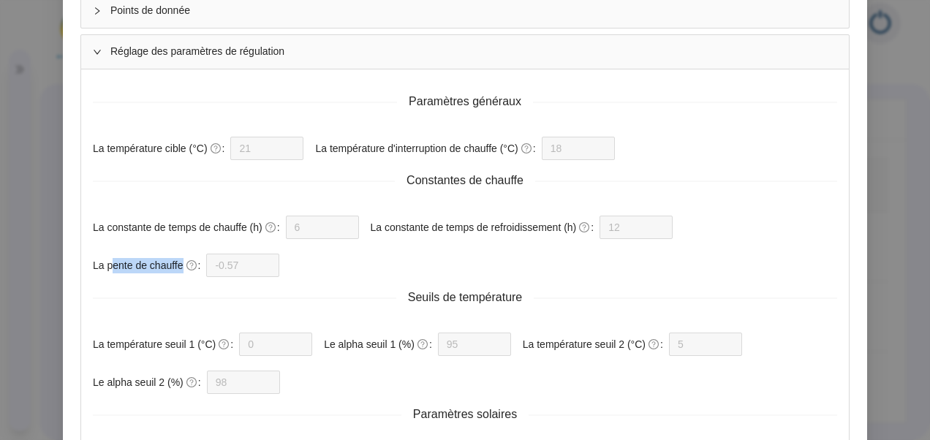
click at [236, 265] on div "La pente de chauffe -0.57" at bounding box center [186, 265] width 186 height 23
click at [143, 267] on label "La pente de chauffe" at bounding box center [149, 265] width 113 height 23
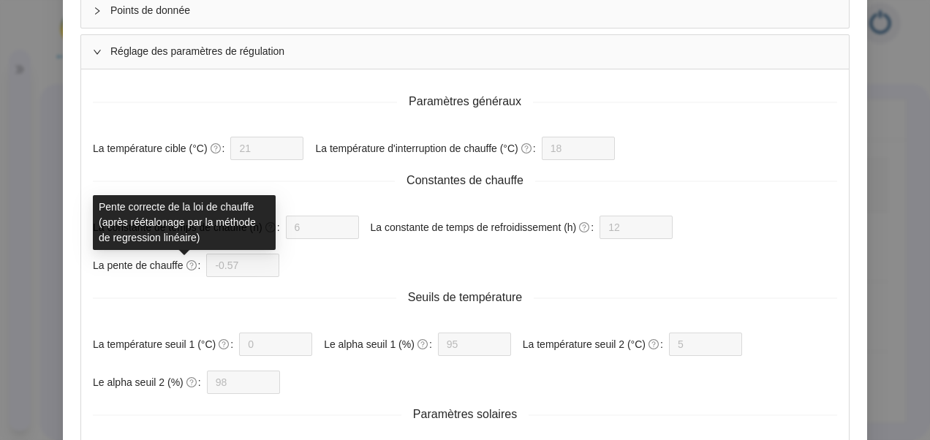
click at [186, 262] on icon "question-circle" at bounding box center [191, 265] width 10 height 10
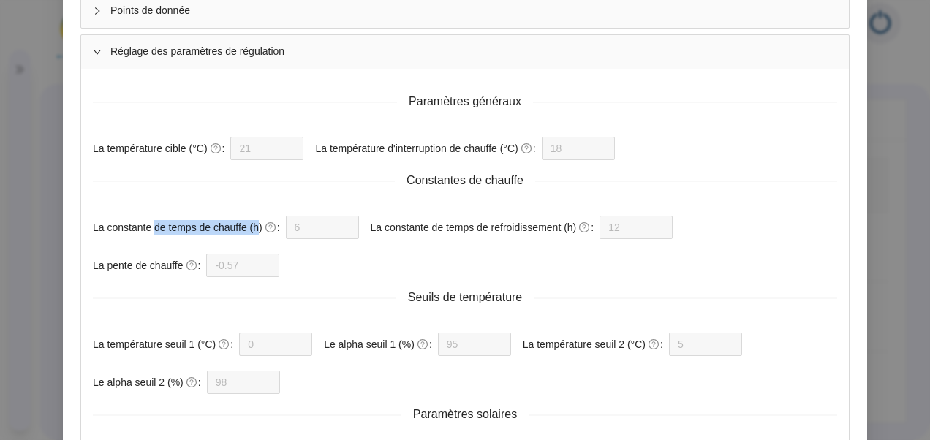
drag, startPoint x: 149, startPoint y: 224, endPoint x: 248, endPoint y: 220, distance: 98.8
click at [248, 220] on label "La constante de temps de chauffe (h)" at bounding box center [189, 227] width 193 height 23
click at [196, 227] on label "La constante de temps de chauffe (h)" at bounding box center [189, 227] width 193 height 23
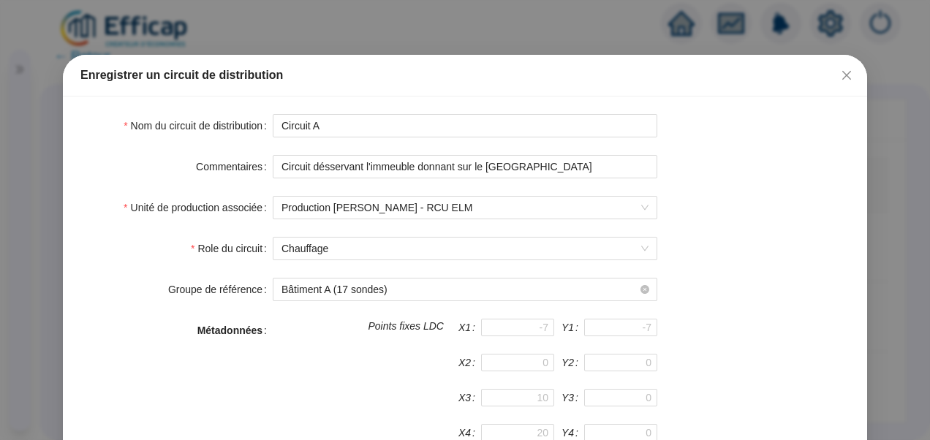
scroll to position [0, 0]
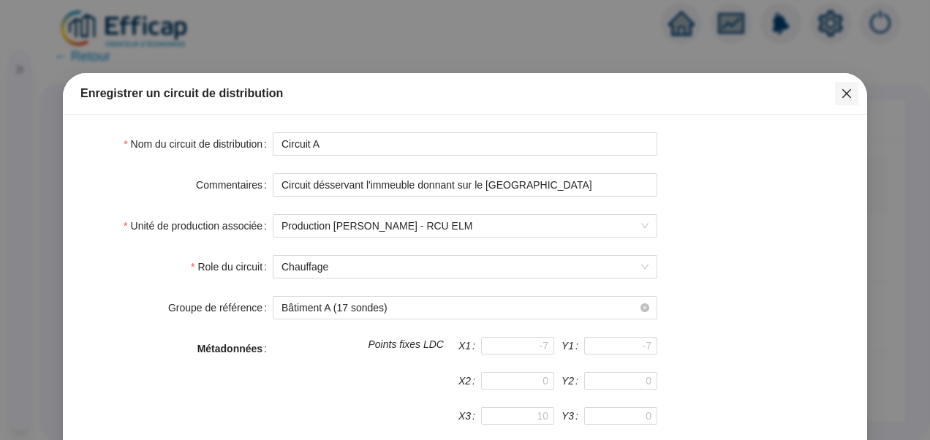
click at [845, 86] on button "Close" at bounding box center [846, 93] width 23 height 23
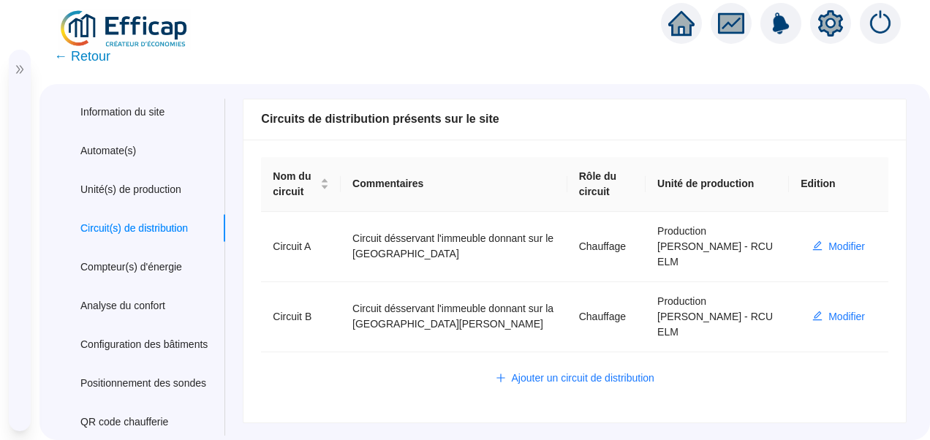
click at [380, 398] on div "Nom du site 69100 SDC [PERSON_NAME] Trigramme ALT Adresse(s) du site [GEOGRAPHI…" at bounding box center [565, 267] width 682 height 337
click at [15, 70] on icon "double-right" at bounding box center [20, 69] width 10 height 10
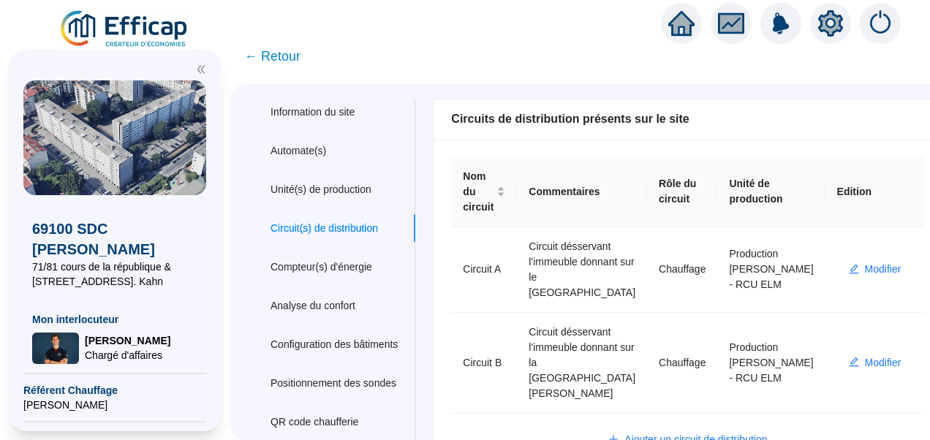
click at [412, 61] on span "← Retour" at bounding box center [597, 56] width 736 height 31
click at [424, 57] on span "← Retour" at bounding box center [597, 56] width 736 height 31
click at [298, 60] on span "← Retour" at bounding box center [272, 56] width 56 height 20
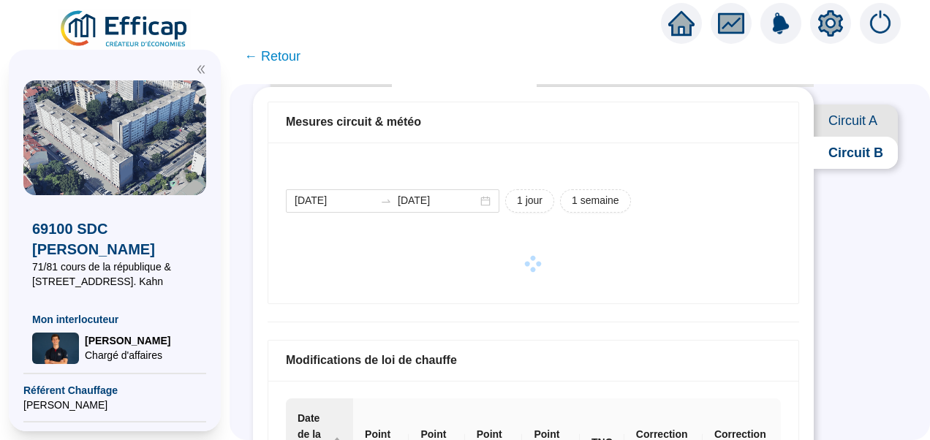
scroll to position [146, 0]
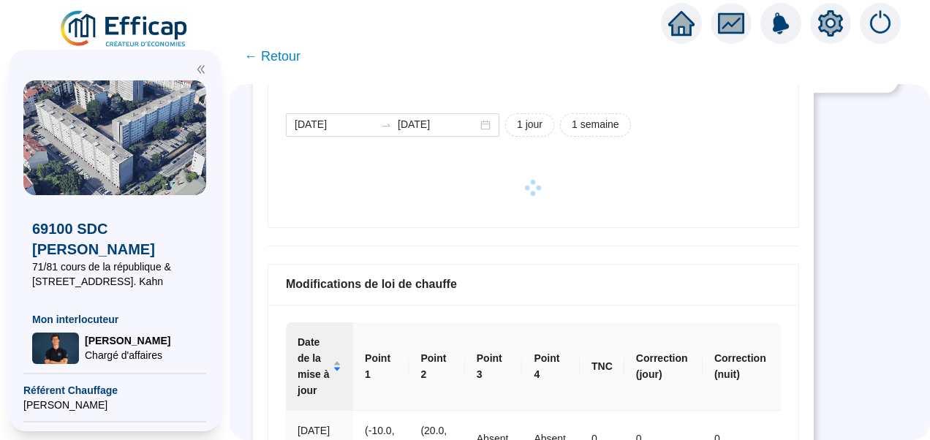
click at [201, 72] on icon "double-left" at bounding box center [201, 69] width 10 height 10
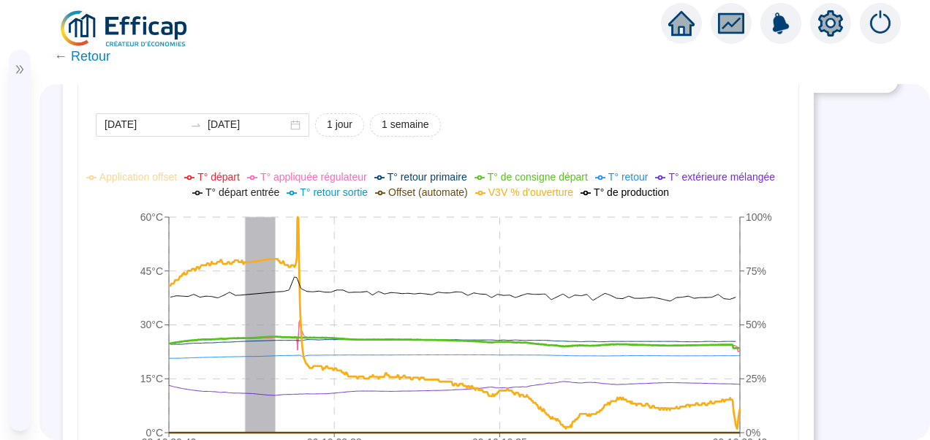
click at [501, 196] on span "V3V % d'ouverture" at bounding box center [530, 192] width 85 height 12
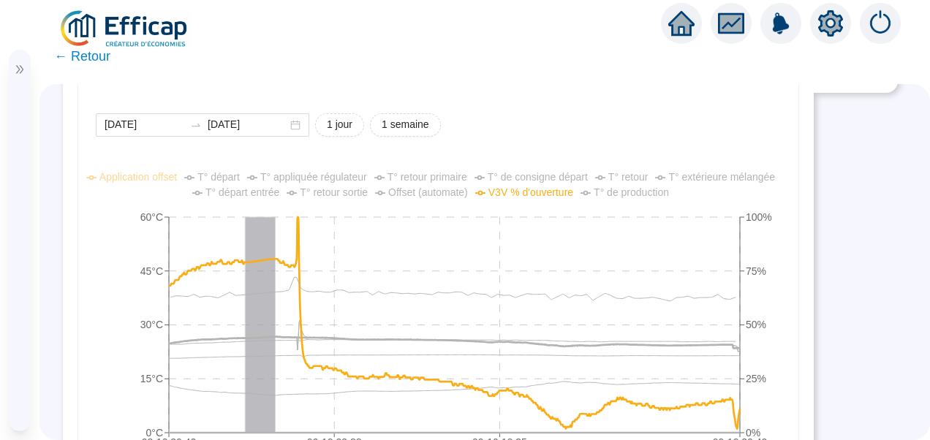
click at [820, 222] on div "SUPERVISION DE LA CHAUFFERIE Supervision live Historique circuits Régulation pl…" at bounding box center [484, 262] width 890 height 356
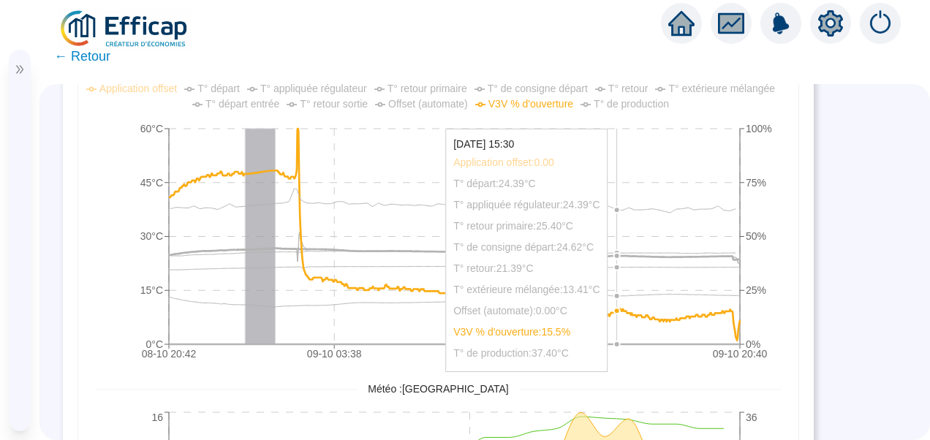
scroll to position [73, 0]
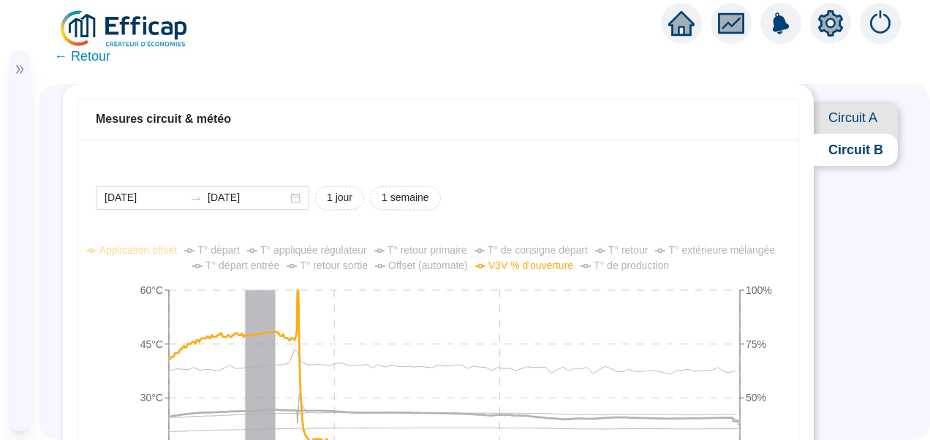
click at [852, 121] on span "Circuit A" at bounding box center [855, 118] width 84 height 32
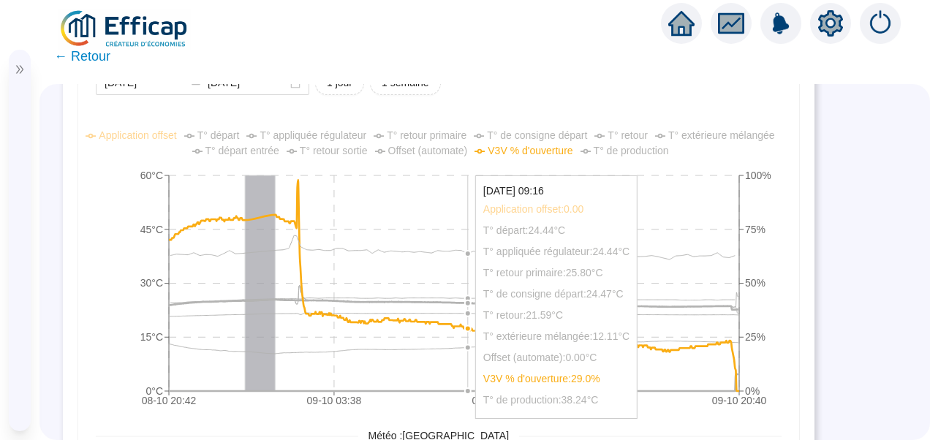
scroll to position [77, 0]
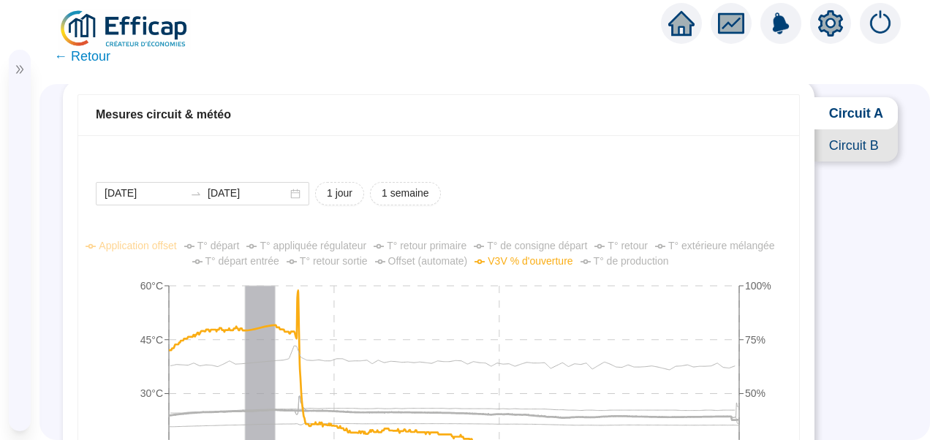
click at [425, 259] on span "Offset (automate)" at bounding box center [428, 261] width 80 height 12
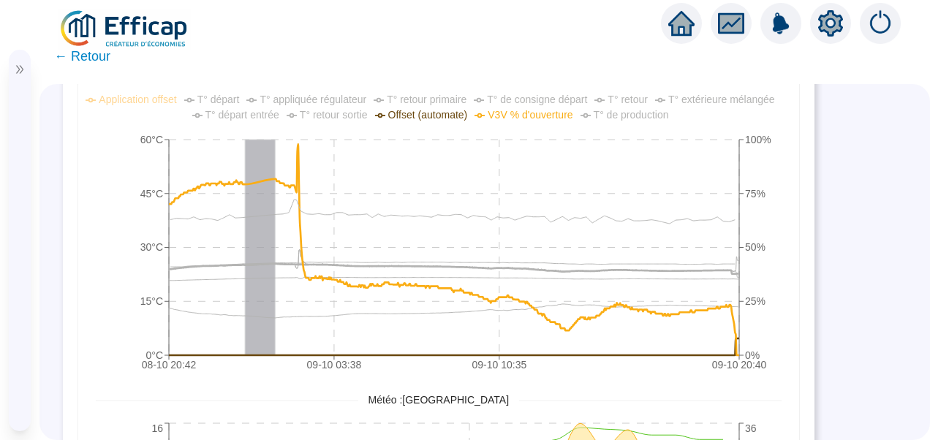
scroll to position [4, 0]
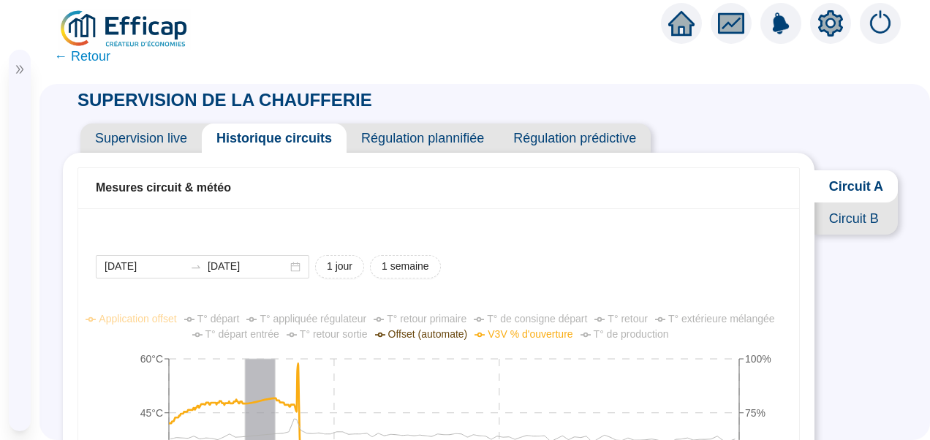
click at [827, 235] on span "Circuit B" at bounding box center [855, 218] width 83 height 32
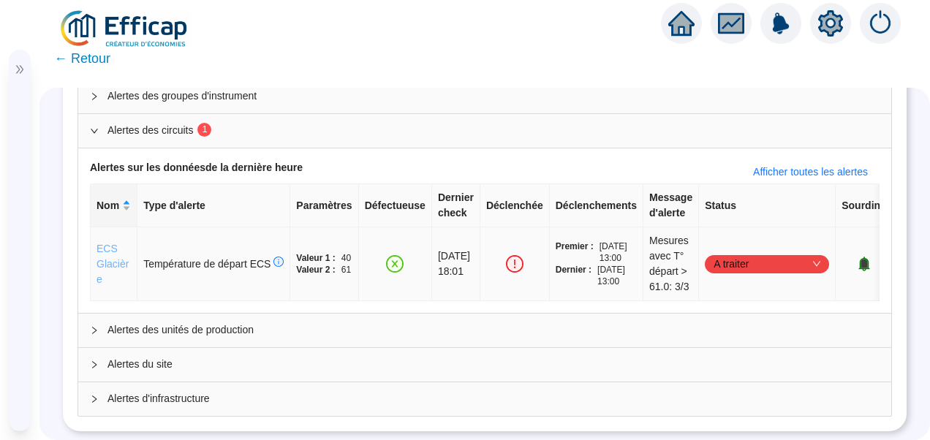
click at [107, 245] on link "ECS Glacière" at bounding box center [112, 264] width 32 height 42
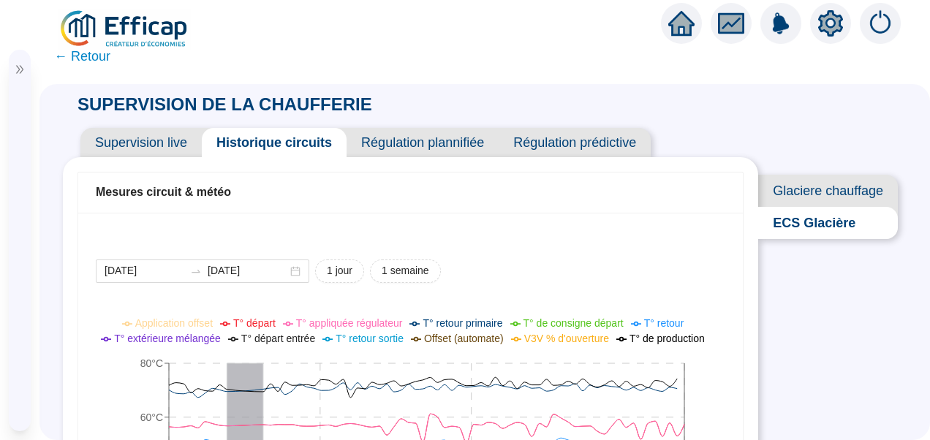
click at [96, 58] on span "← Retour" at bounding box center [82, 56] width 56 height 20
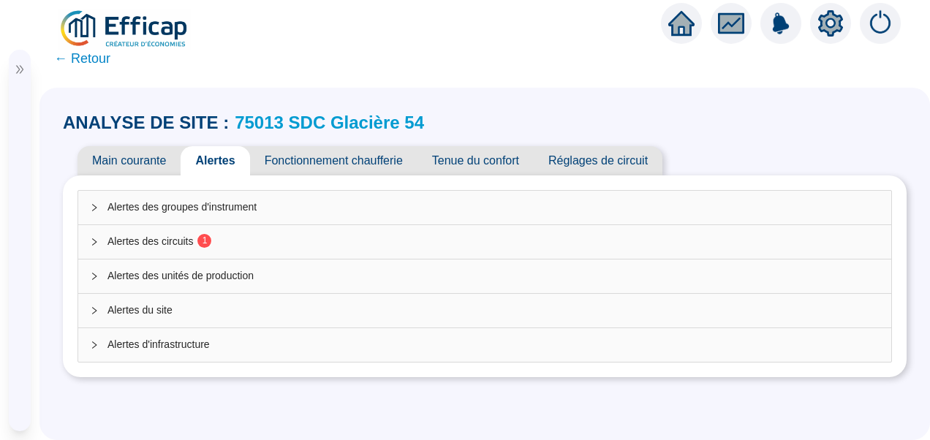
click at [149, 241] on span "Alertes des circuits 1" at bounding box center [493, 241] width 772 height 15
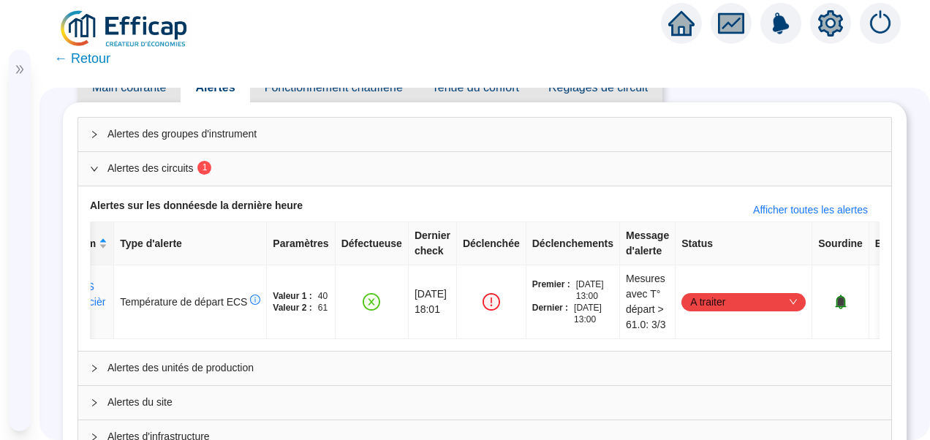
scroll to position [0, 61]
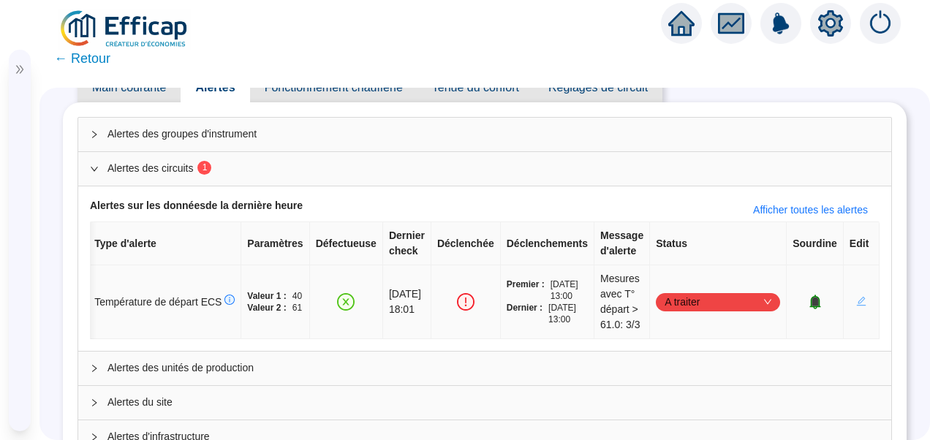
click at [857, 297] on icon "edit" at bounding box center [862, 302] width 10 height 10
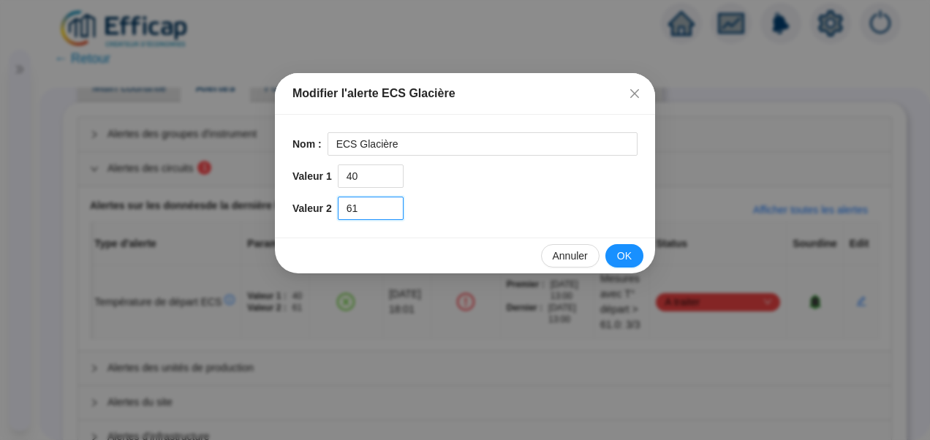
drag, startPoint x: 368, startPoint y: 211, endPoint x: 332, endPoint y: 210, distance: 36.6
click at [332, 210] on div "Valeur 2 61" at bounding box center [464, 208] width 345 height 23
type input "62"
click at [625, 251] on span "OK" at bounding box center [624, 255] width 15 height 15
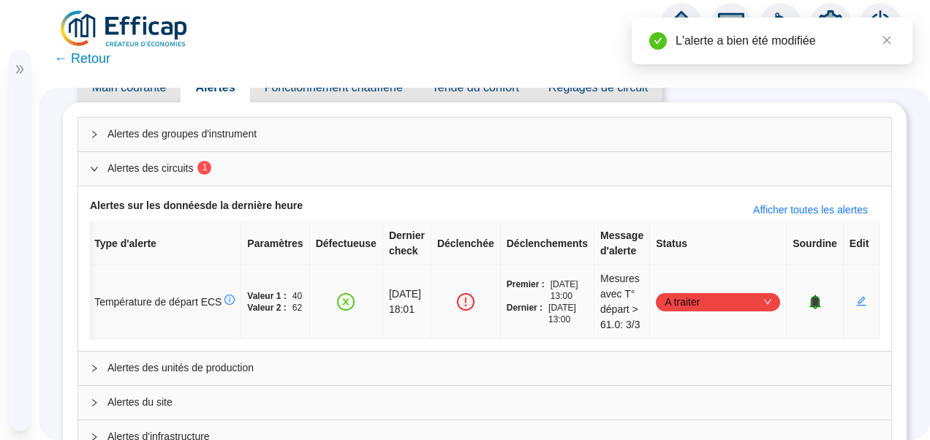
click at [694, 298] on span "A traiter" at bounding box center [717, 302] width 107 height 22
click at [706, 376] on div "Traité" at bounding box center [710, 374] width 101 height 15
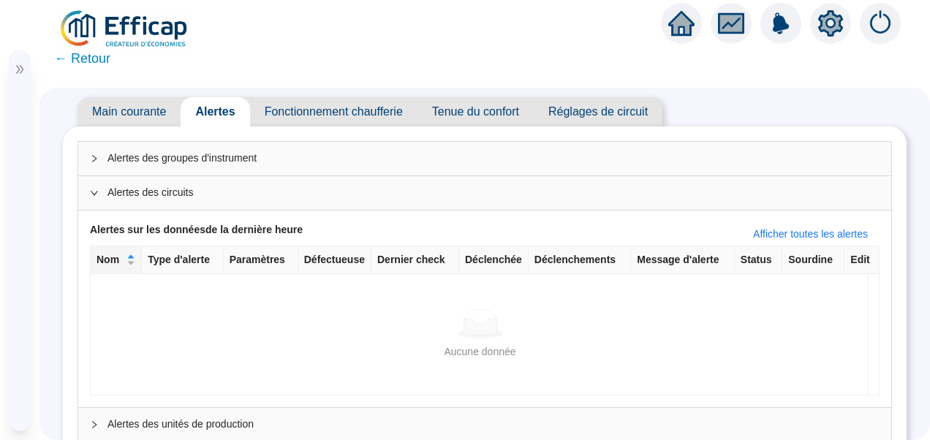
scroll to position [0, 0]
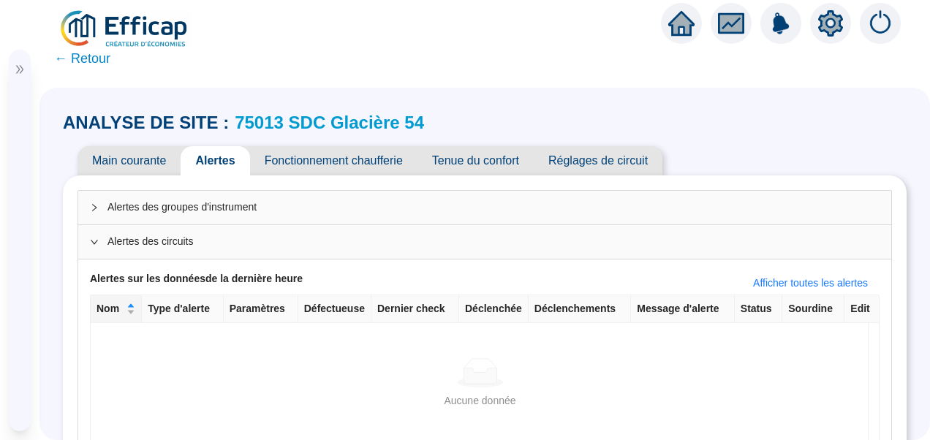
click at [20, 70] on icon "double-right" at bounding box center [20, 69] width 10 height 10
